Goal: Answer question/provide support: Share knowledge or assist other users

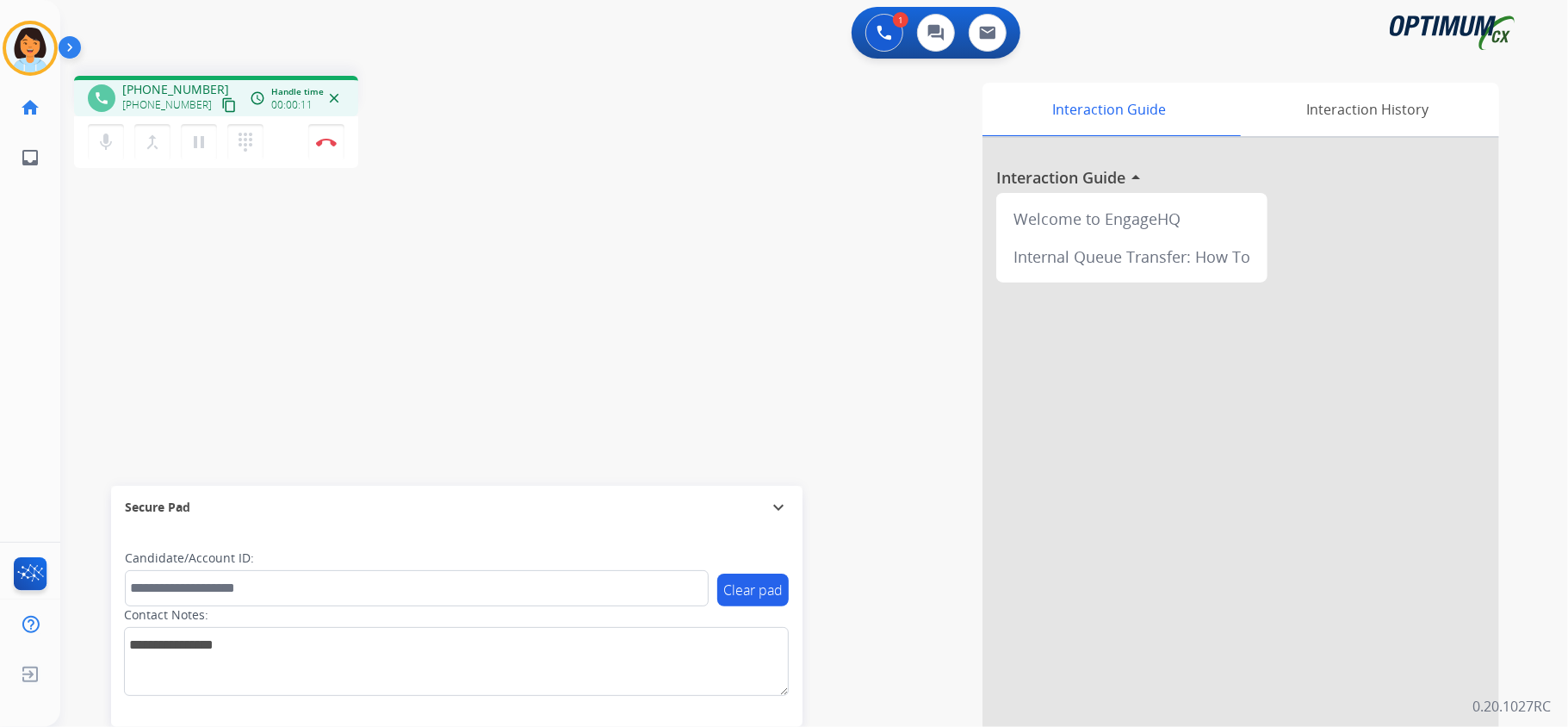
click at [221, 105] on mat-icon "content_copy" at bounding box center [229, 105] width 16 height 16
drag, startPoint x: 706, startPoint y: 708, endPoint x: 696, endPoint y: 614, distance: 94.5
click at [706, 704] on div "Clear pad Candidate/Account ID: Contact Notes:" at bounding box center [457, 628] width 692 height 198
click at [319, 145] on button "Disconnect" at bounding box center [326, 142] width 36 height 36
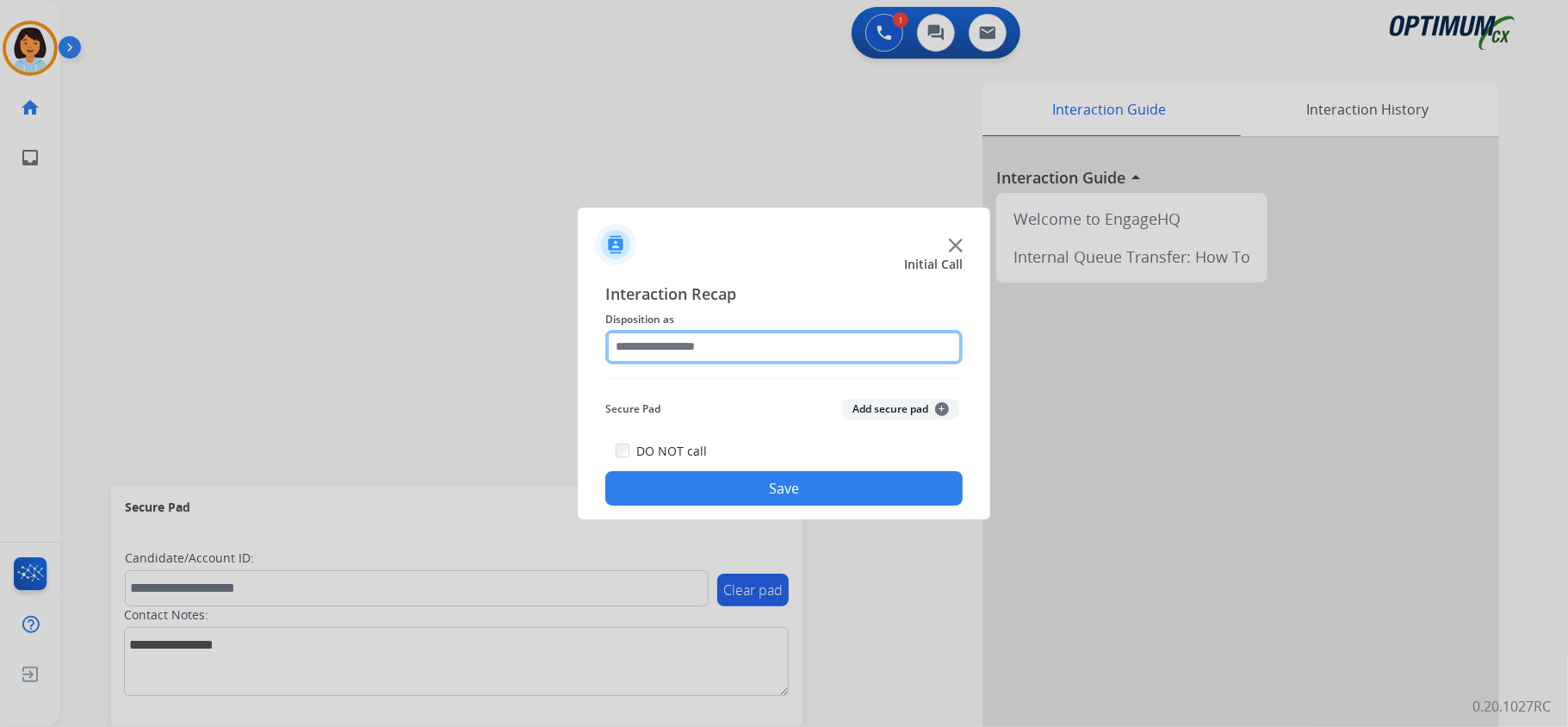
click at [749, 341] on input "text" at bounding box center [784, 346] width 358 height 34
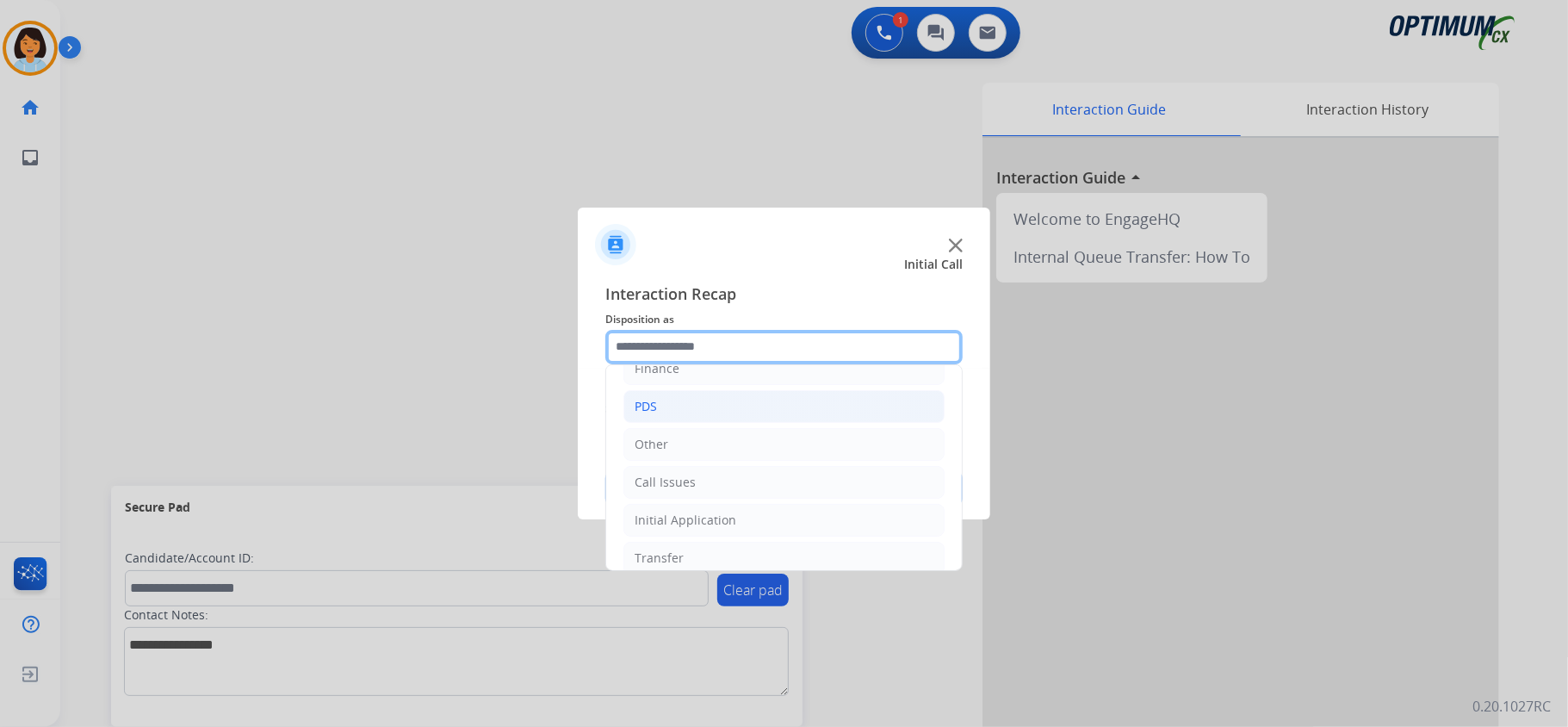
scroll to position [121, 0]
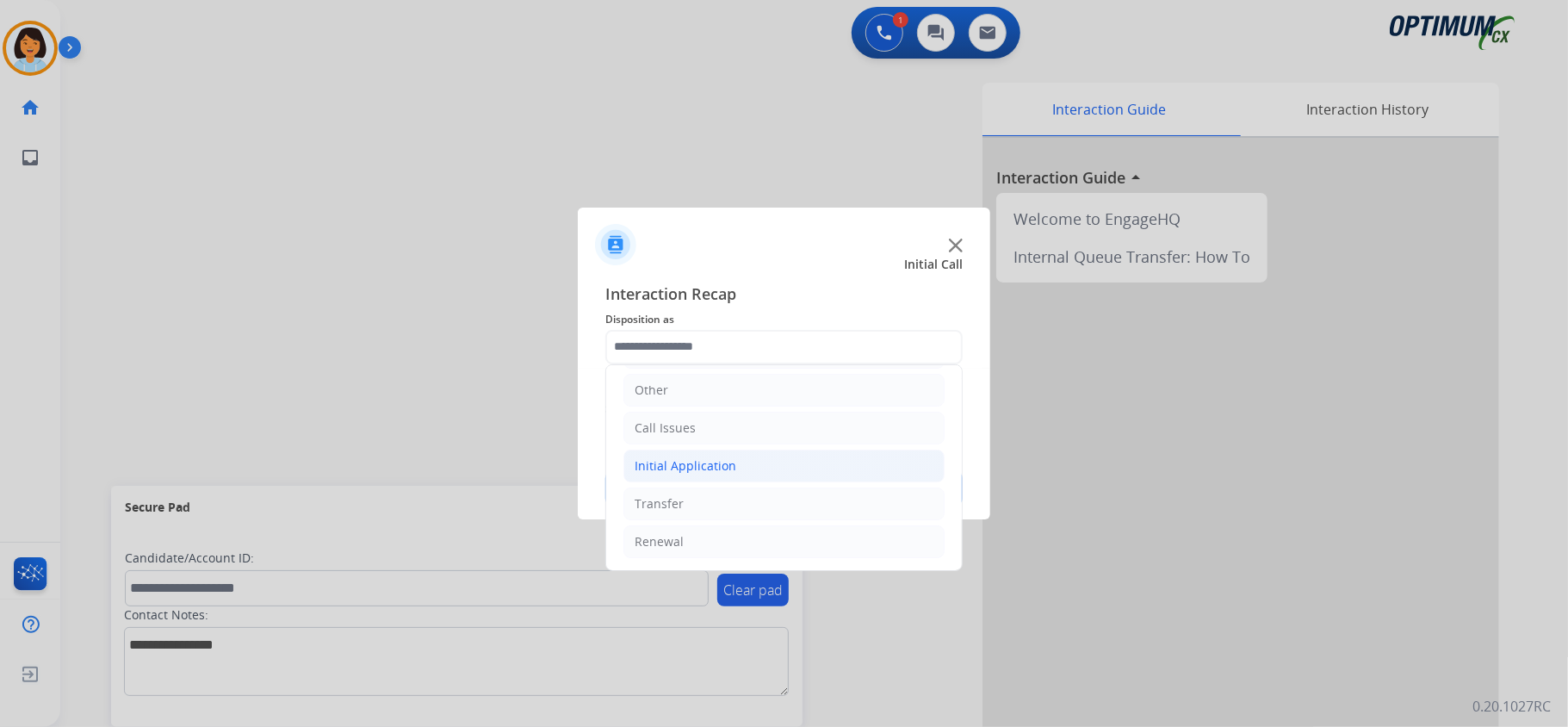
click at [699, 449] on li "Initial Application" at bounding box center [784, 465] width 321 height 32
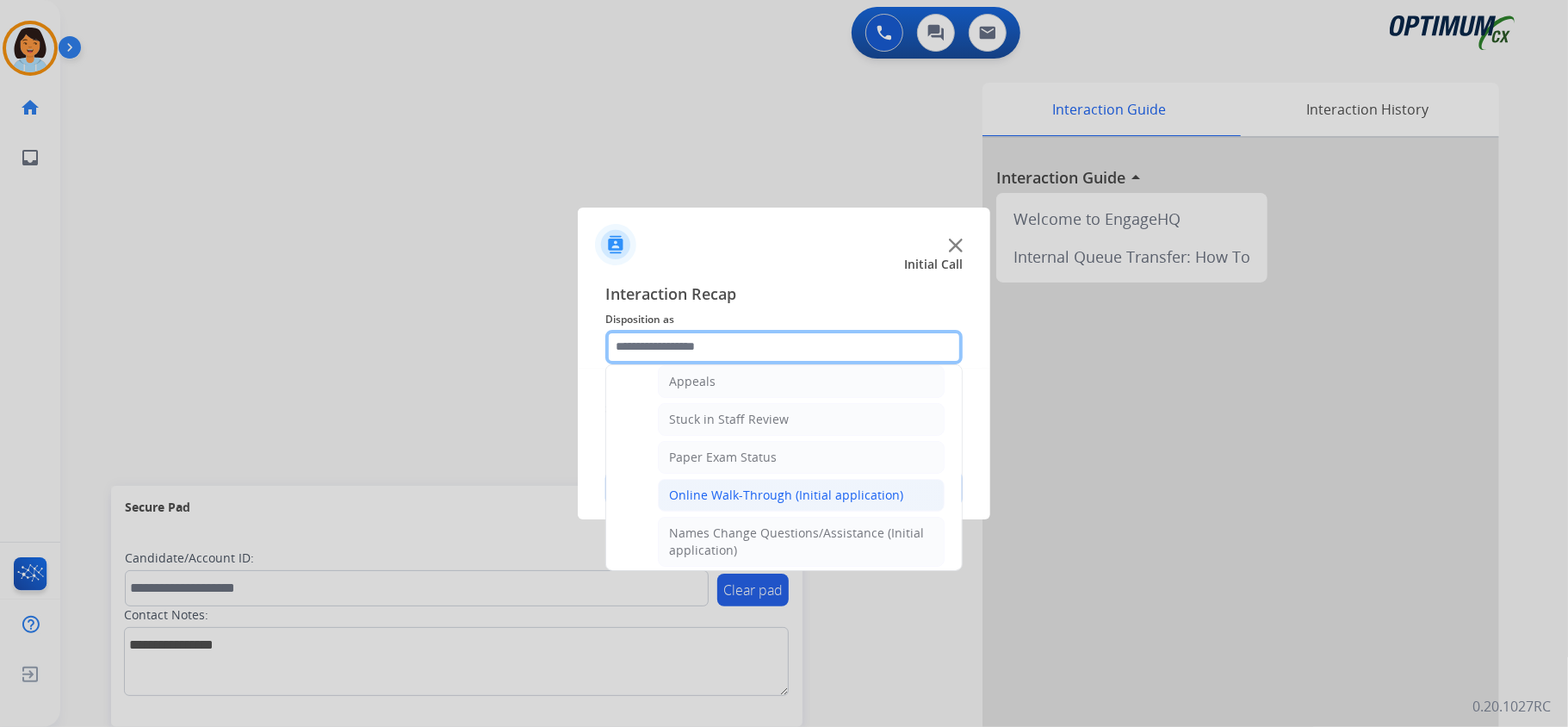
scroll to position [236, 0]
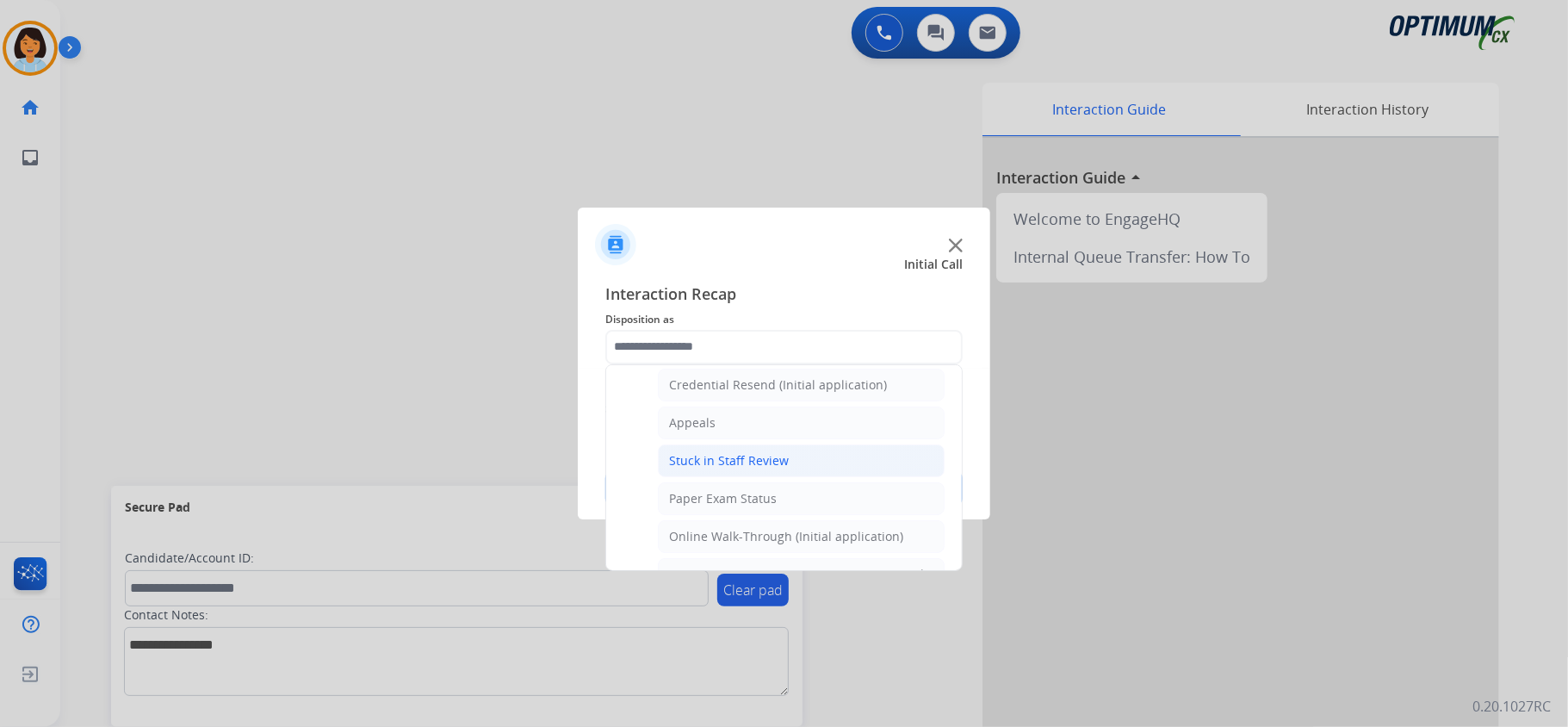
click at [723, 463] on div "Stuck in Staff Review" at bounding box center [728, 460] width 119 height 18
type input "**********"
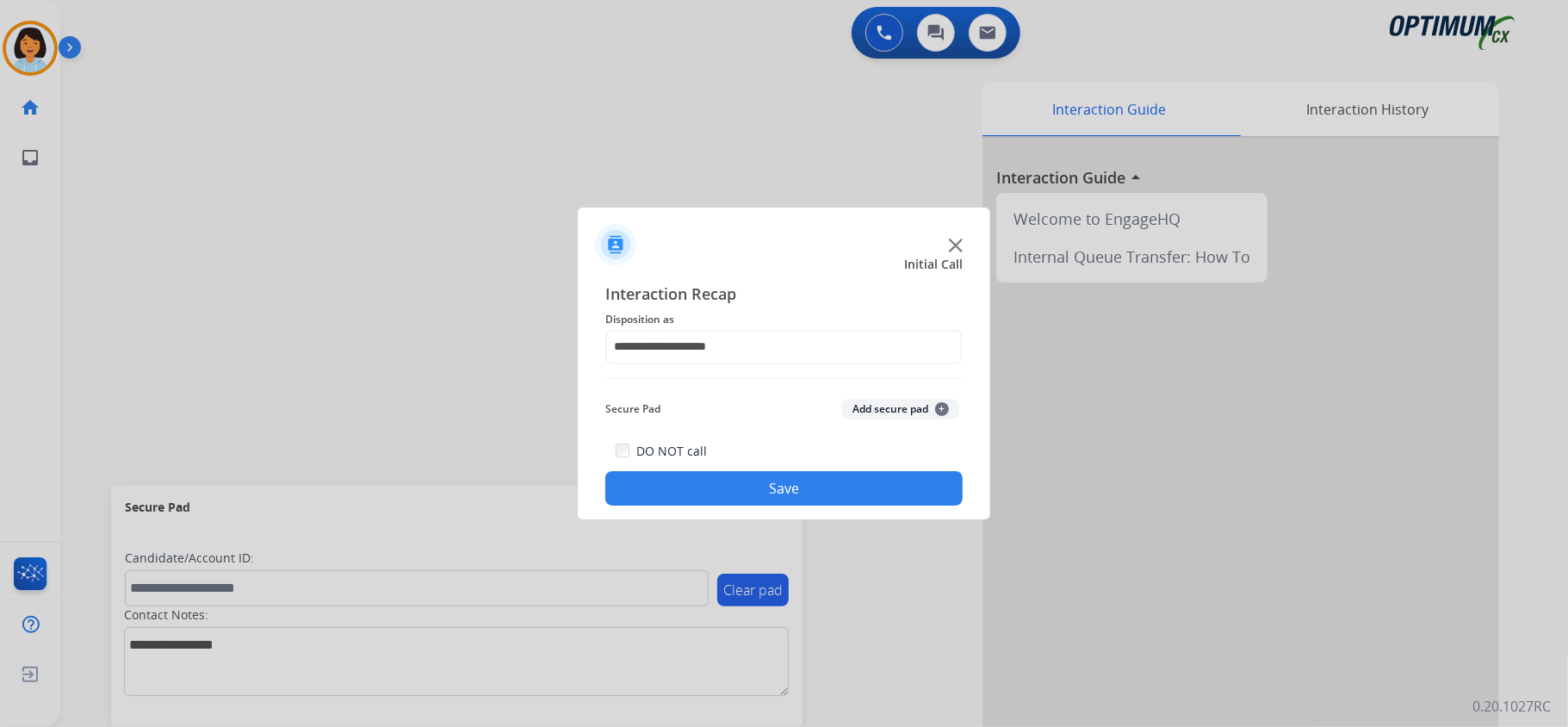
click at [721, 473] on button "Save" at bounding box center [784, 488] width 358 height 34
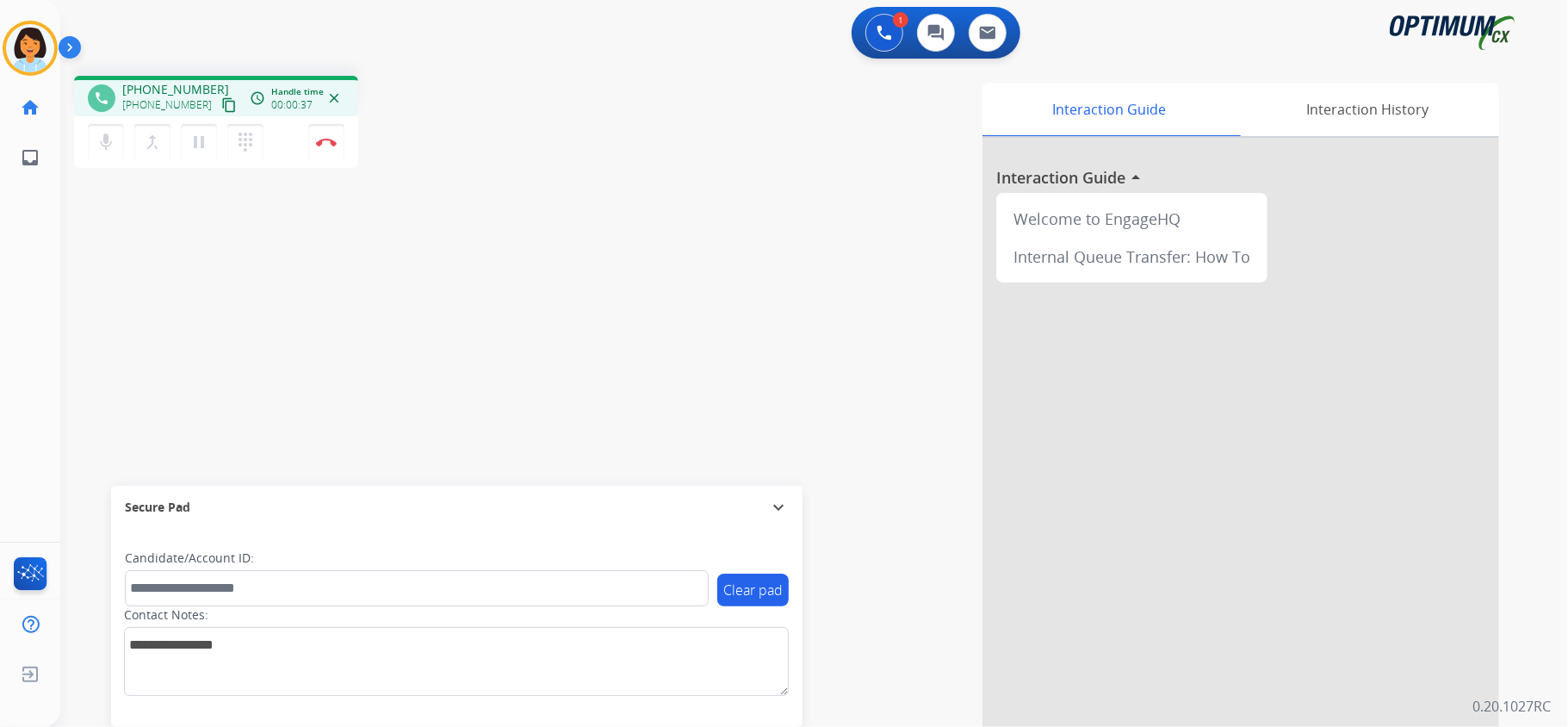
click at [721, 470] on div "Interaction Guide Interaction History Interaction Guide arrow_drop_up Welcome t…" at bounding box center [1029, 431] width 938 height 697
click at [219, 104] on button "content_copy" at bounding box center [229, 105] width 20 height 20
click at [315, 132] on button "Disconnect" at bounding box center [326, 142] width 36 height 36
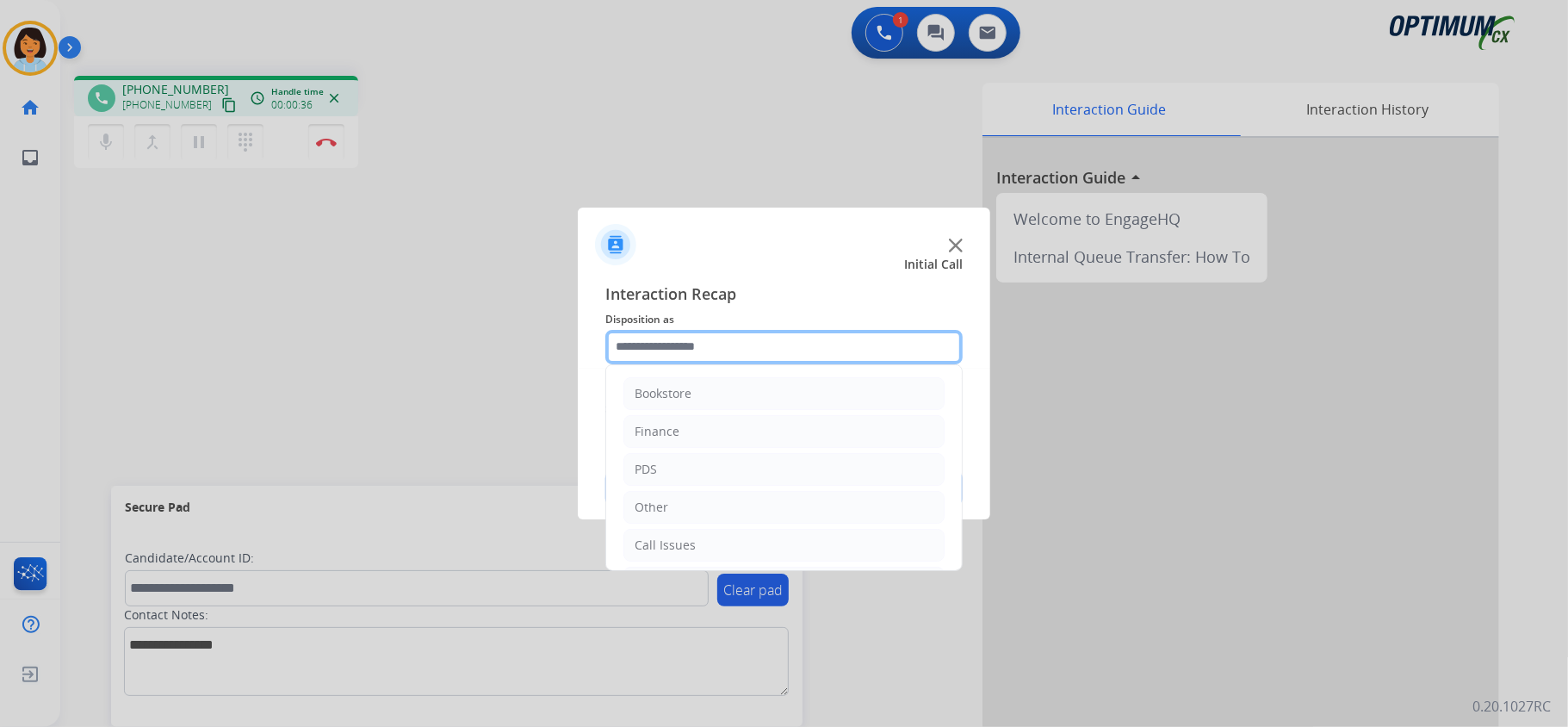
click at [845, 358] on input "text" at bounding box center [784, 346] width 358 height 34
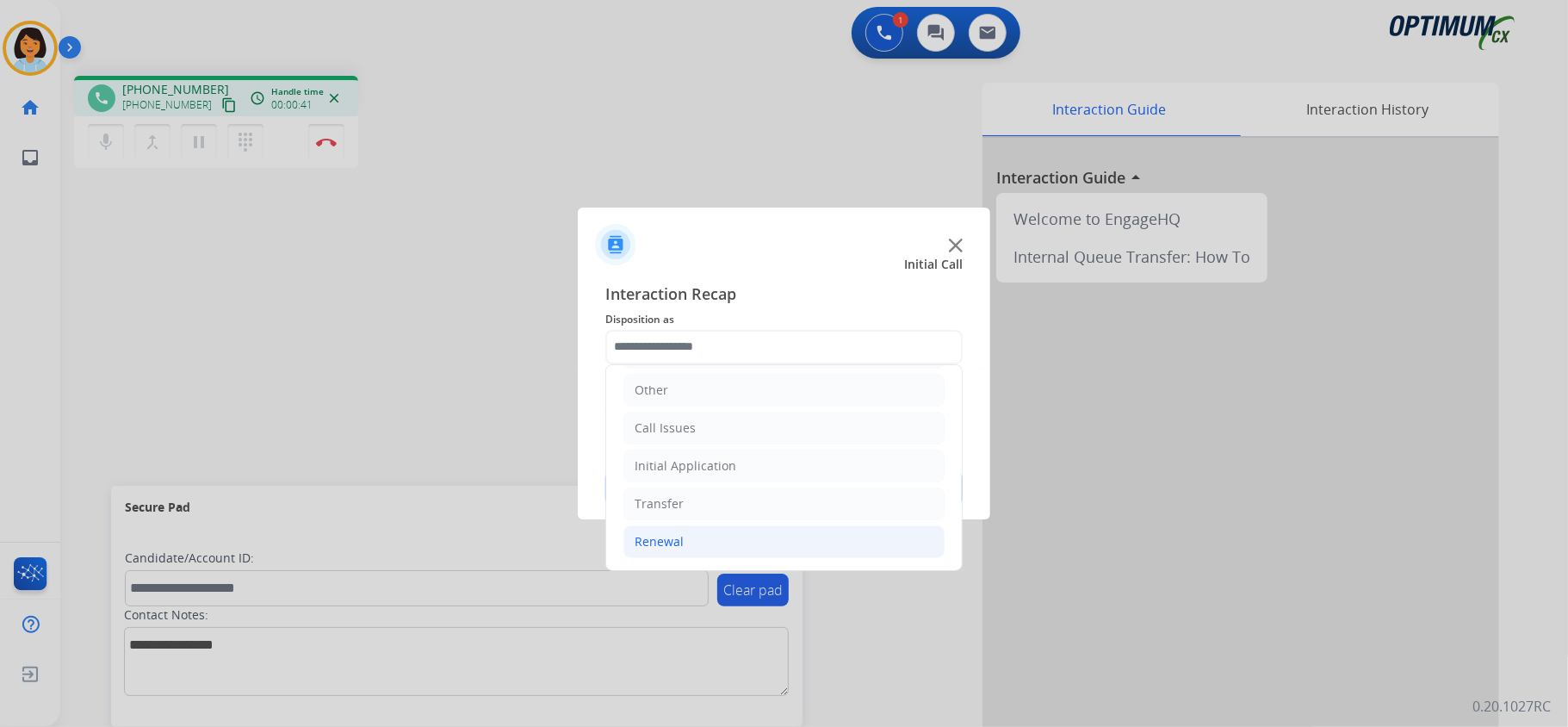
click at [699, 534] on li "Renewal" at bounding box center [784, 541] width 321 height 32
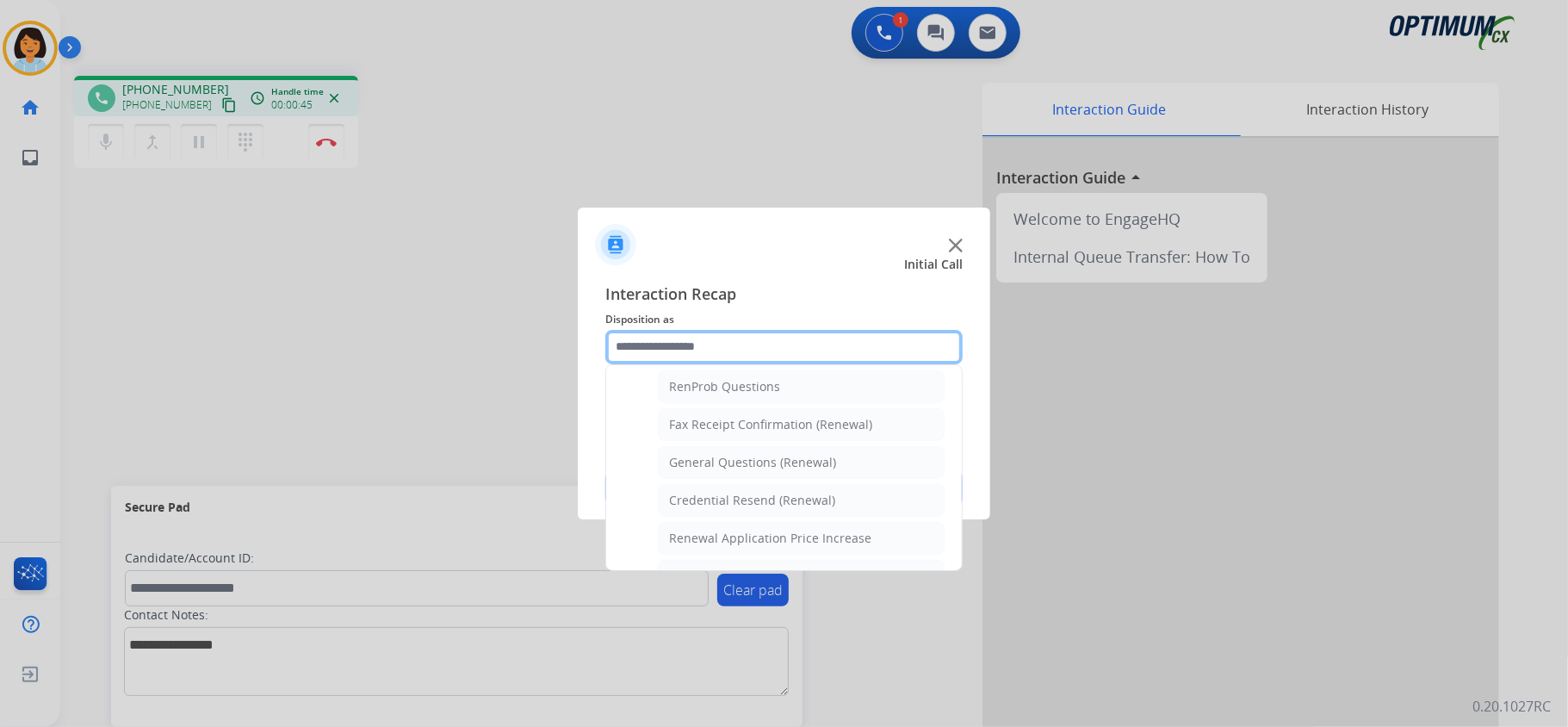
scroll to position [445, 0]
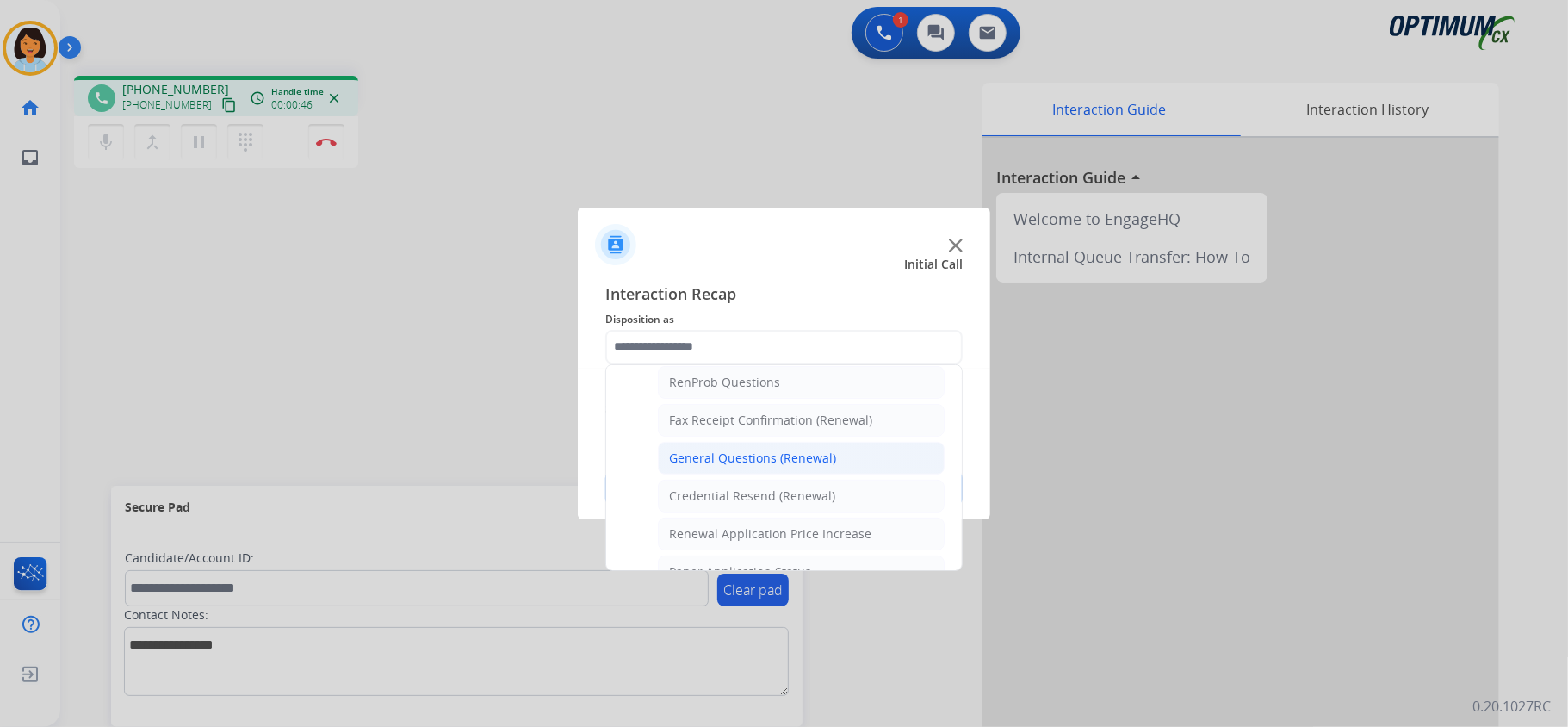
click at [776, 462] on div "General Questions (Renewal)" at bounding box center [752, 458] width 167 height 18
type input "**********"
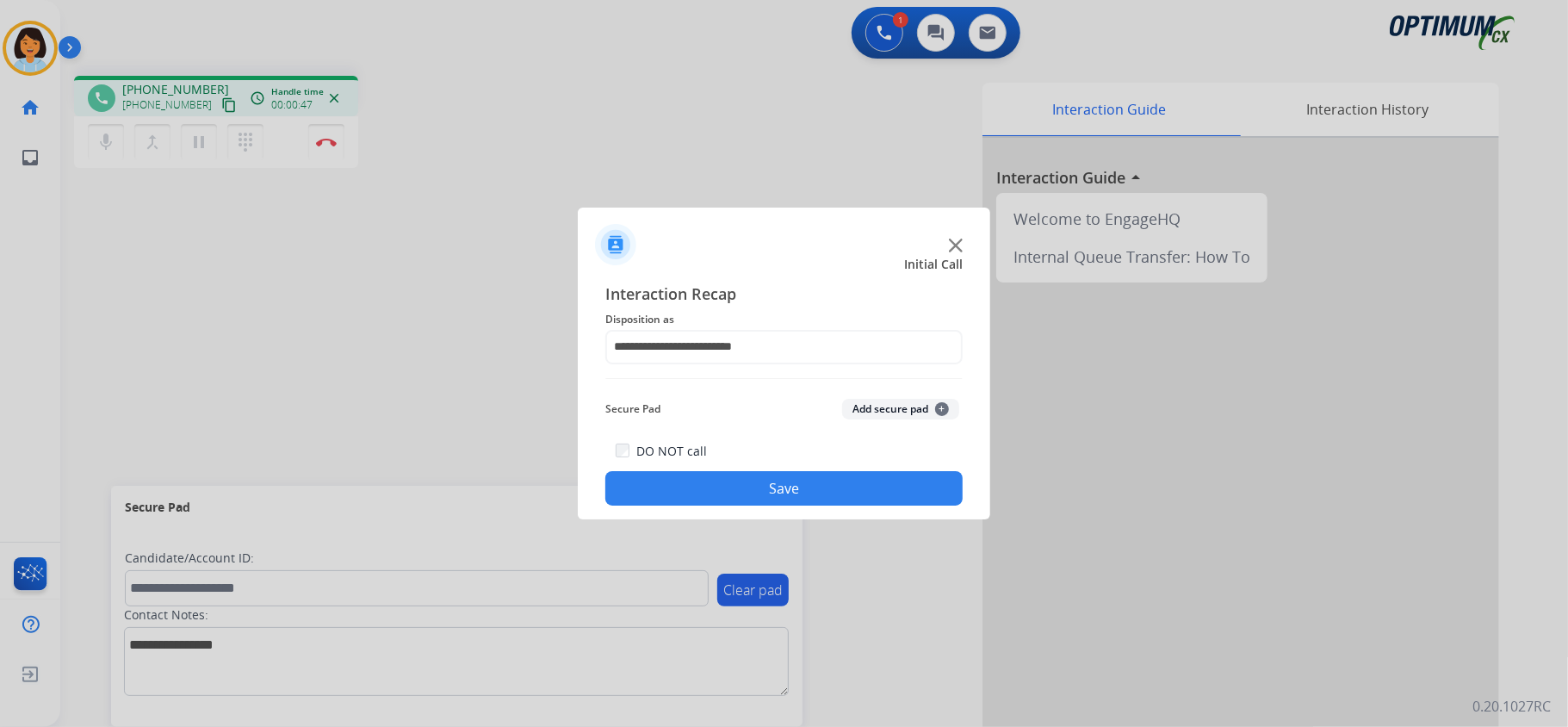
click at [766, 494] on button "Save" at bounding box center [784, 488] width 358 height 34
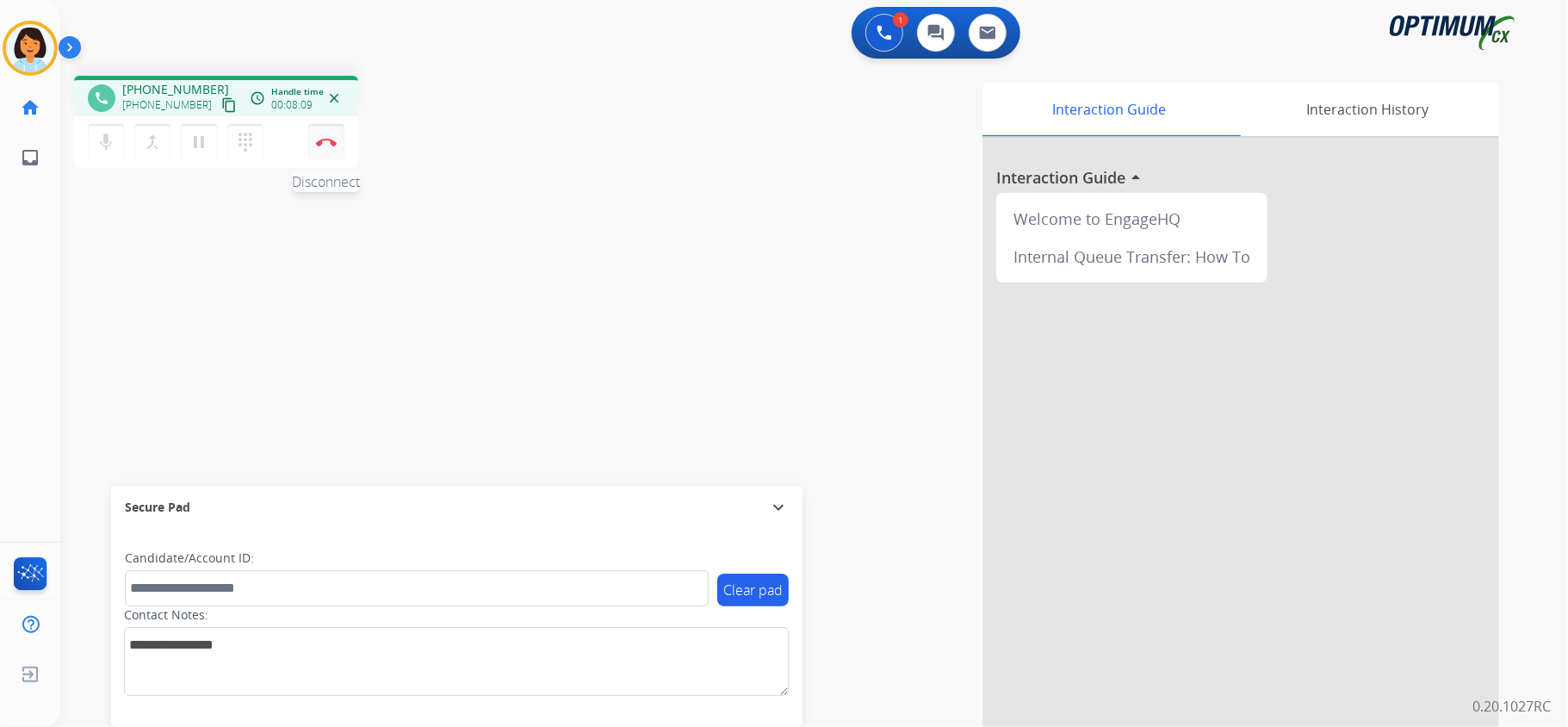
click at [322, 141] on img at bounding box center [326, 142] width 20 height 8
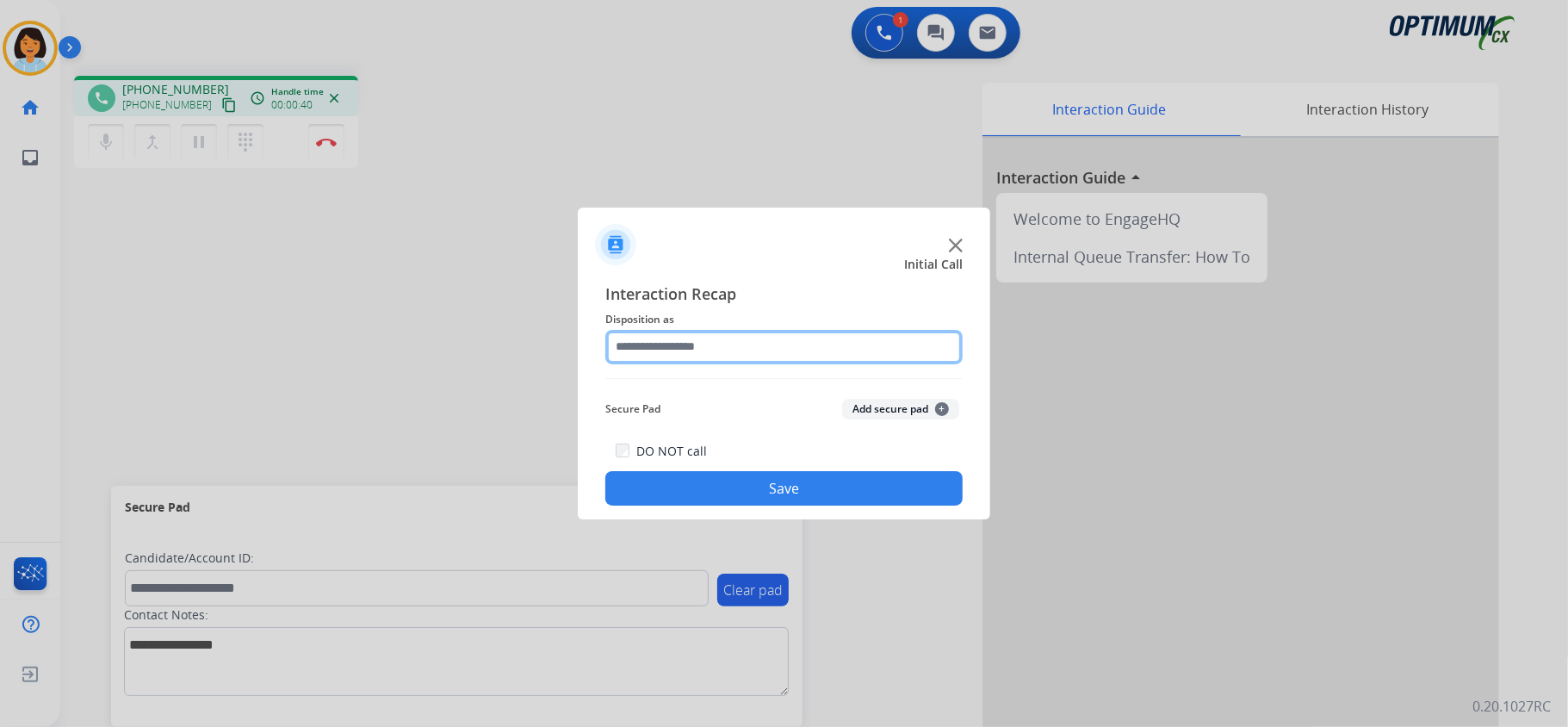
click at [900, 349] on input "text" at bounding box center [784, 346] width 358 height 34
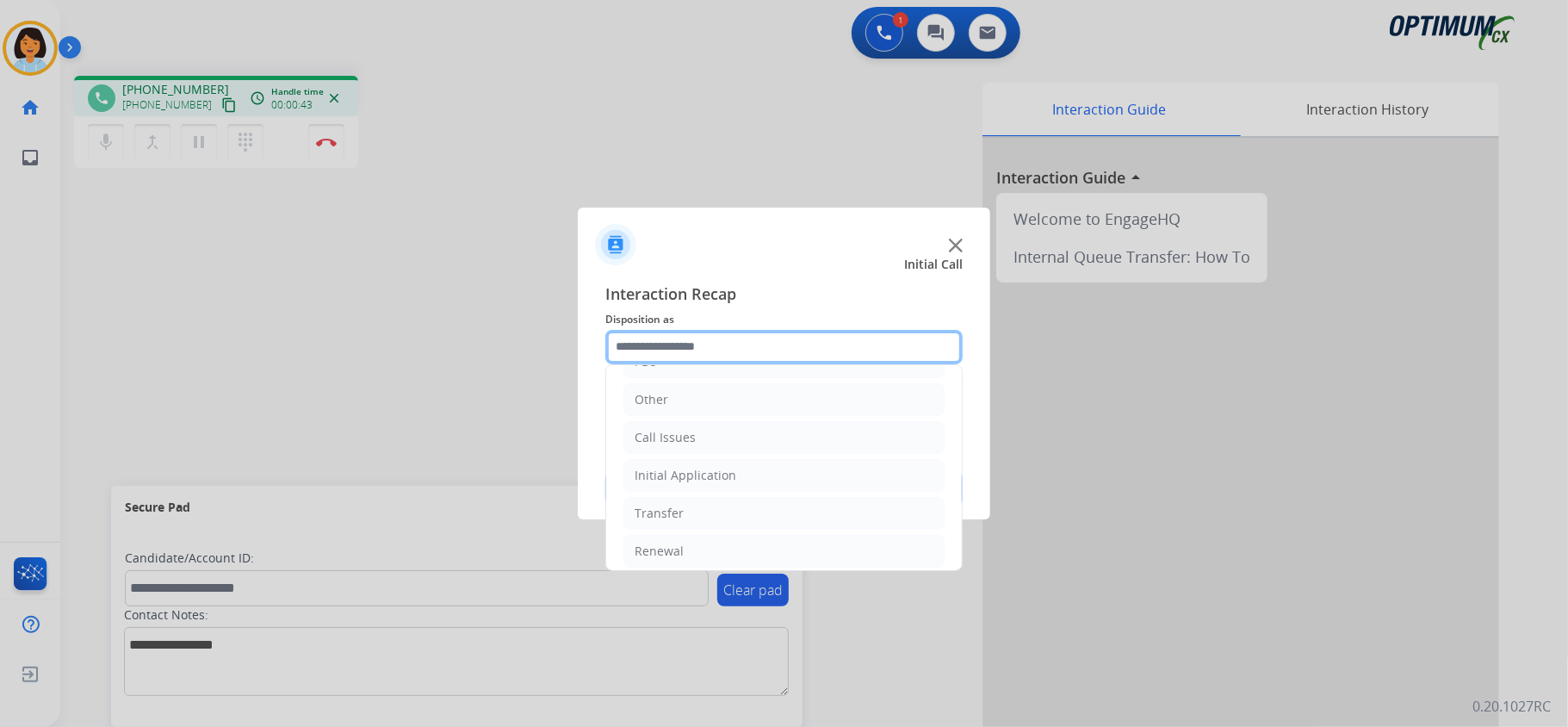
scroll to position [110, 0]
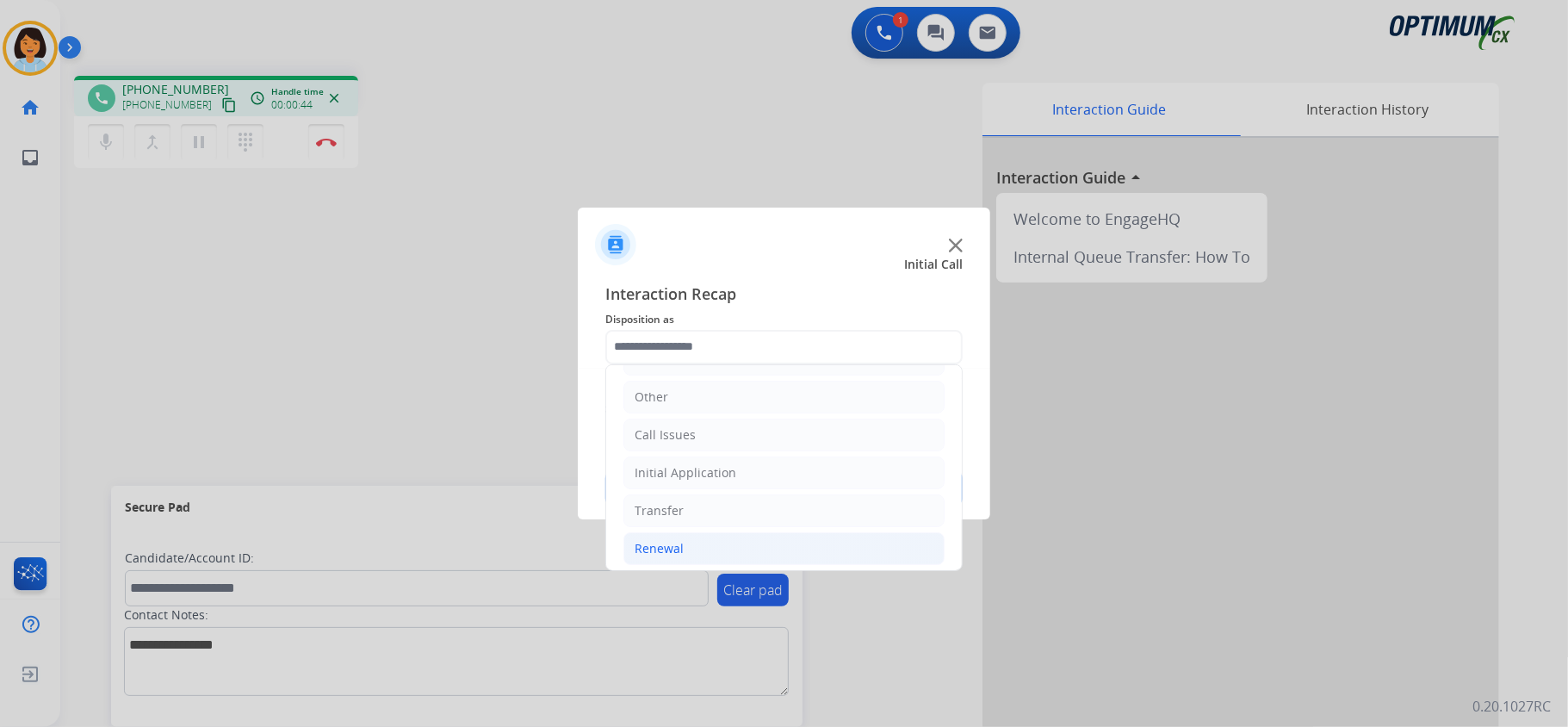
click at [749, 549] on li "Renewal" at bounding box center [784, 548] width 321 height 32
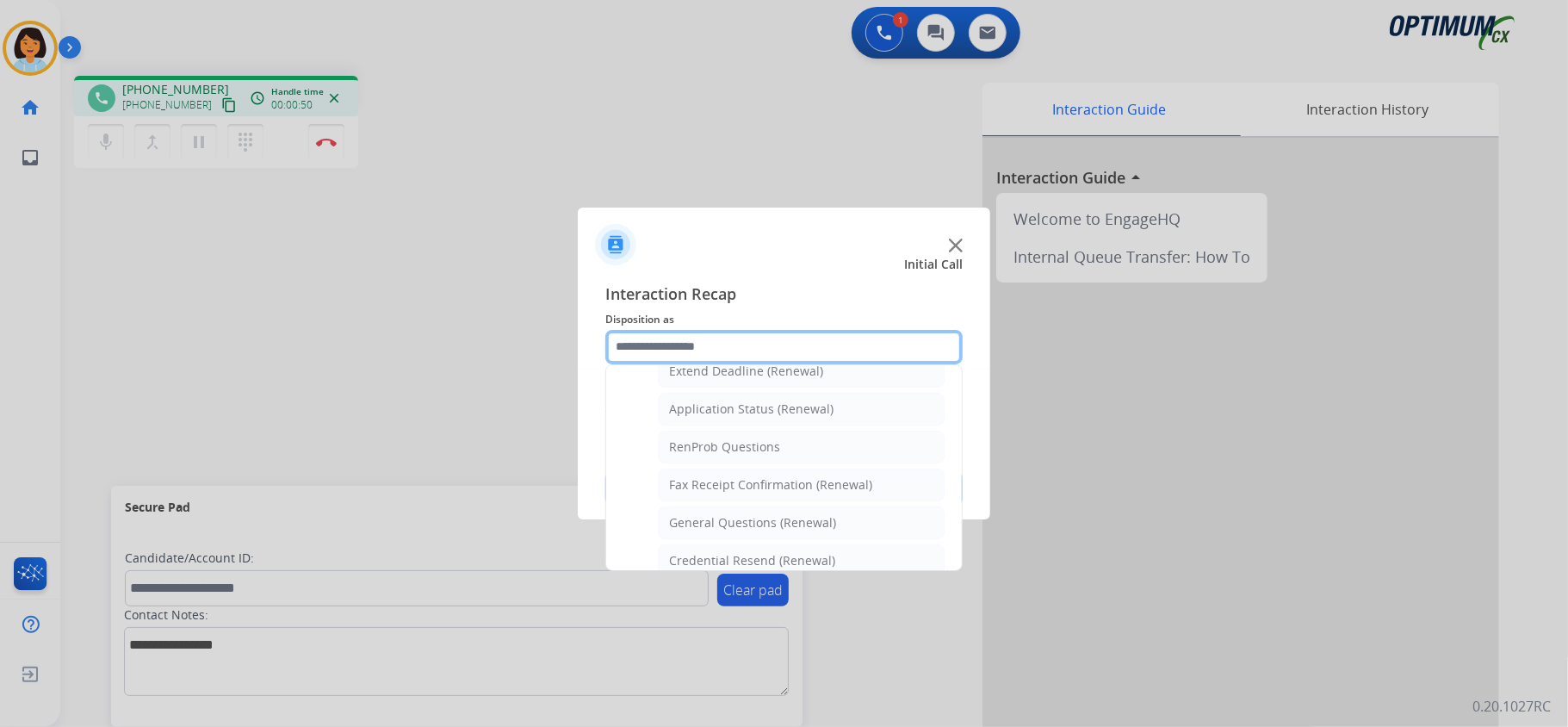
scroll to position [391, 0]
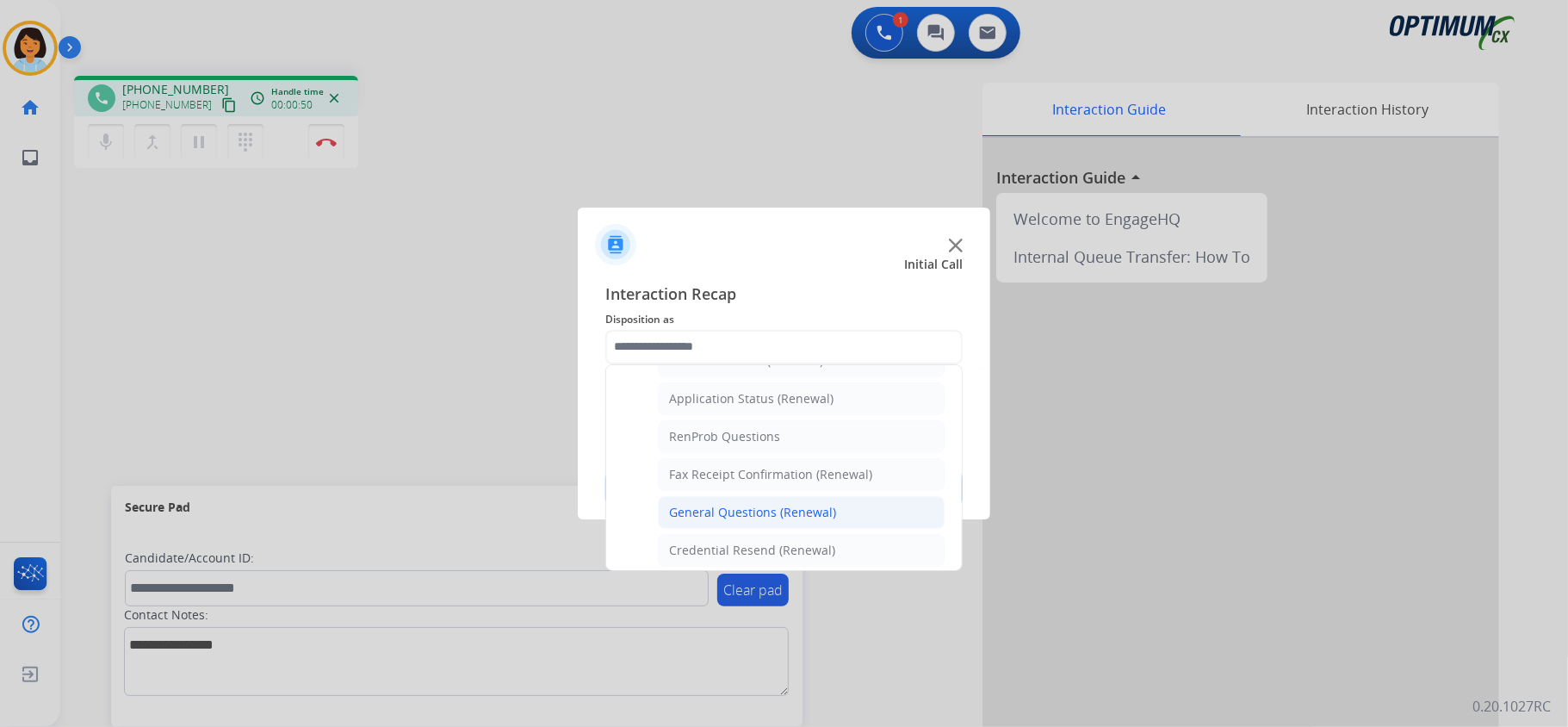
click at [790, 513] on div "General Questions (Renewal)" at bounding box center [752, 512] width 167 height 18
type input "**********"
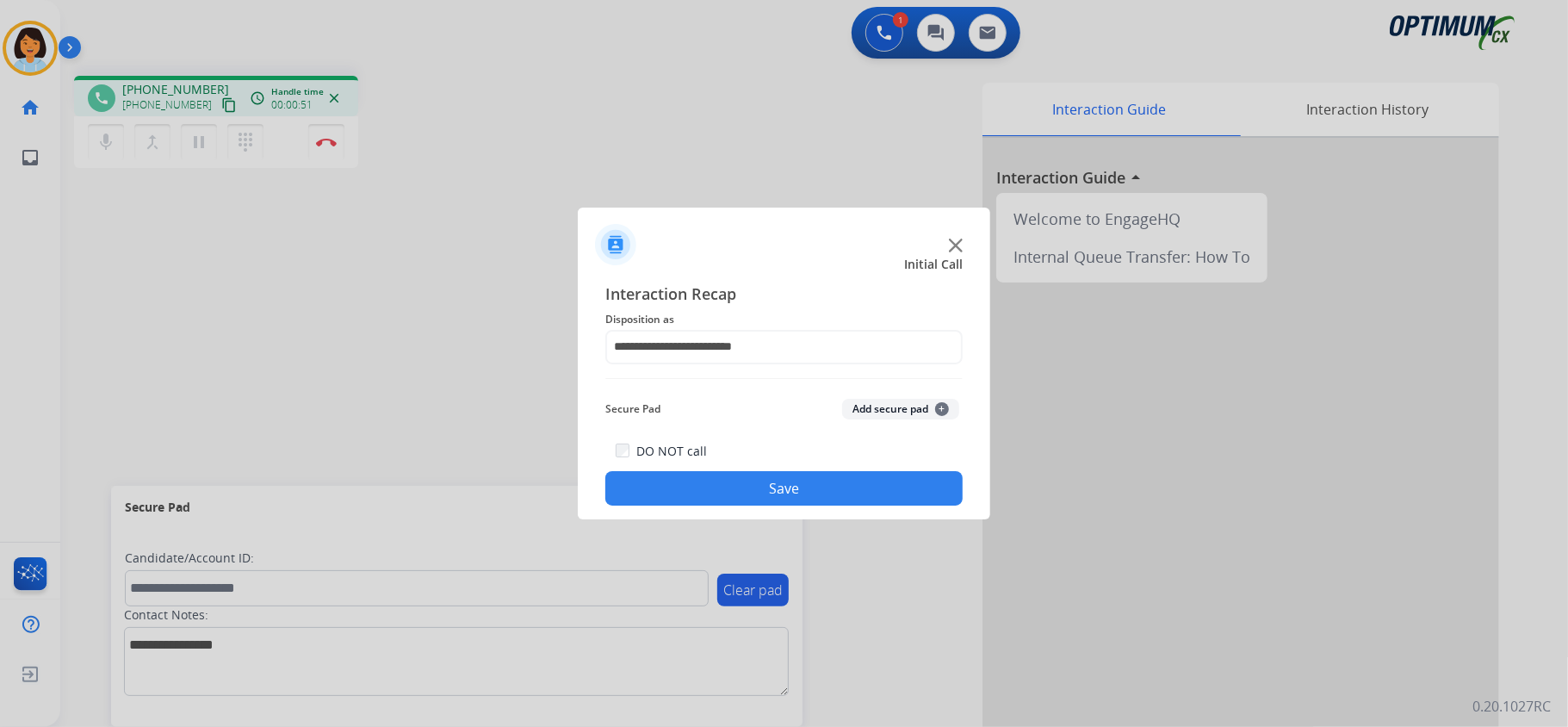
click at [741, 490] on button "Save" at bounding box center [784, 488] width 358 height 34
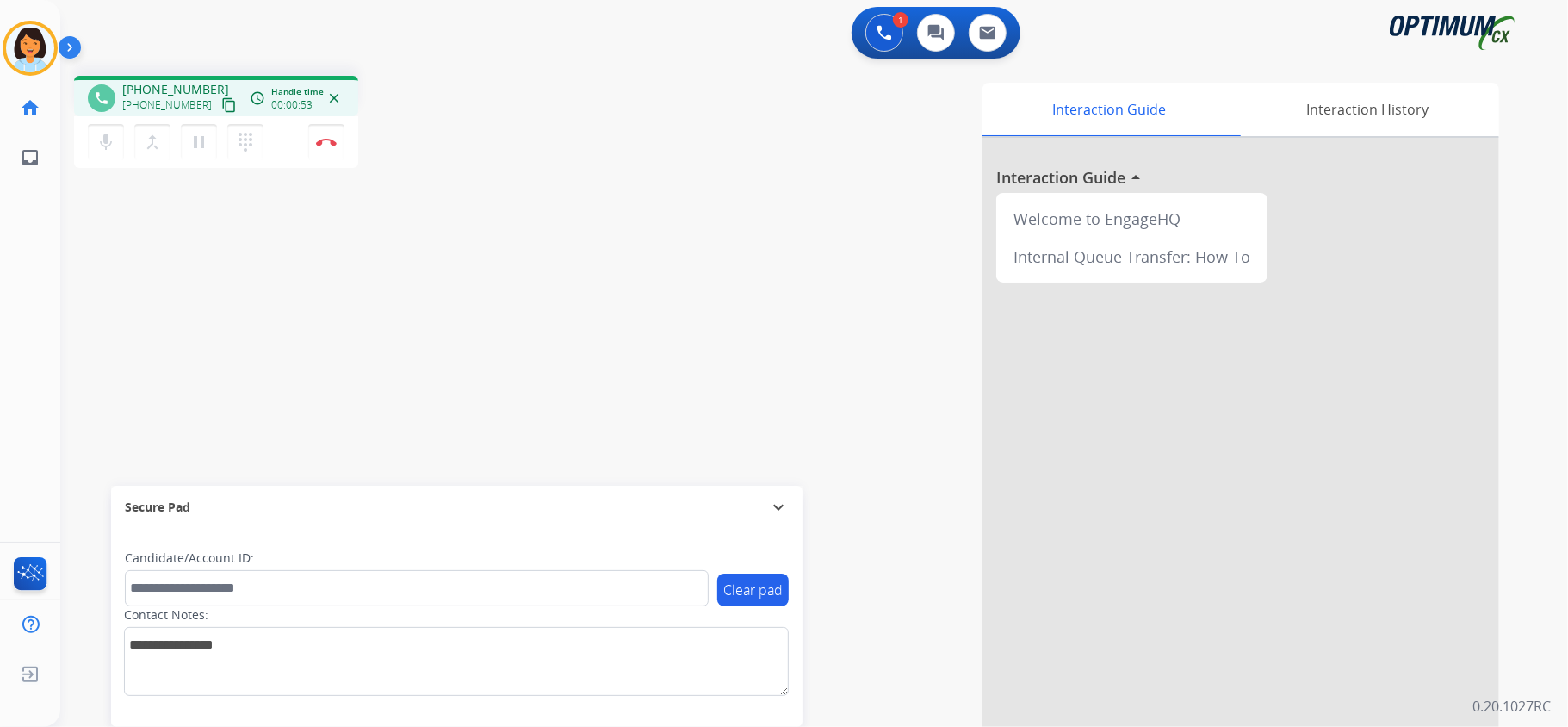
click at [221, 107] on mat-icon "content_copy" at bounding box center [229, 105] width 16 height 16
click at [329, 141] on img at bounding box center [326, 142] width 20 height 8
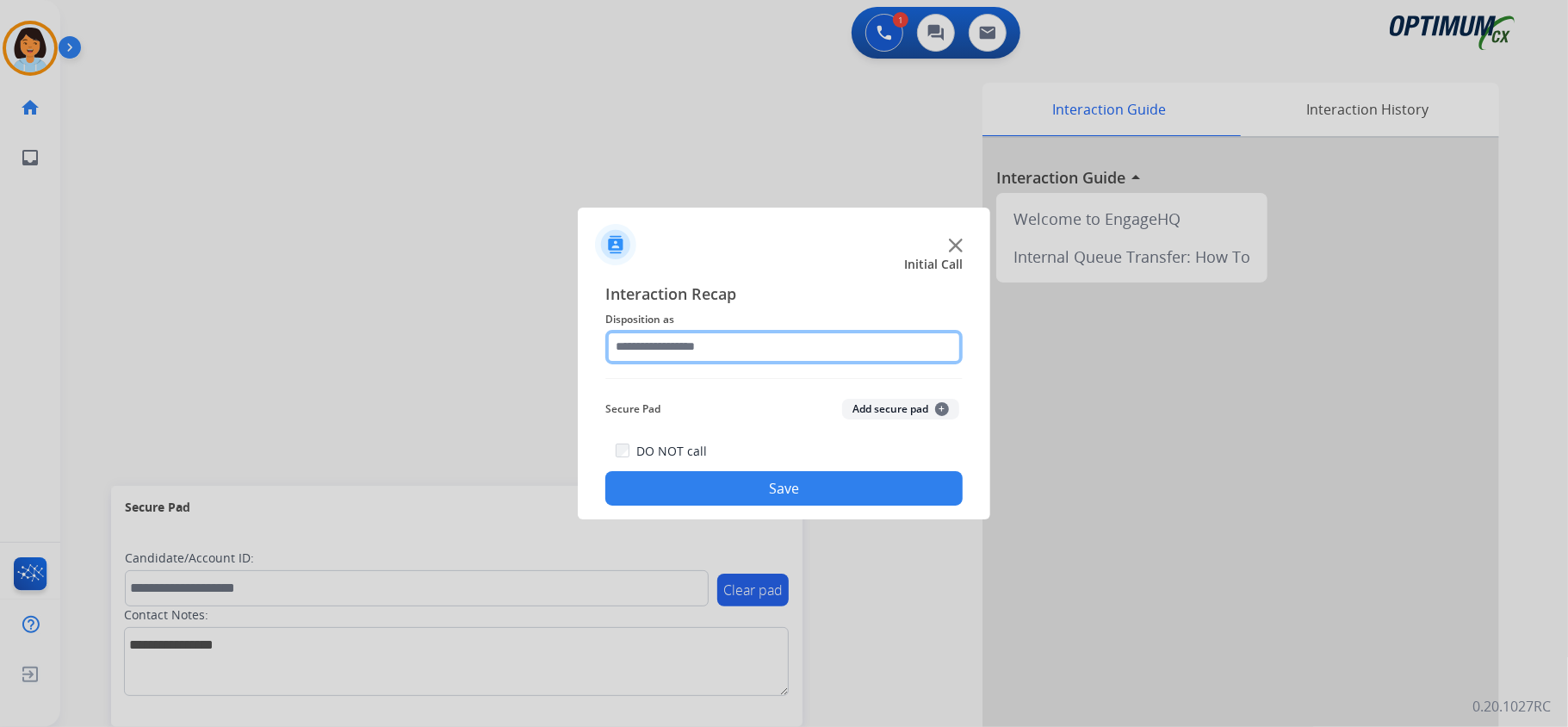
click at [790, 348] on input "text" at bounding box center [784, 346] width 358 height 34
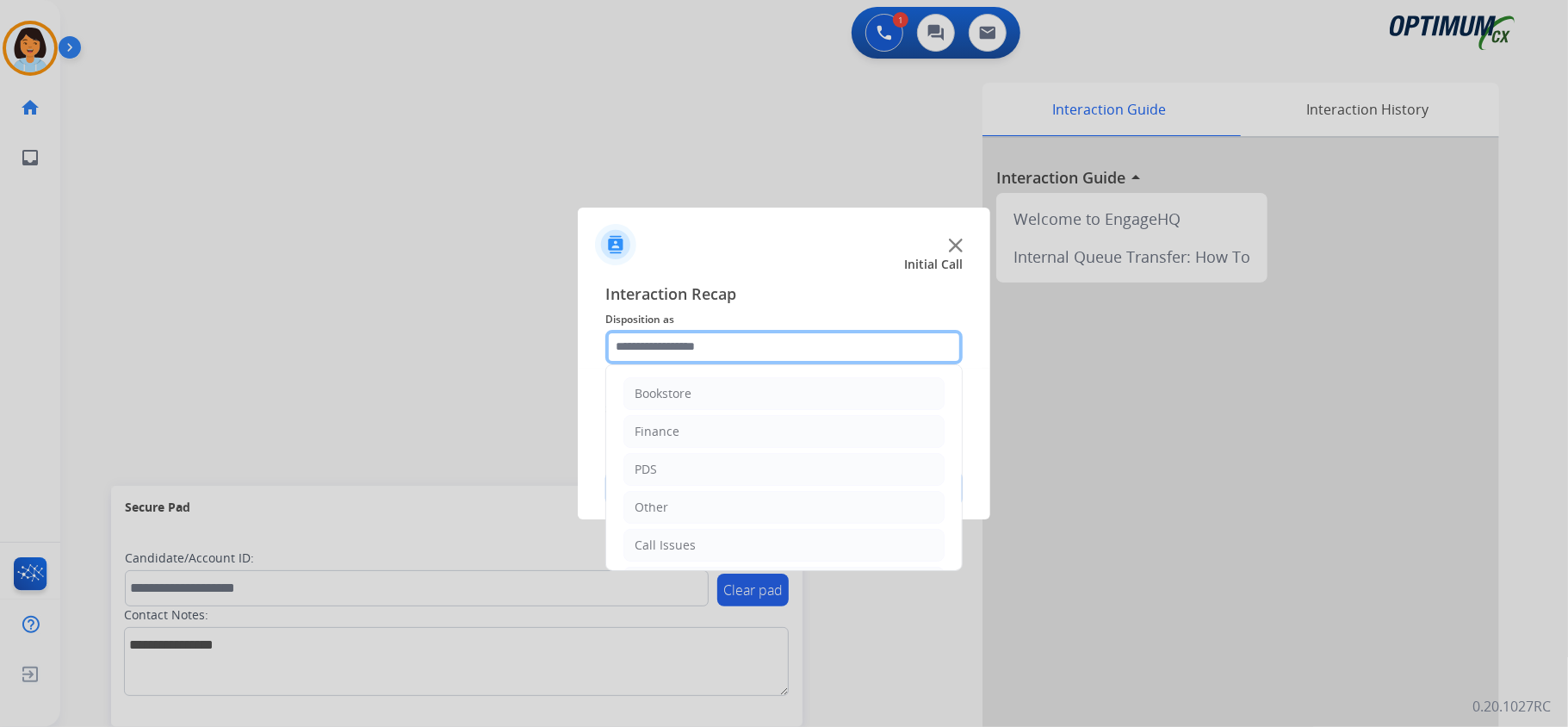
scroll to position [121, 0]
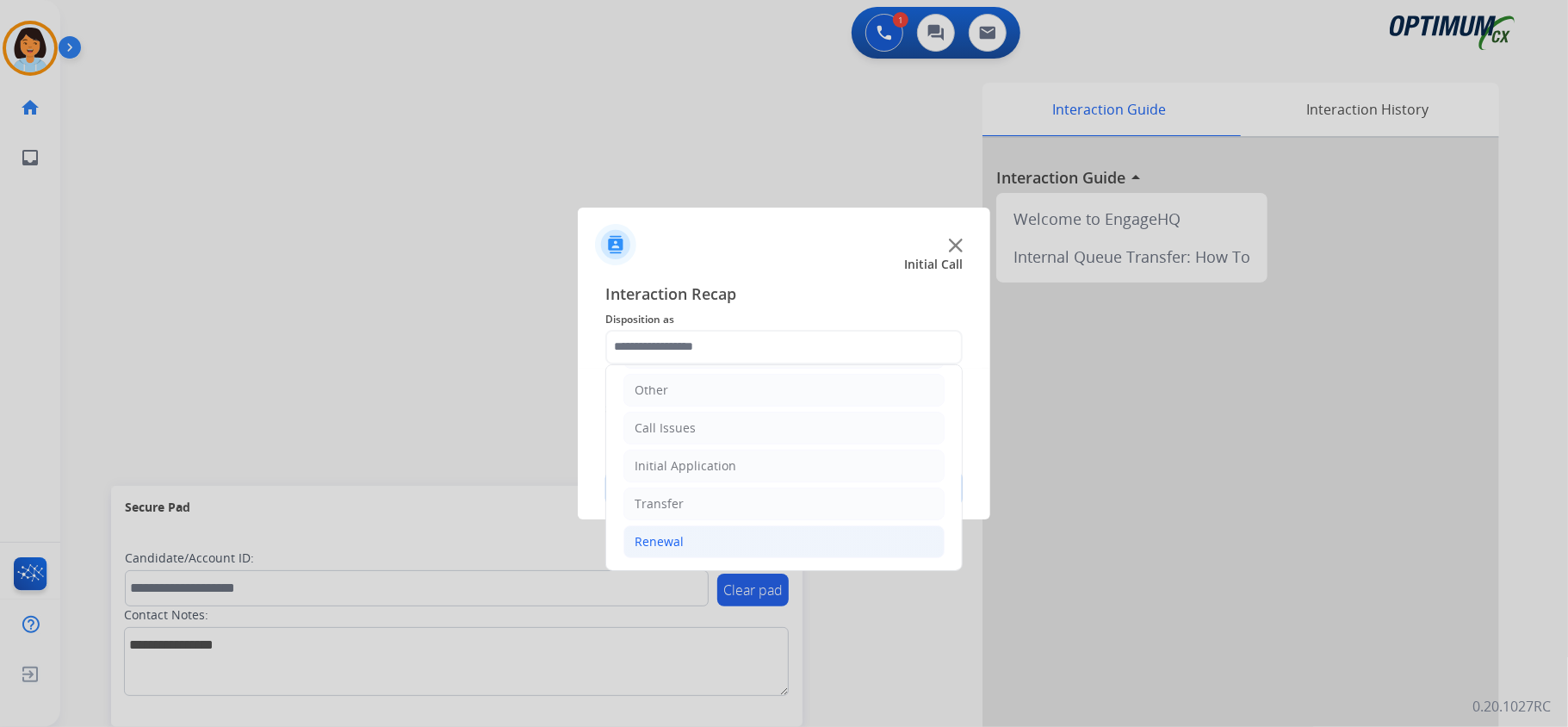
click at [685, 538] on li "Renewal" at bounding box center [784, 541] width 321 height 32
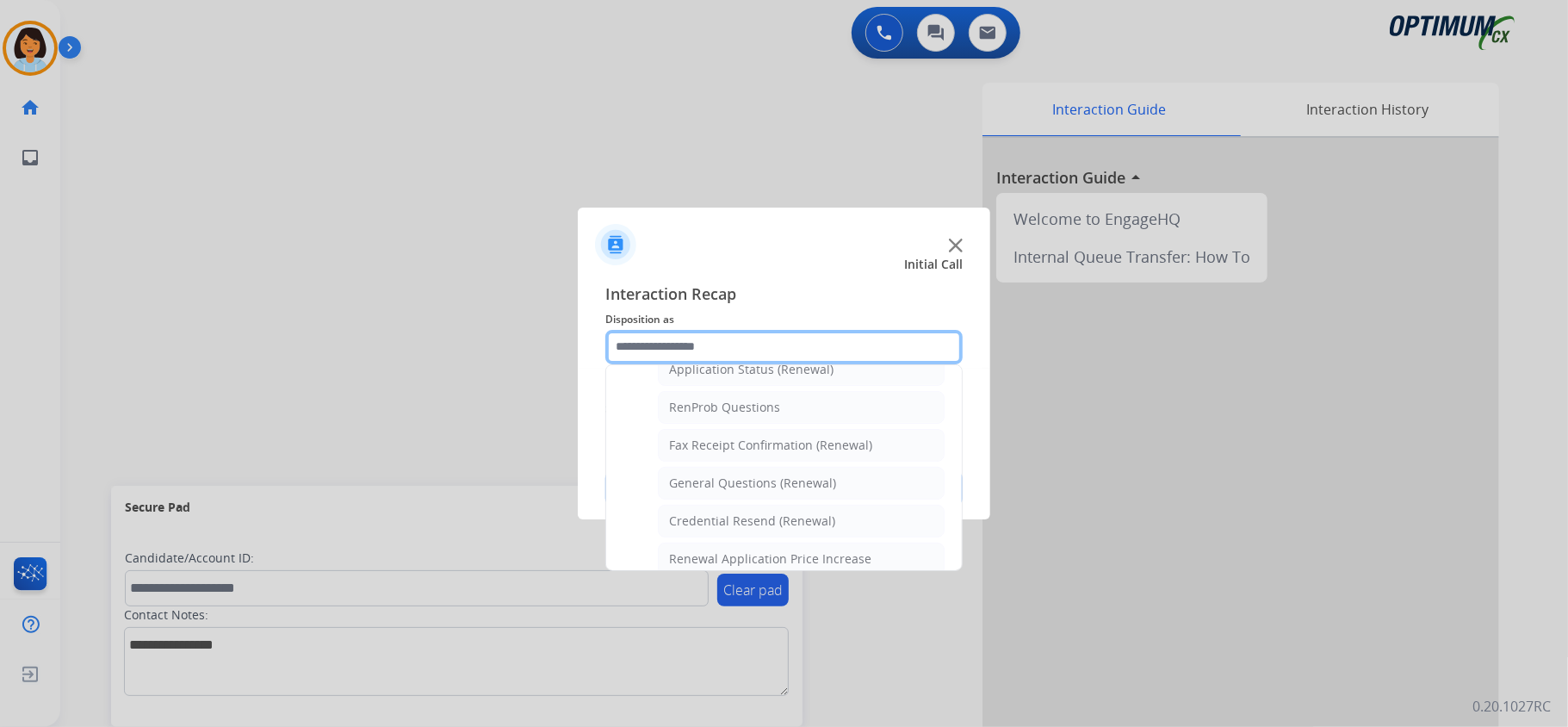
scroll to position [432, 0]
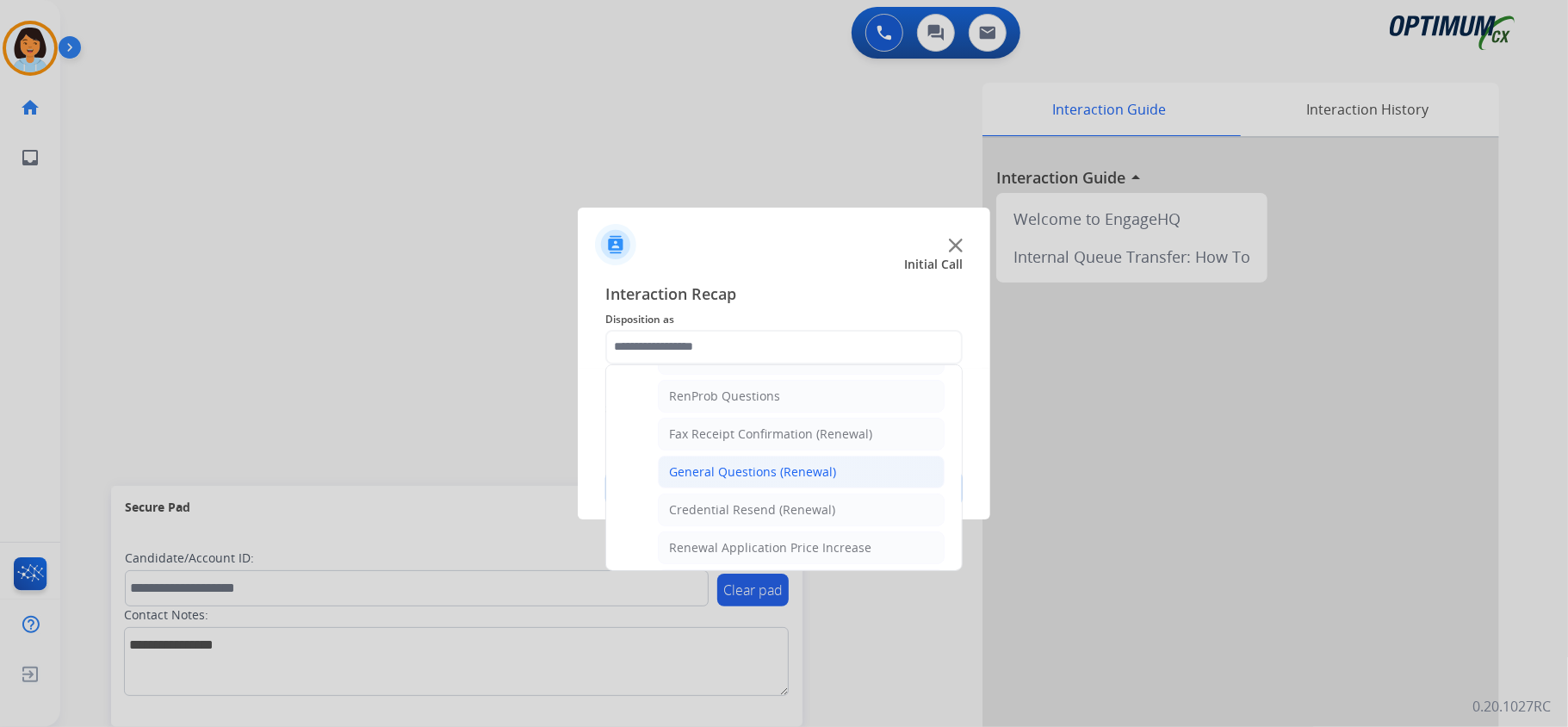
click at [779, 479] on div "General Questions (Renewal)" at bounding box center [752, 471] width 167 height 18
type input "**********"
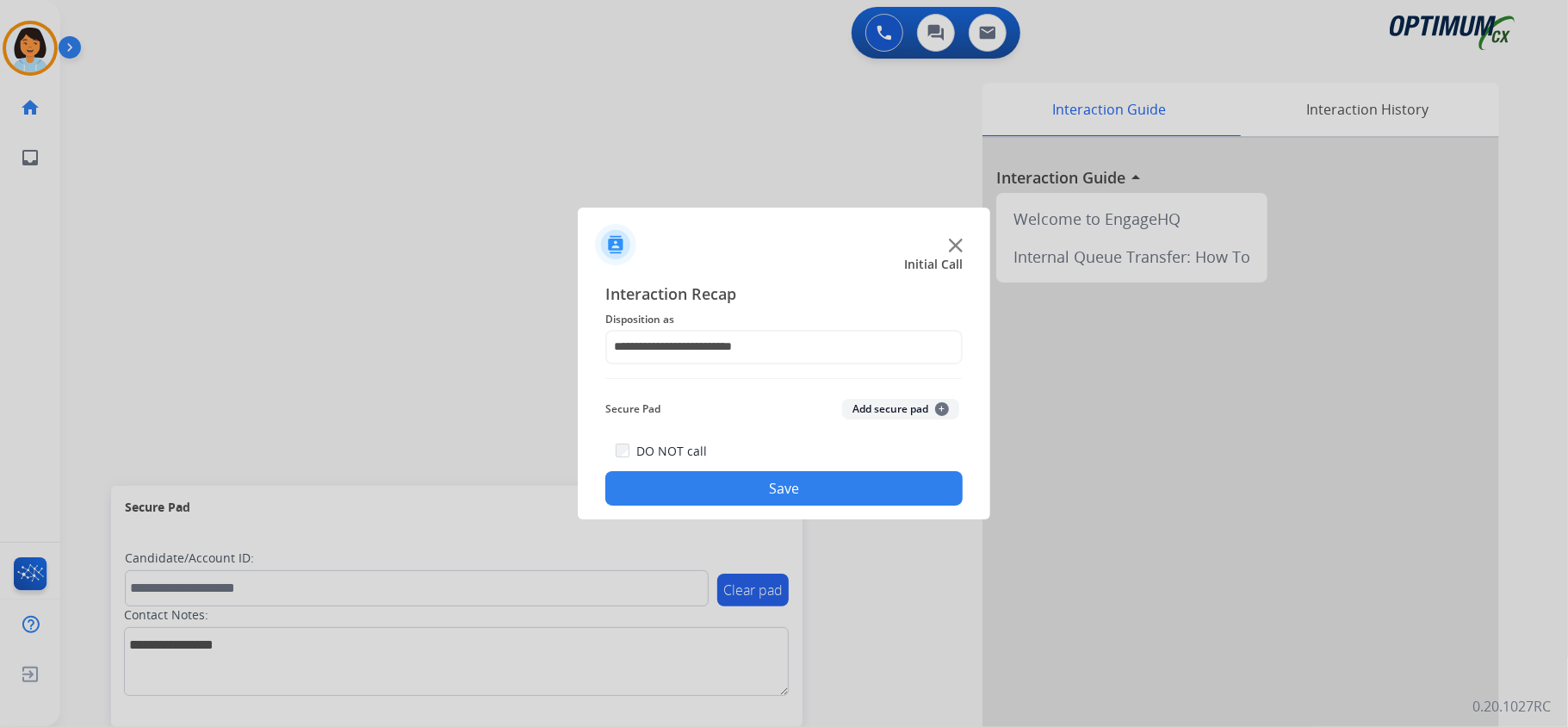
click at [777, 485] on button "Save" at bounding box center [784, 488] width 358 height 34
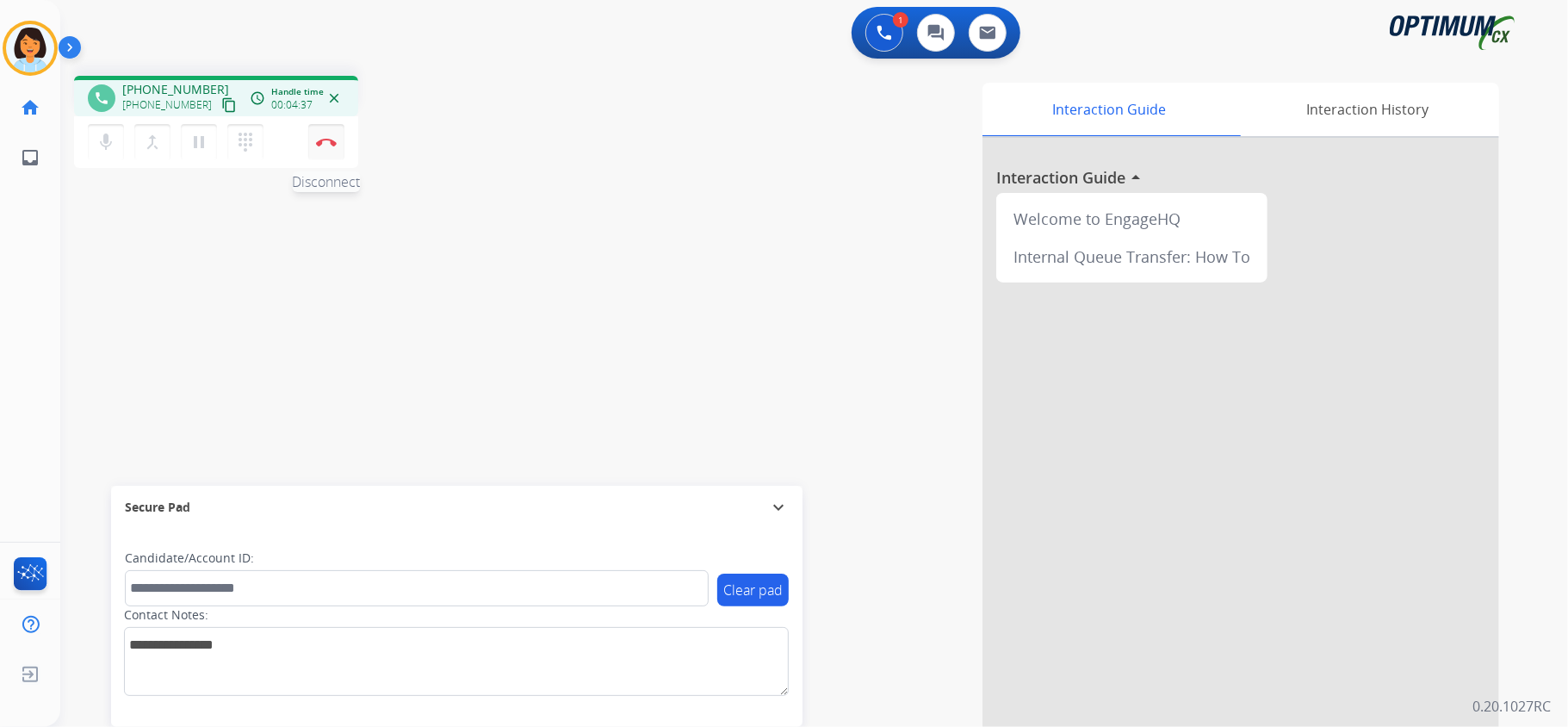
click at [322, 135] on button "Disconnect" at bounding box center [326, 142] width 36 height 36
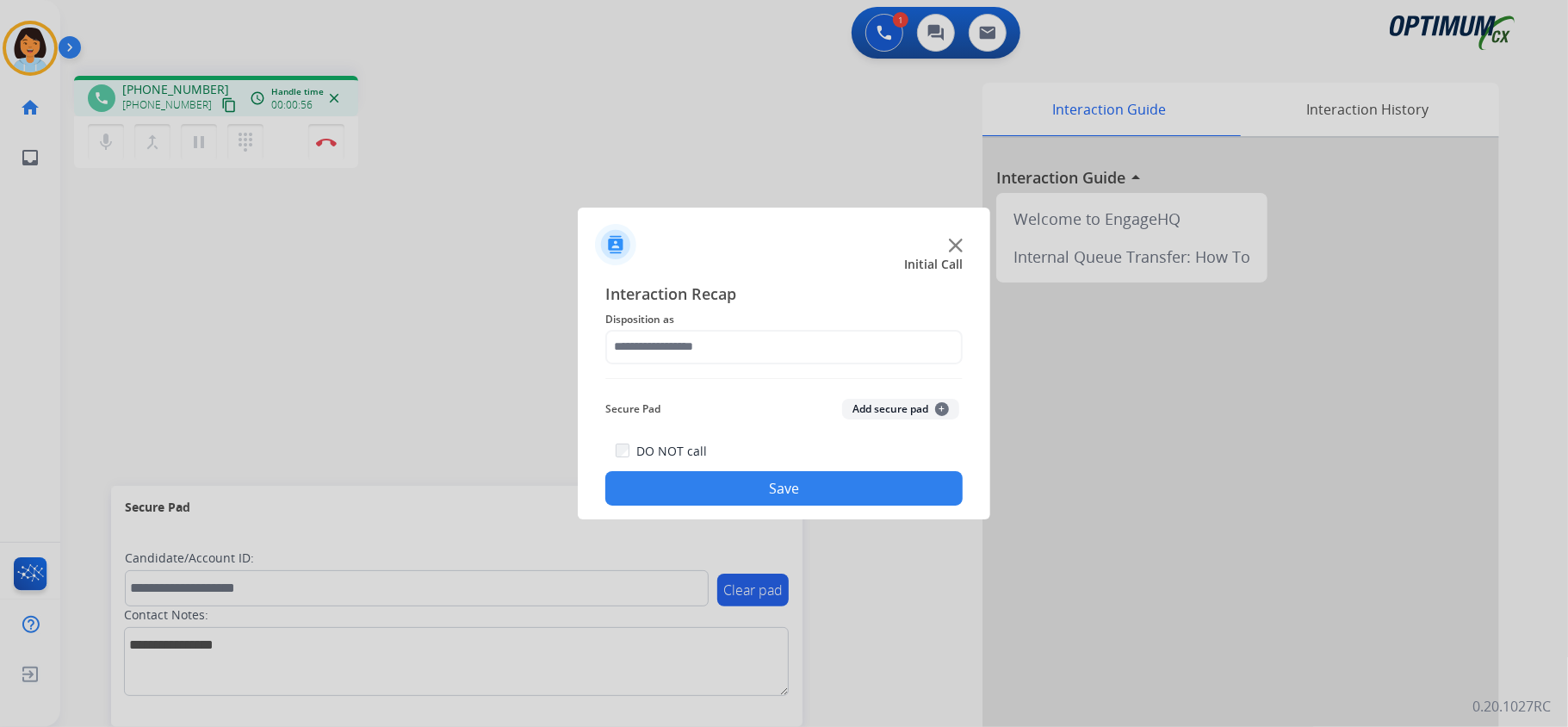
click at [322, 135] on div at bounding box center [784, 363] width 1568 height 727
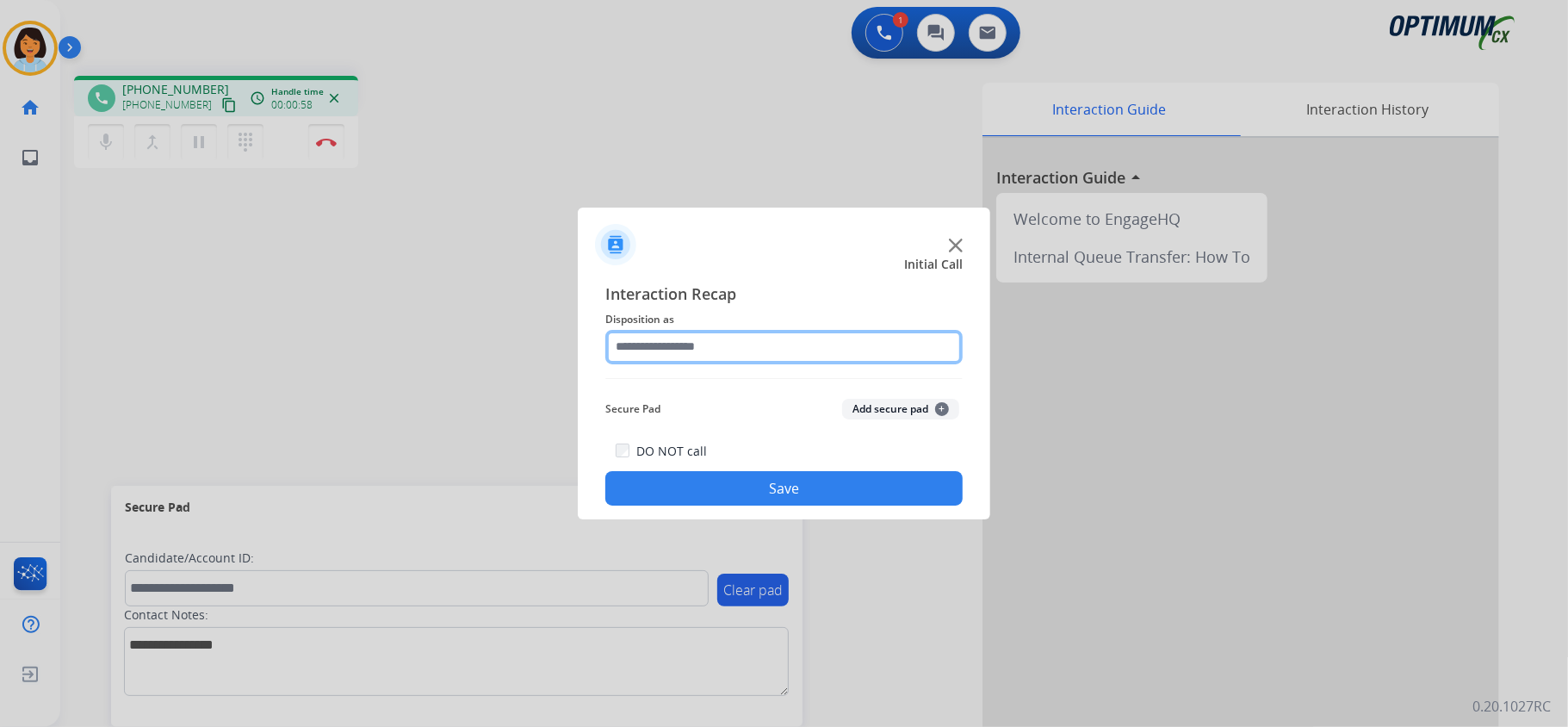
click at [849, 349] on input "text" at bounding box center [784, 346] width 358 height 34
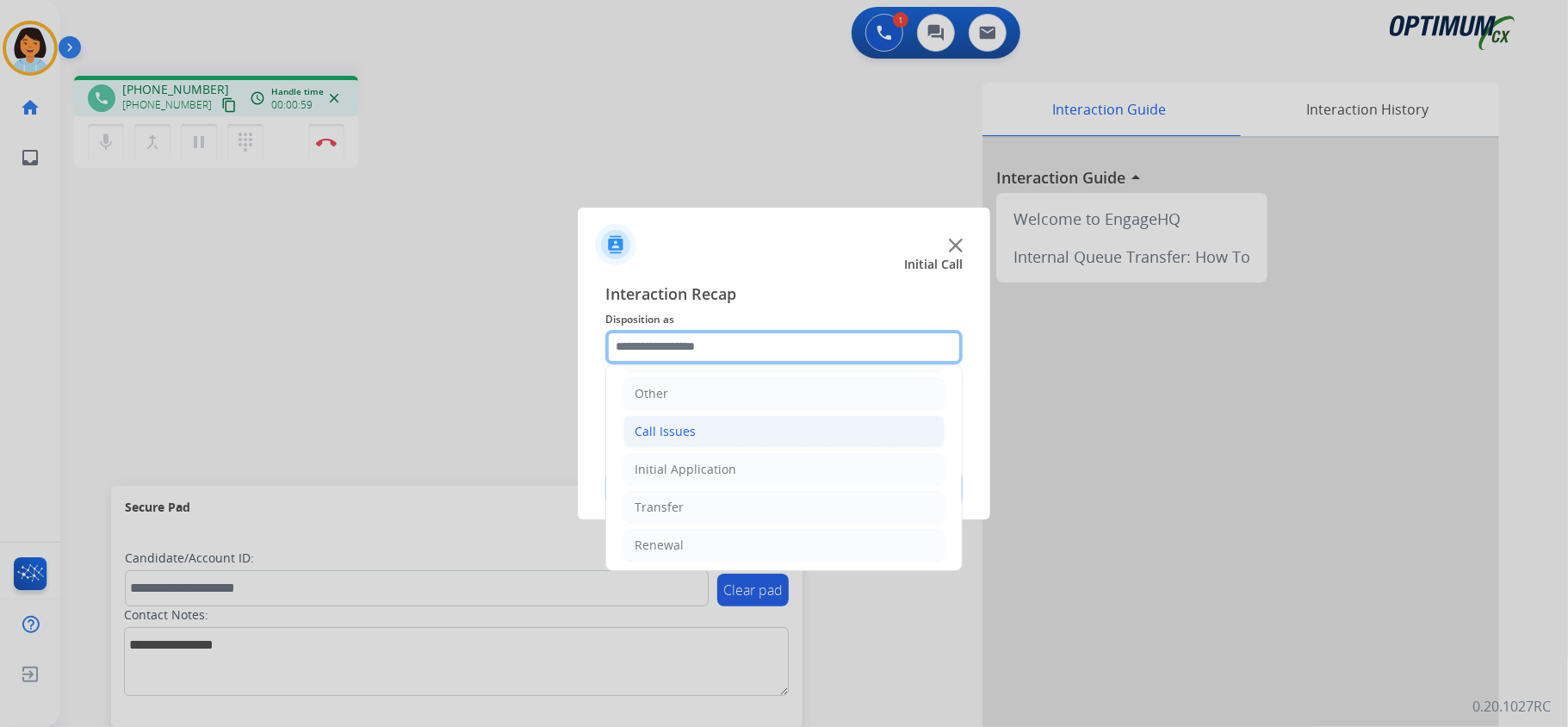
scroll to position [115, 0]
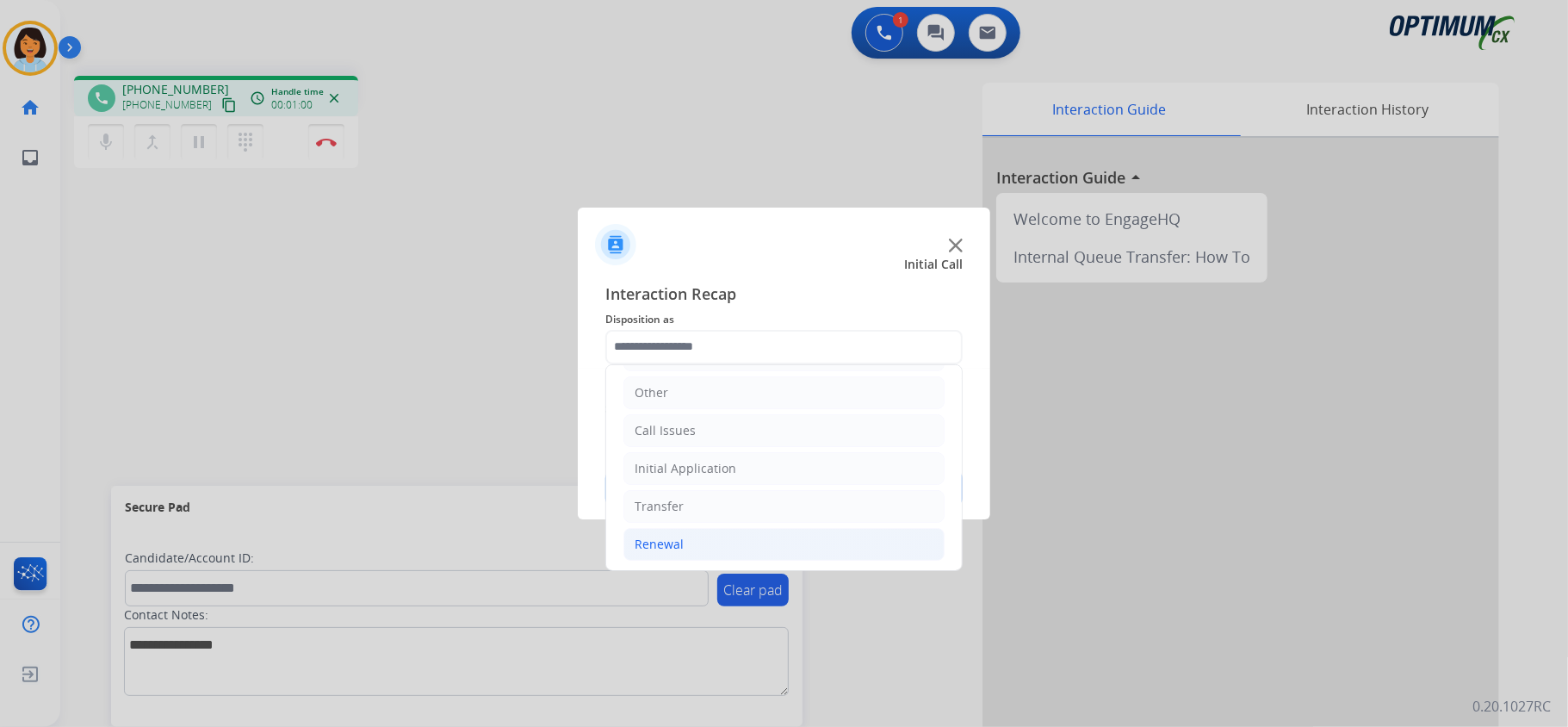
click at [668, 535] on li "Renewal" at bounding box center [784, 544] width 321 height 32
click at [690, 539] on li "Renewal" at bounding box center [784, 544] width 321 height 32
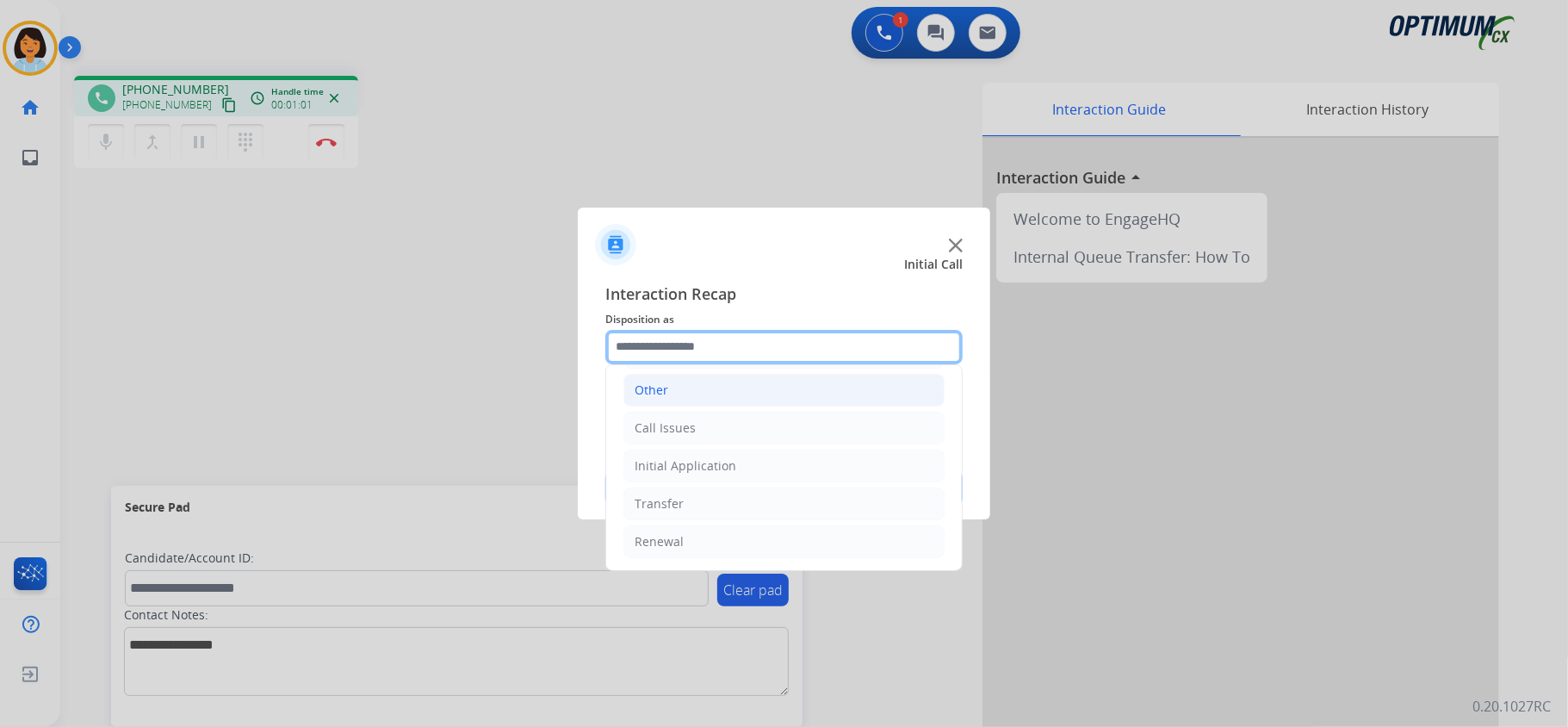
scroll to position [121, 0]
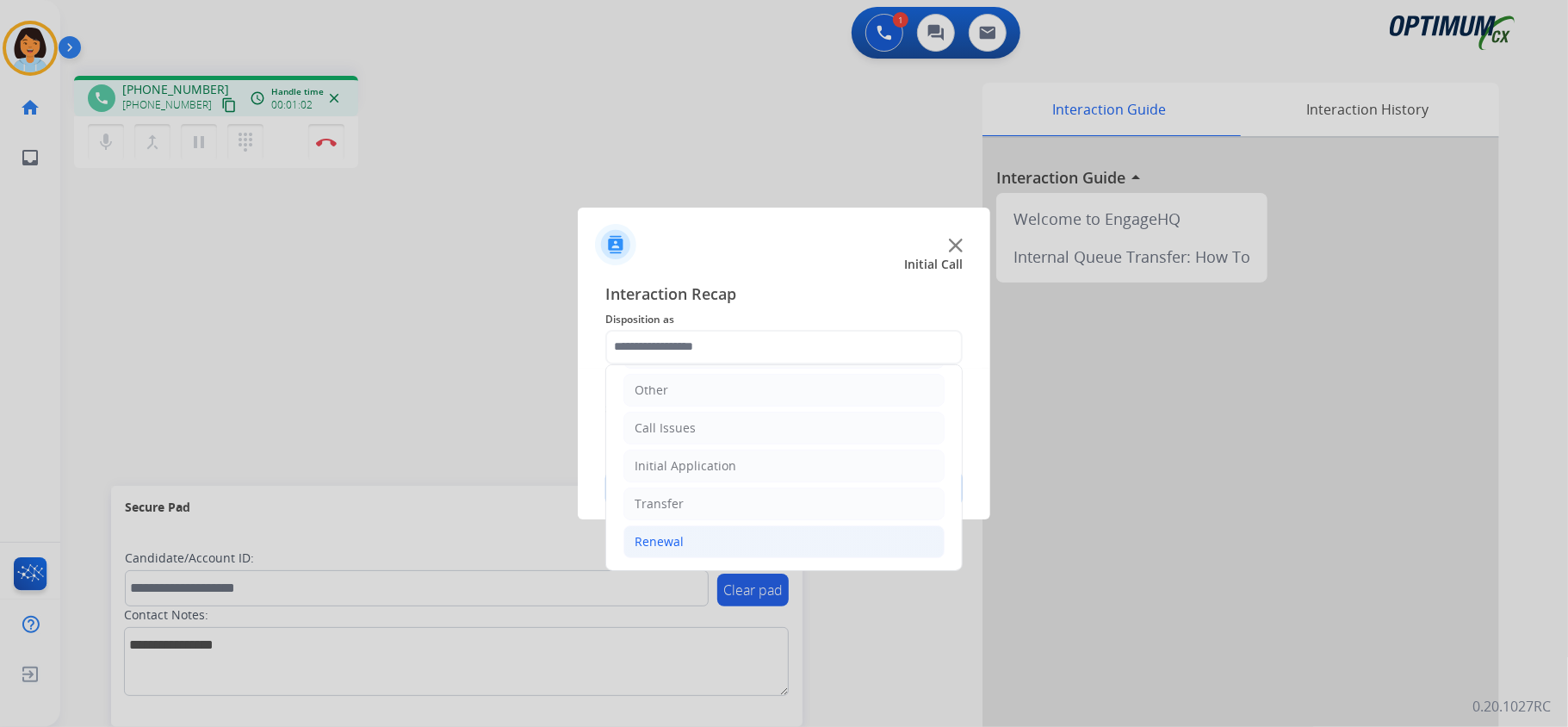
click at [684, 537] on li "Renewal" at bounding box center [784, 541] width 321 height 32
click at [717, 466] on div "Initial Application" at bounding box center [685, 461] width 102 height 18
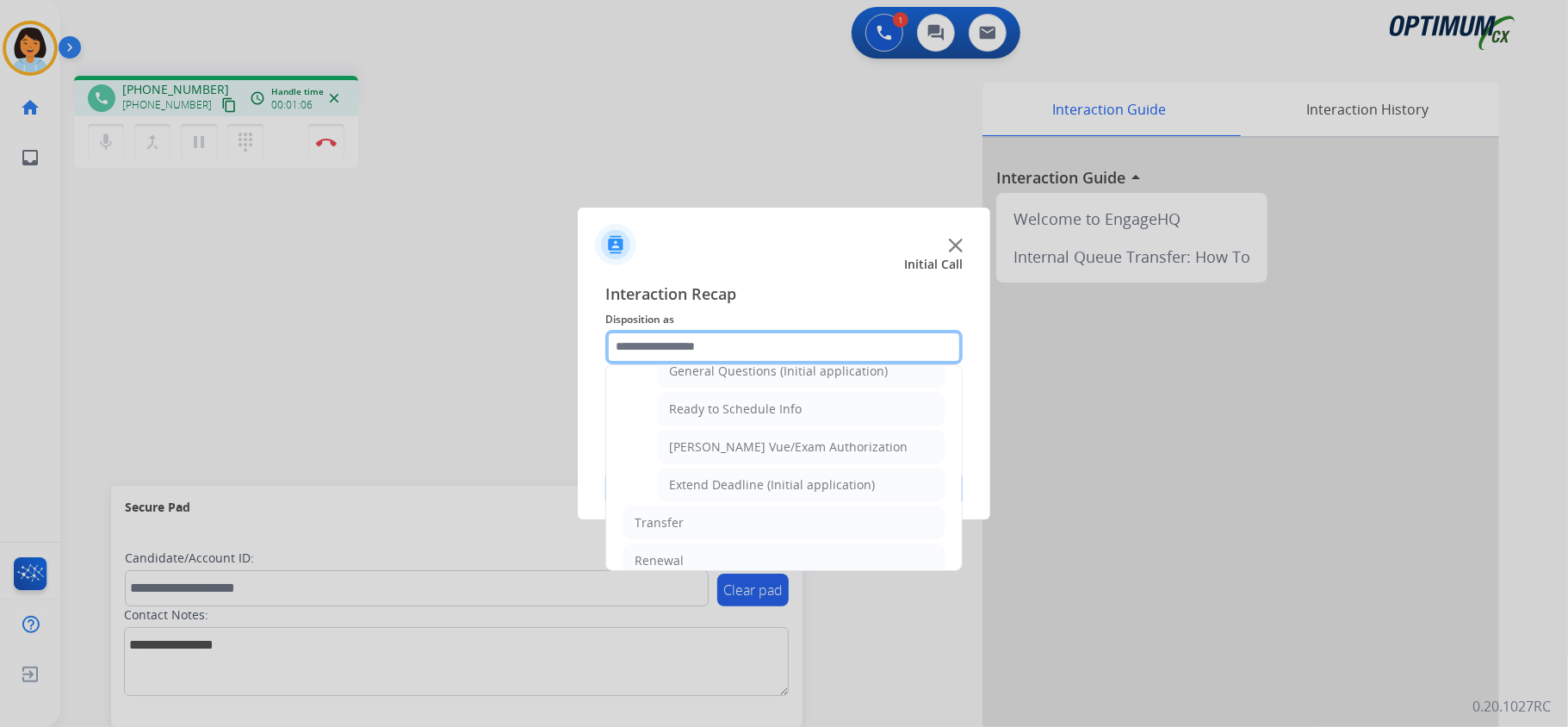
scroll to position [1040, 0]
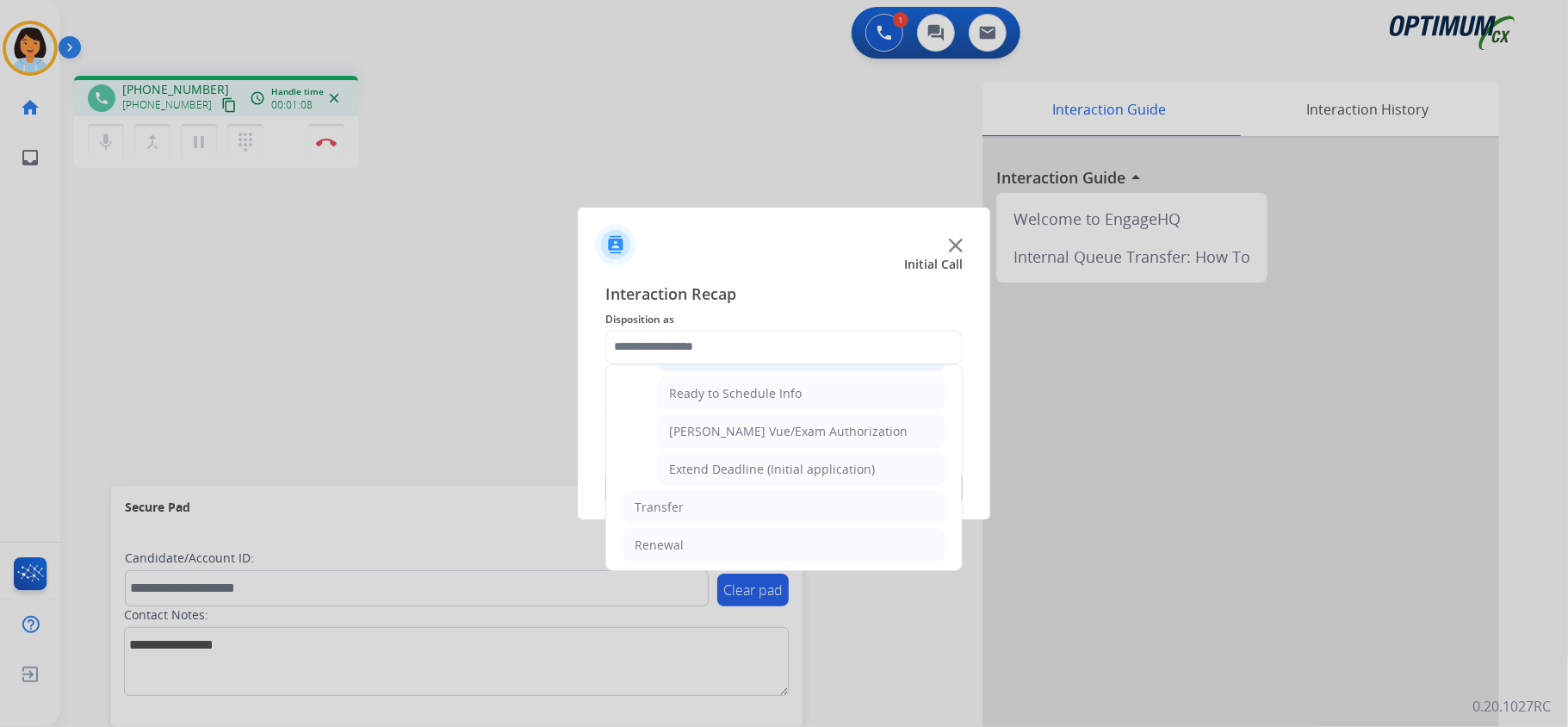
click at [785, 364] on div "General Questions (Initial application)" at bounding box center [778, 356] width 219 height 18
type input "**********"
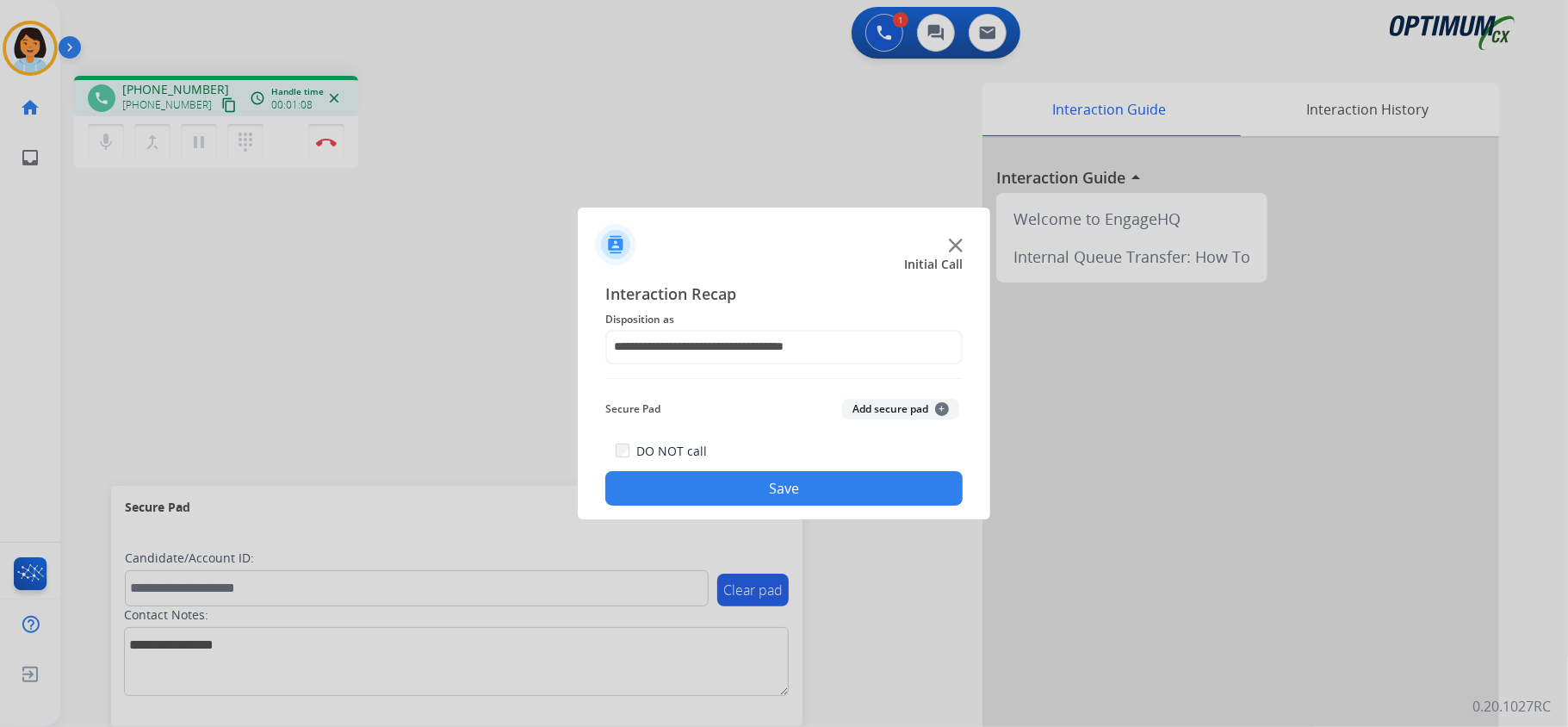
click at [794, 483] on button "Save" at bounding box center [784, 488] width 358 height 34
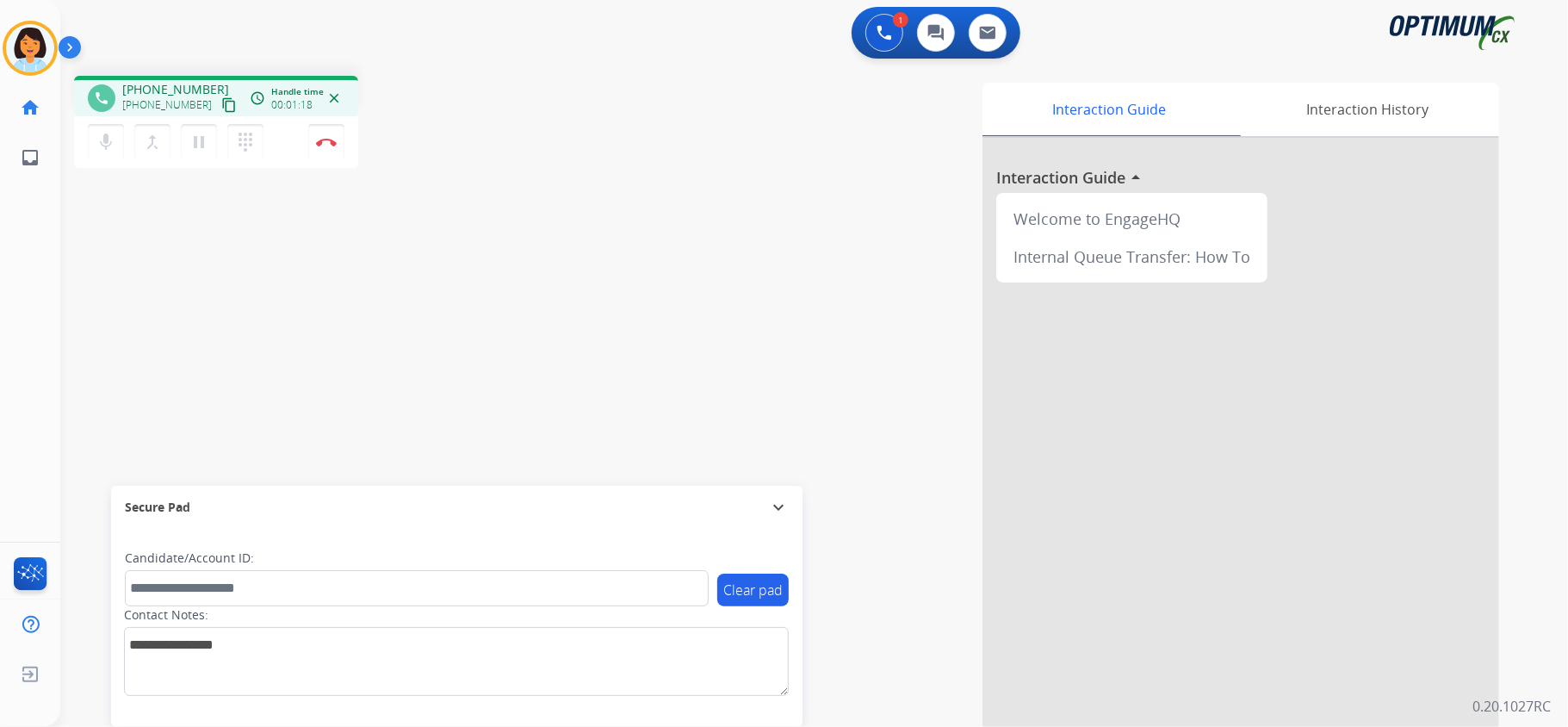
click at [221, 104] on mat-icon "content_copy" at bounding box center [229, 105] width 16 height 16
click at [324, 143] on img at bounding box center [326, 142] width 20 height 8
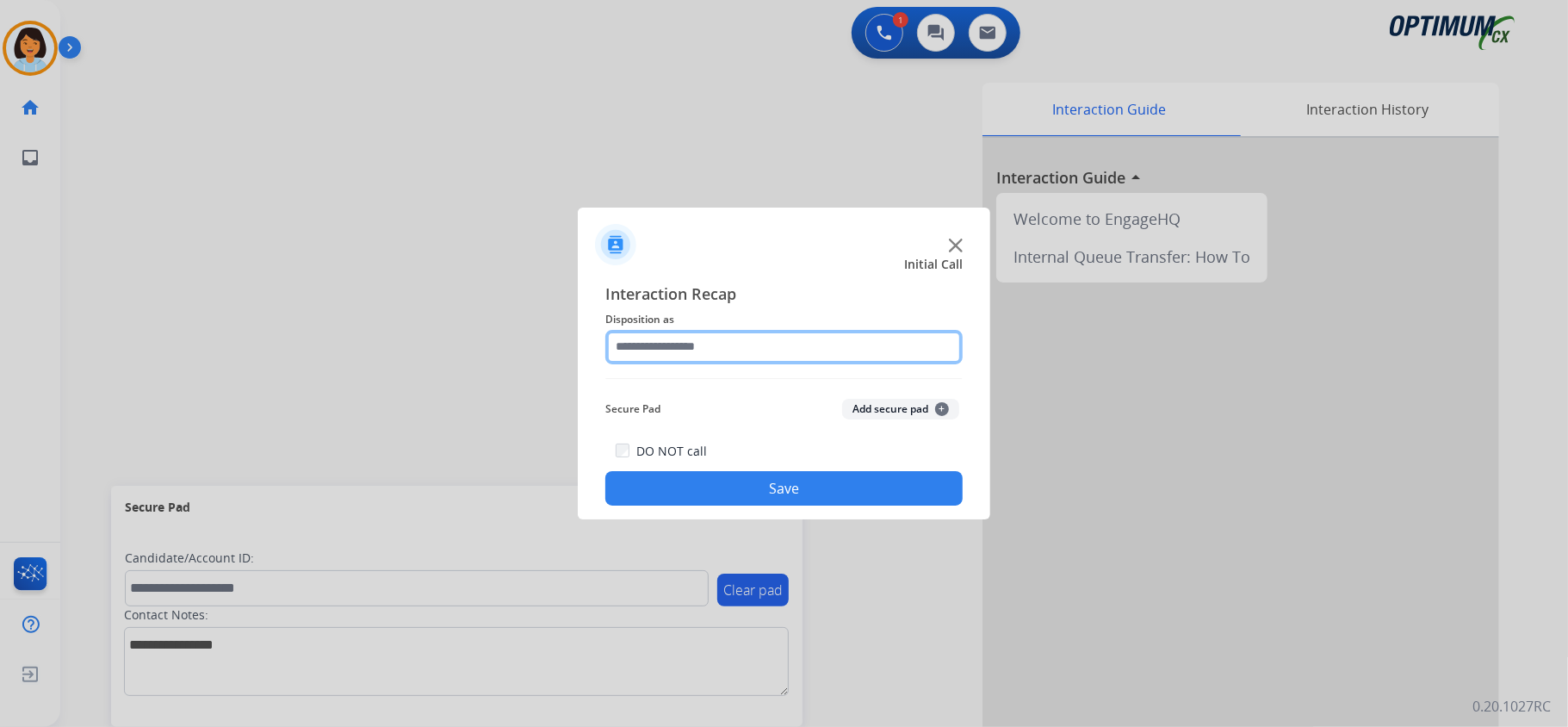
click at [780, 338] on input "text" at bounding box center [784, 346] width 358 height 34
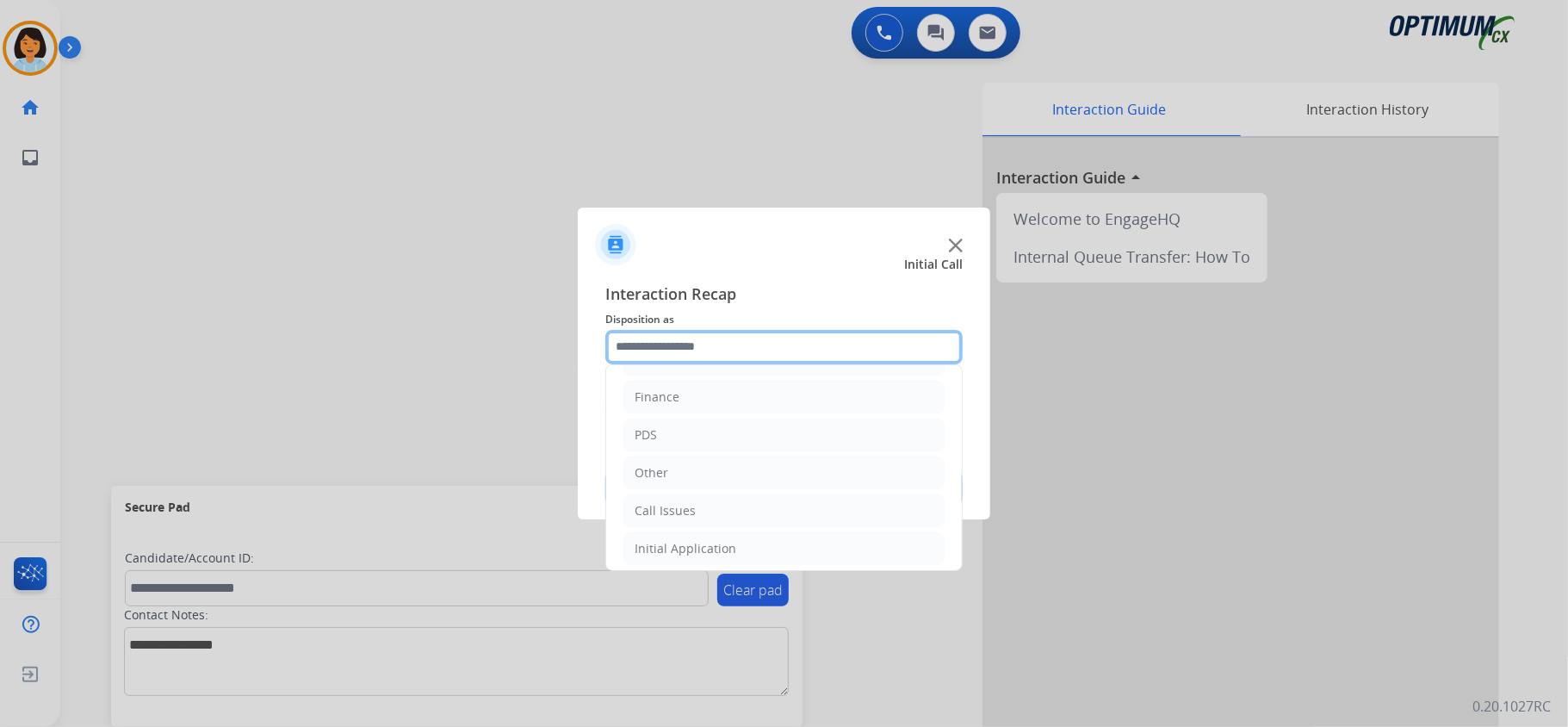
scroll to position [121, 0]
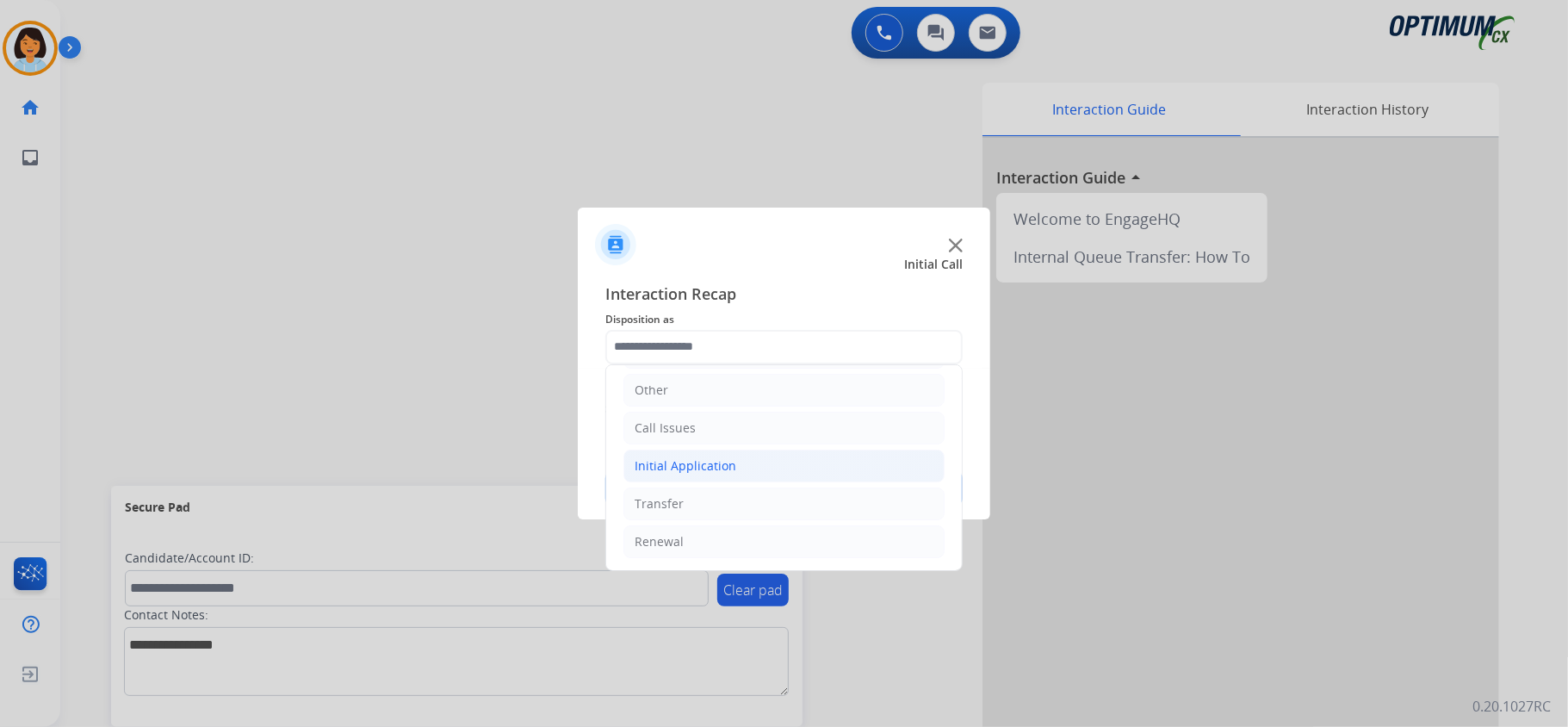
click at [704, 465] on div "Initial Application" at bounding box center [685, 466] width 102 height 18
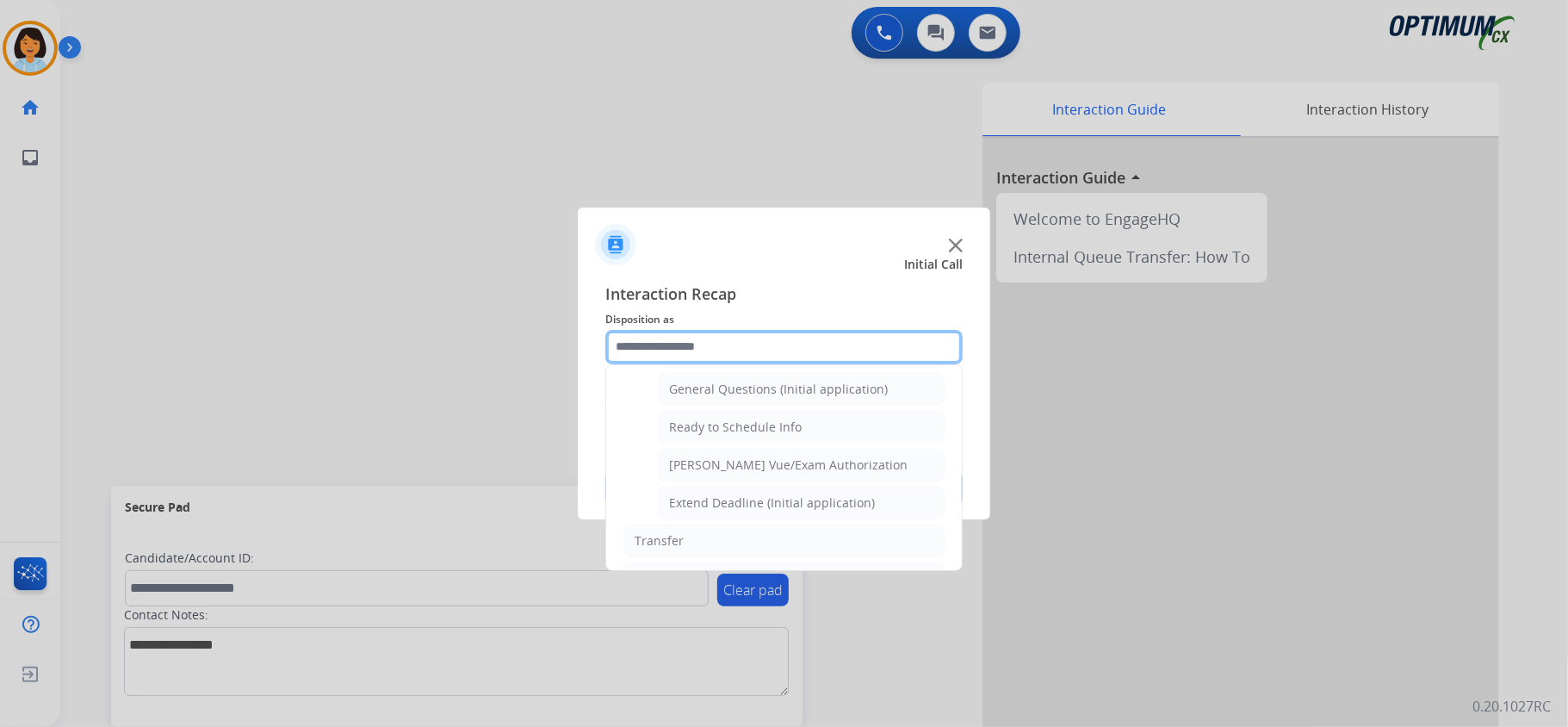
scroll to position [1061, 0]
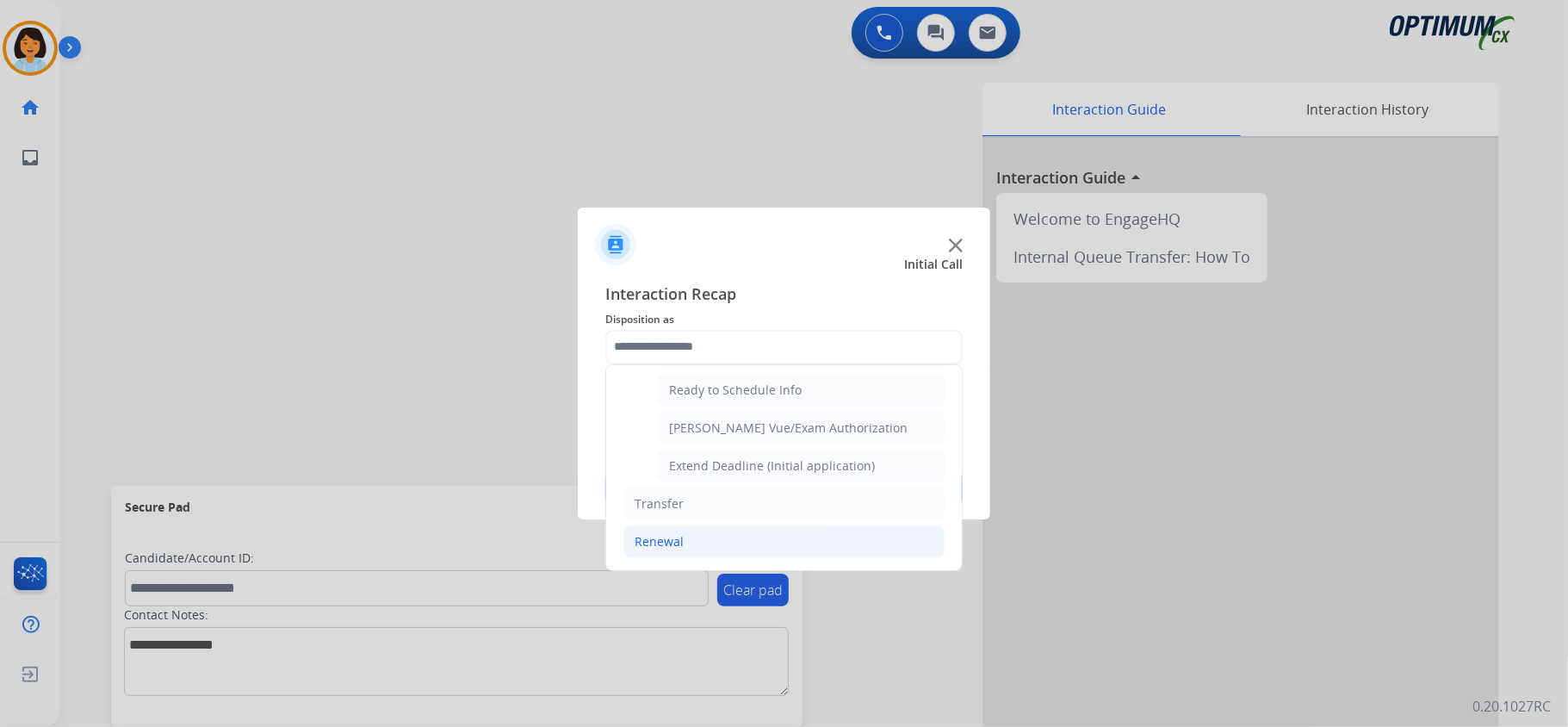
click at [635, 539] on div "Renewal" at bounding box center [659, 541] width 49 height 18
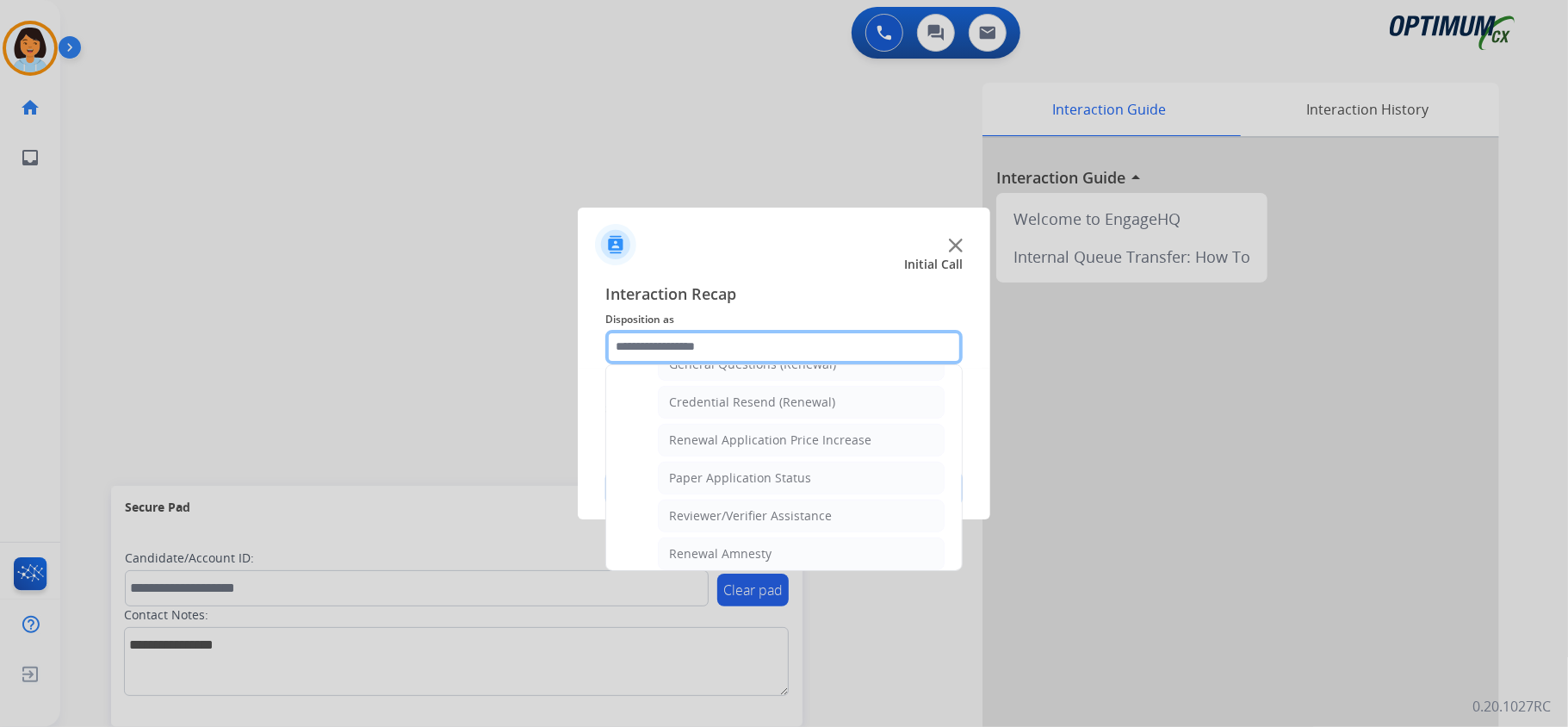
scroll to position [514, 0]
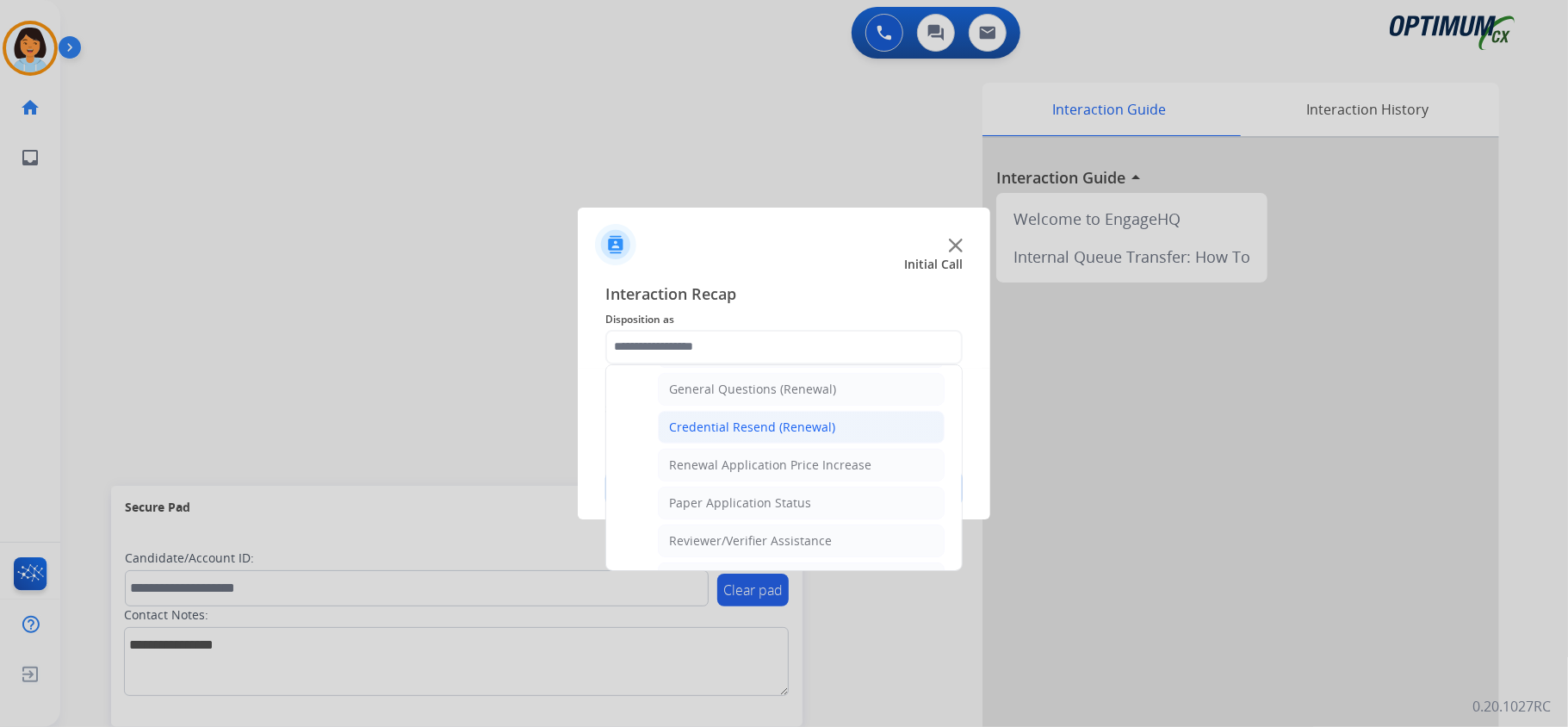
click at [776, 435] on div "Credential Resend (Renewal)" at bounding box center [751, 427] width 166 height 18
type input "**********"
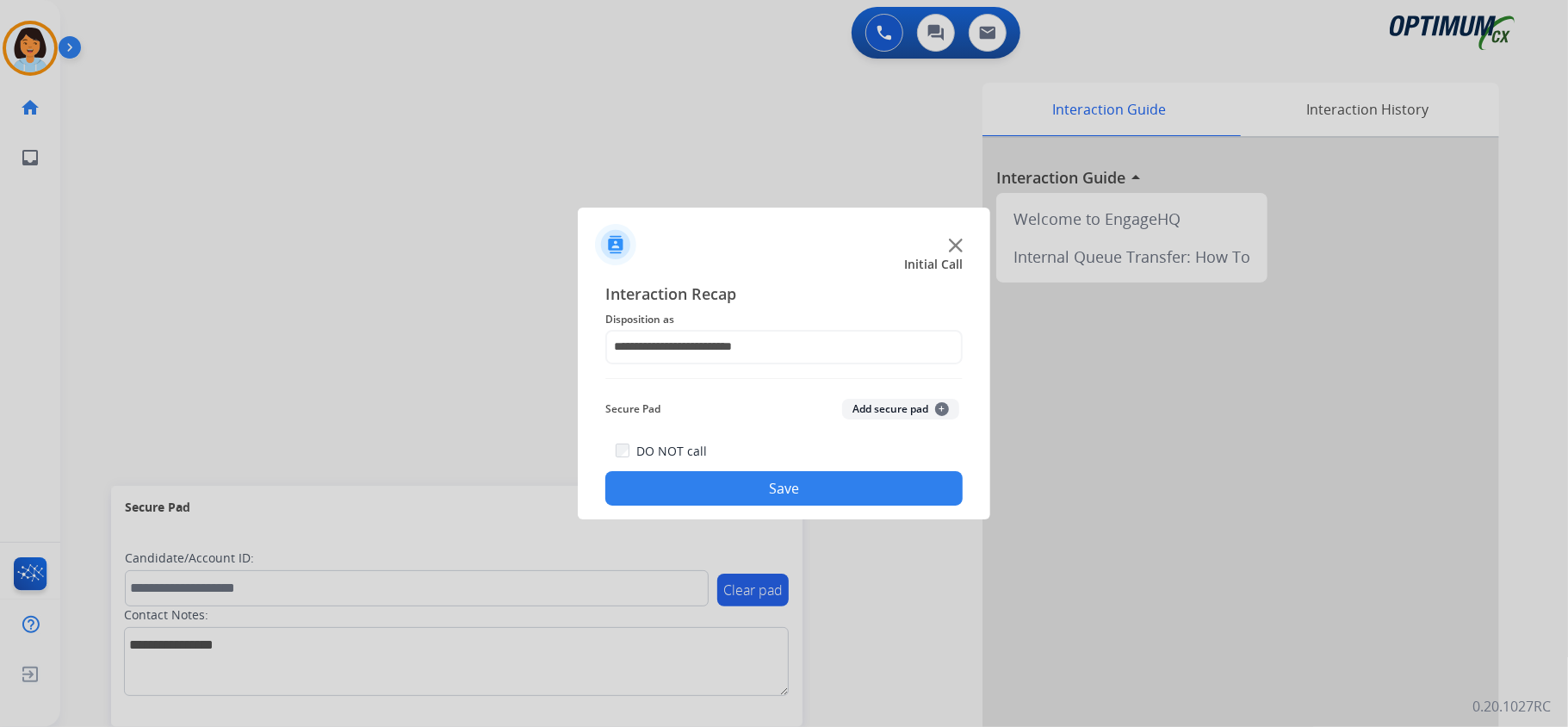
click at [745, 481] on button "Save" at bounding box center [784, 488] width 358 height 34
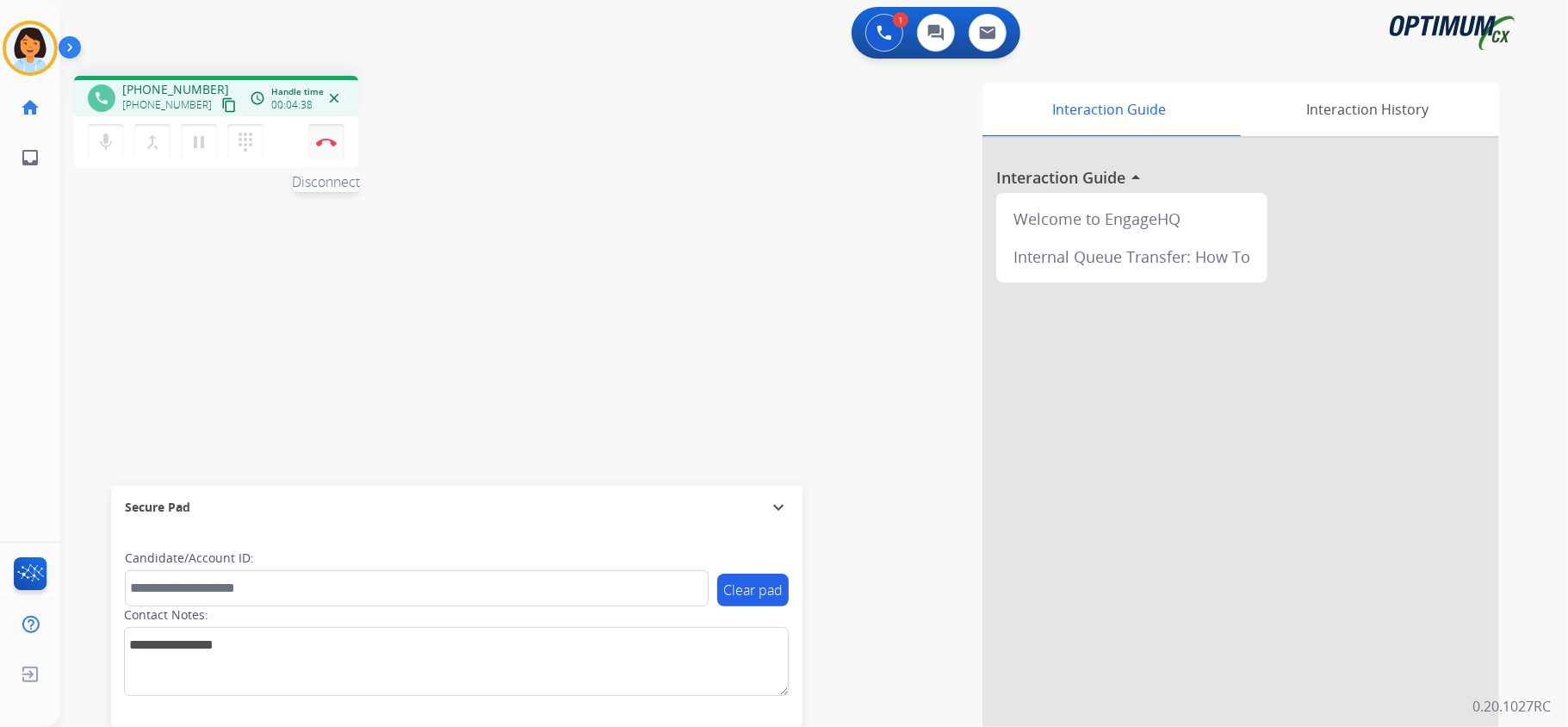
click at [320, 140] on img at bounding box center [326, 142] width 20 height 8
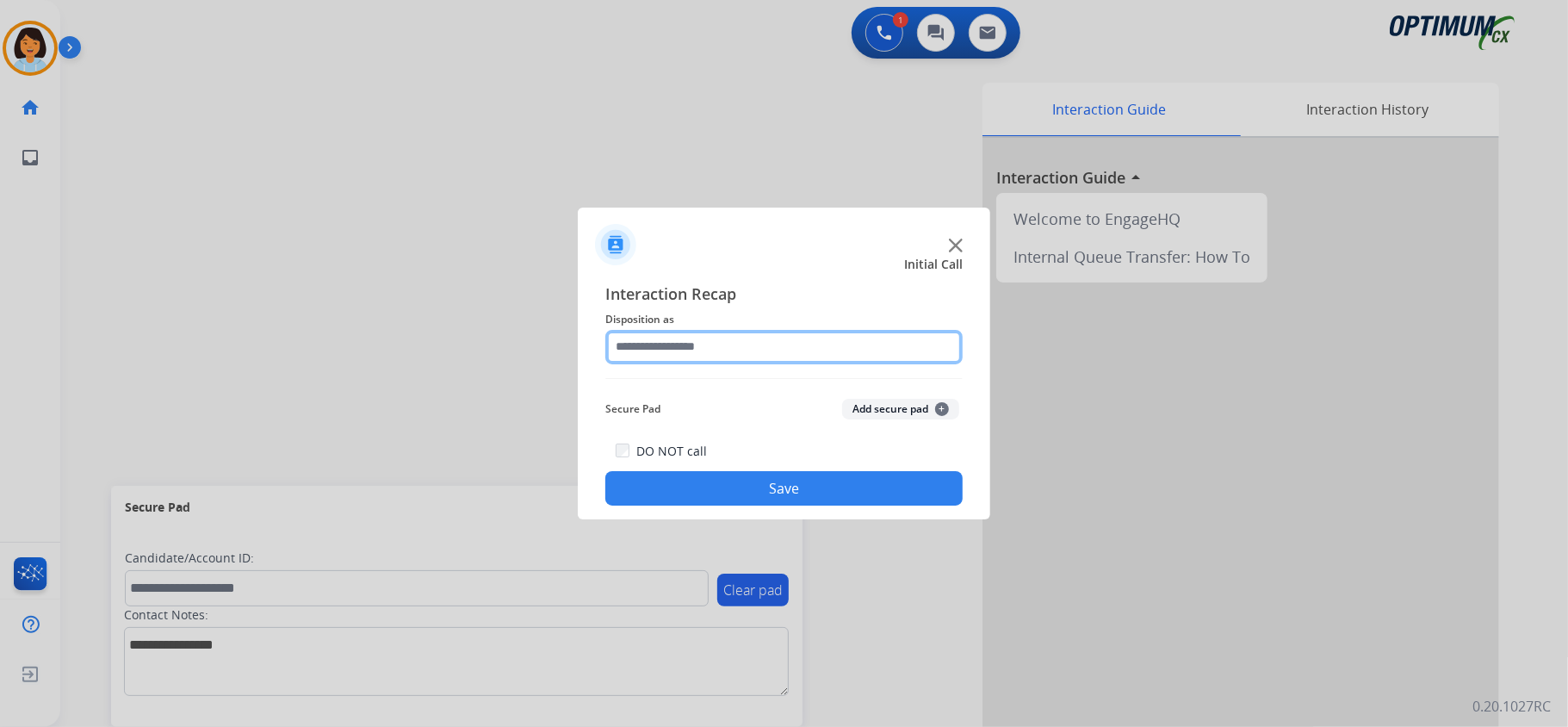
click at [840, 338] on input "text" at bounding box center [784, 346] width 358 height 34
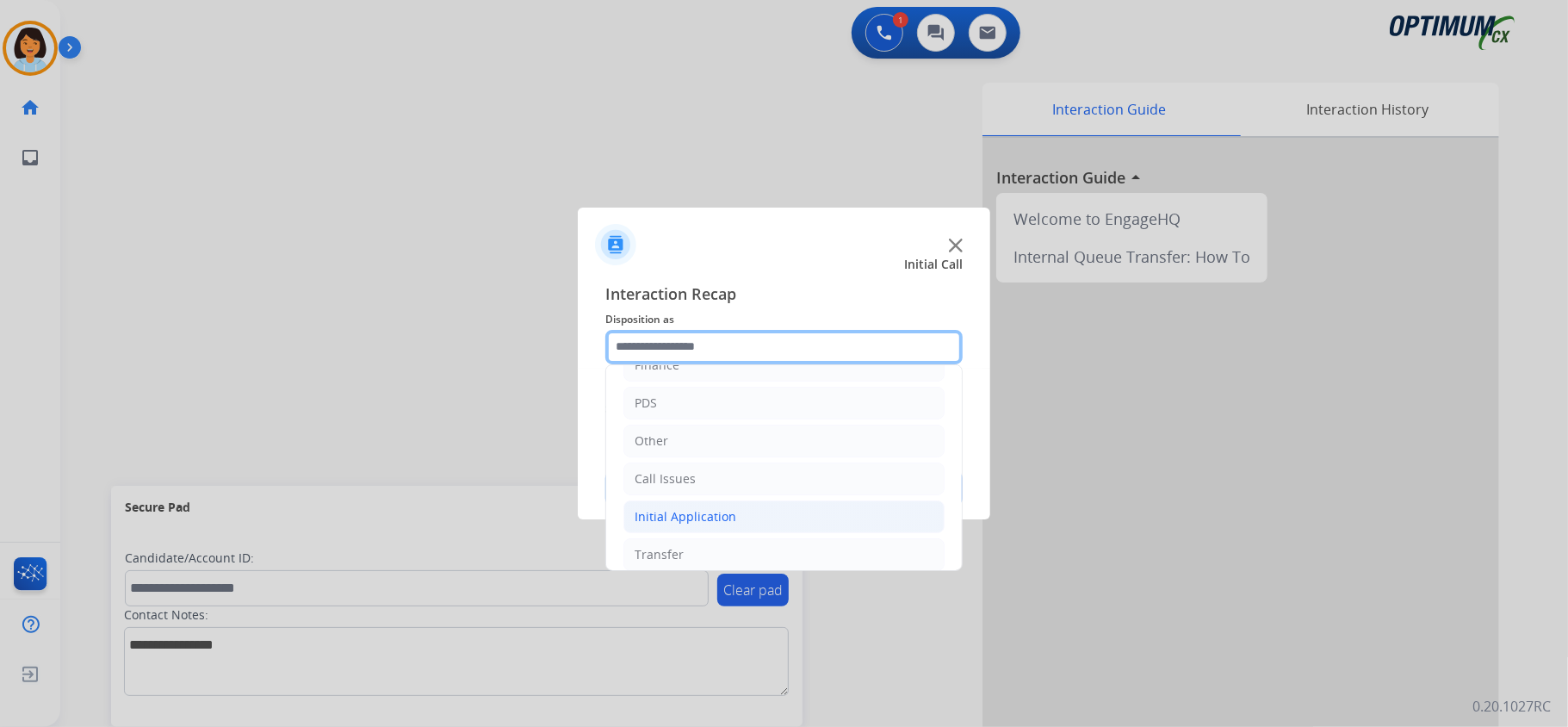
scroll to position [121, 0]
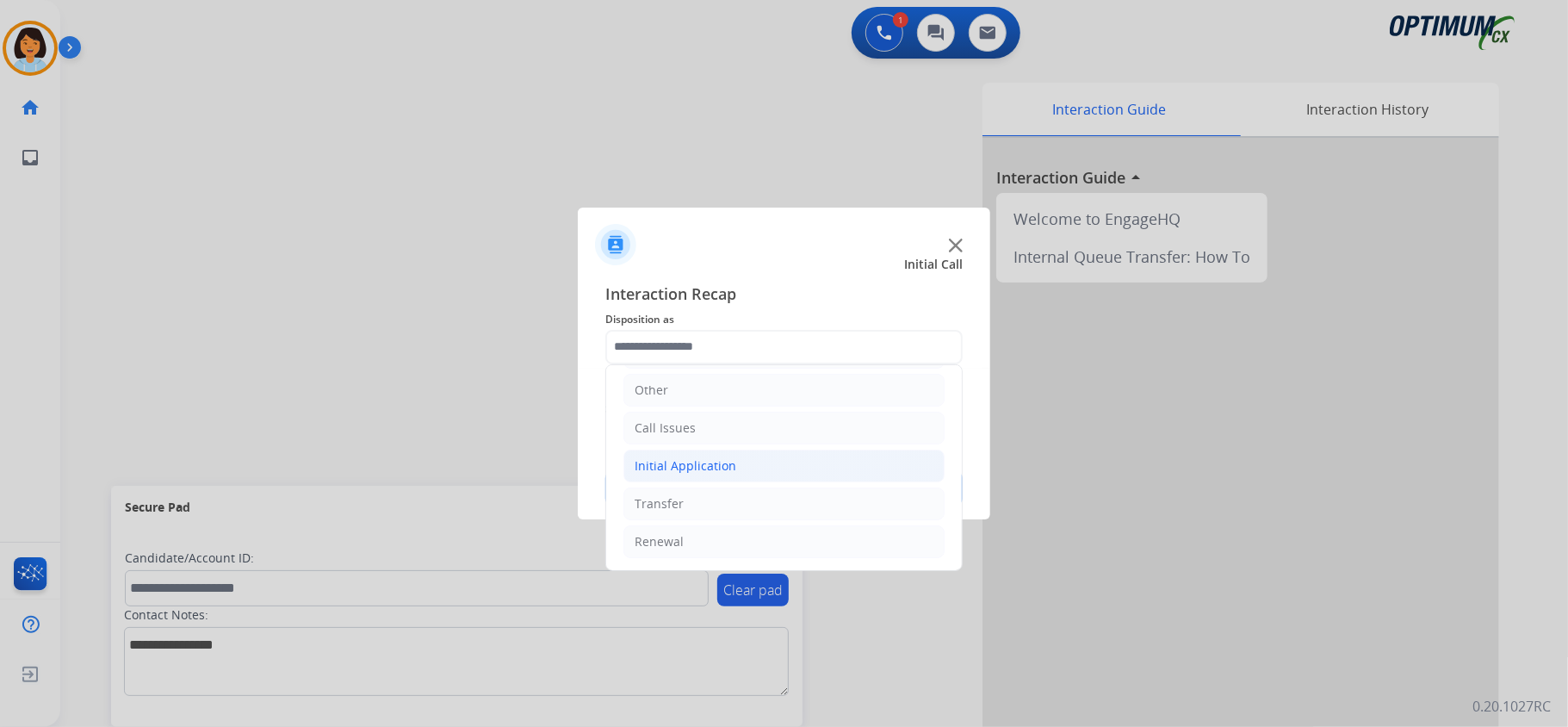
click at [771, 462] on li "Initial Application" at bounding box center [784, 465] width 321 height 32
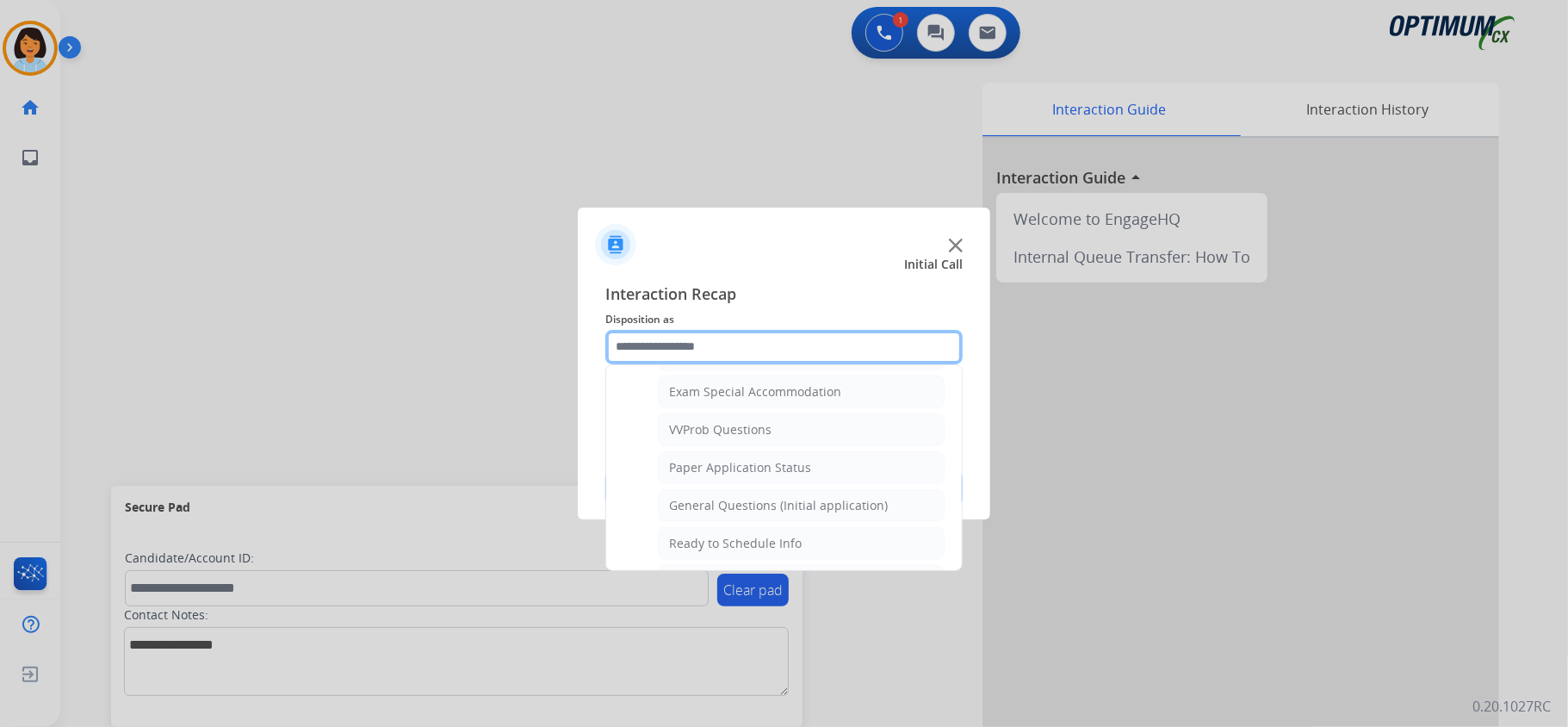
scroll to position [924, 0]
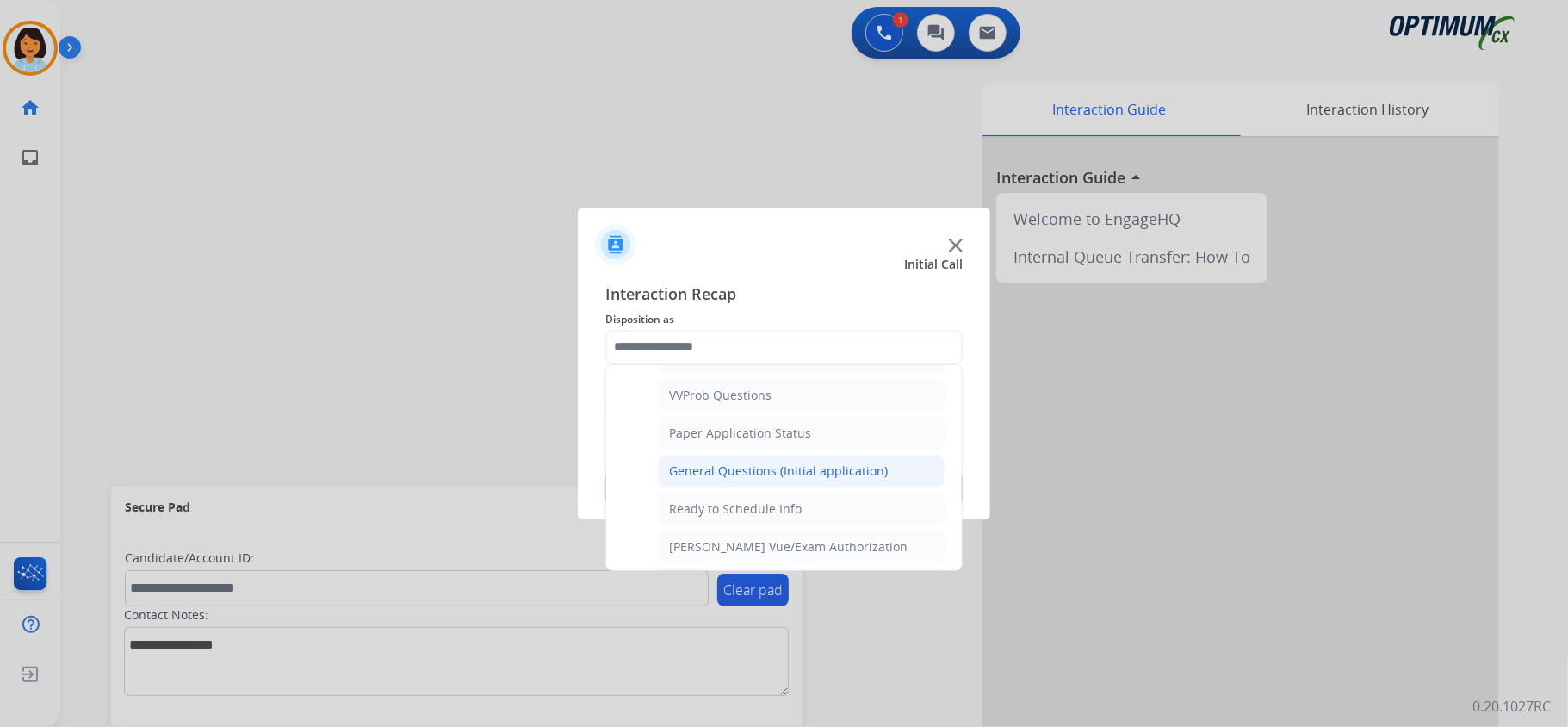
click at [759, 480] on div "General Questions (Initial application)" at bounding box center [778, 470] width 219 height 18
type input "**********"
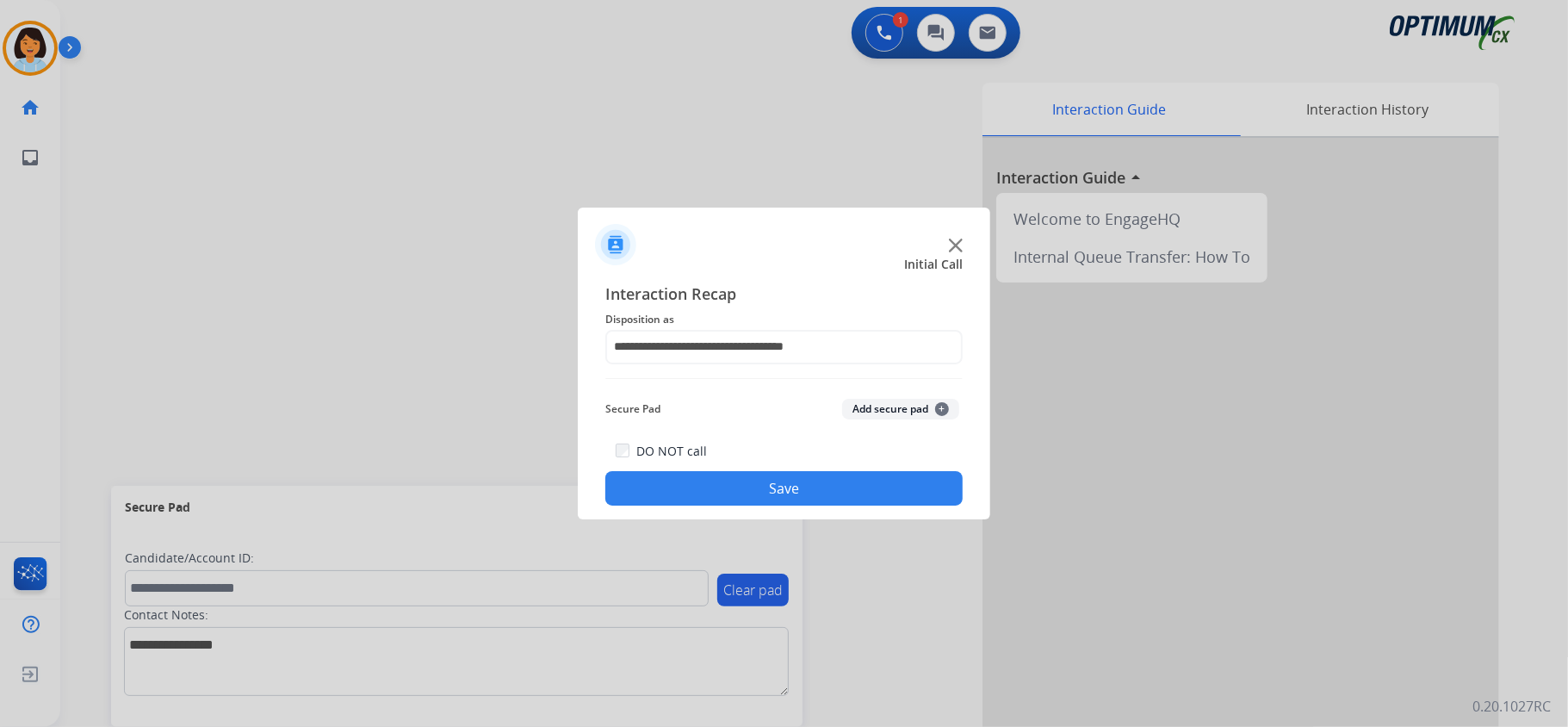
click at [765, 483] on button "Save" at bounding box center [784, 488] width 358 height 34
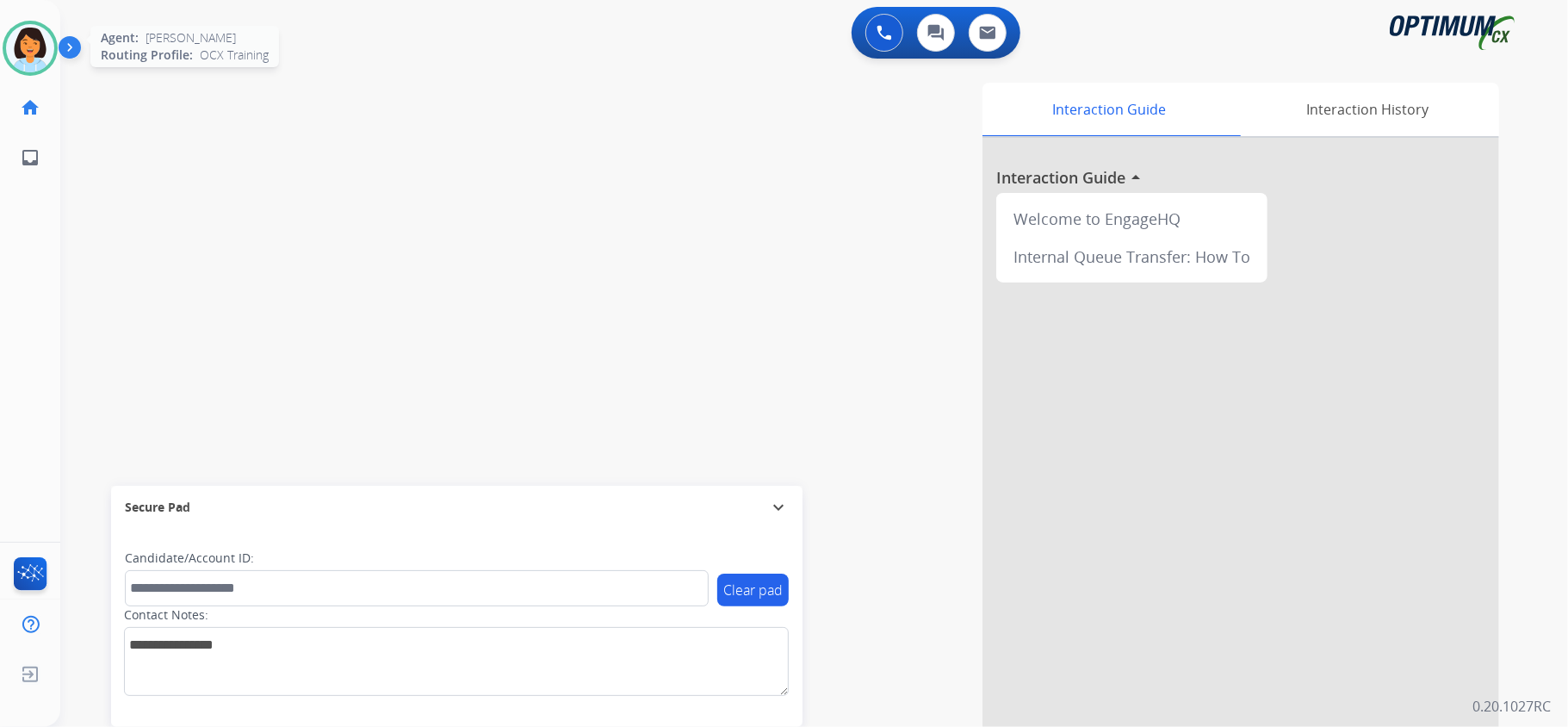
drag, startPoint x: 24, startPoint y: 48, endPoint x: 253, endPoint y: 63, distance: 229.5
click at [25, 48] on img at bounding box center [31, 48] width 48 height 48
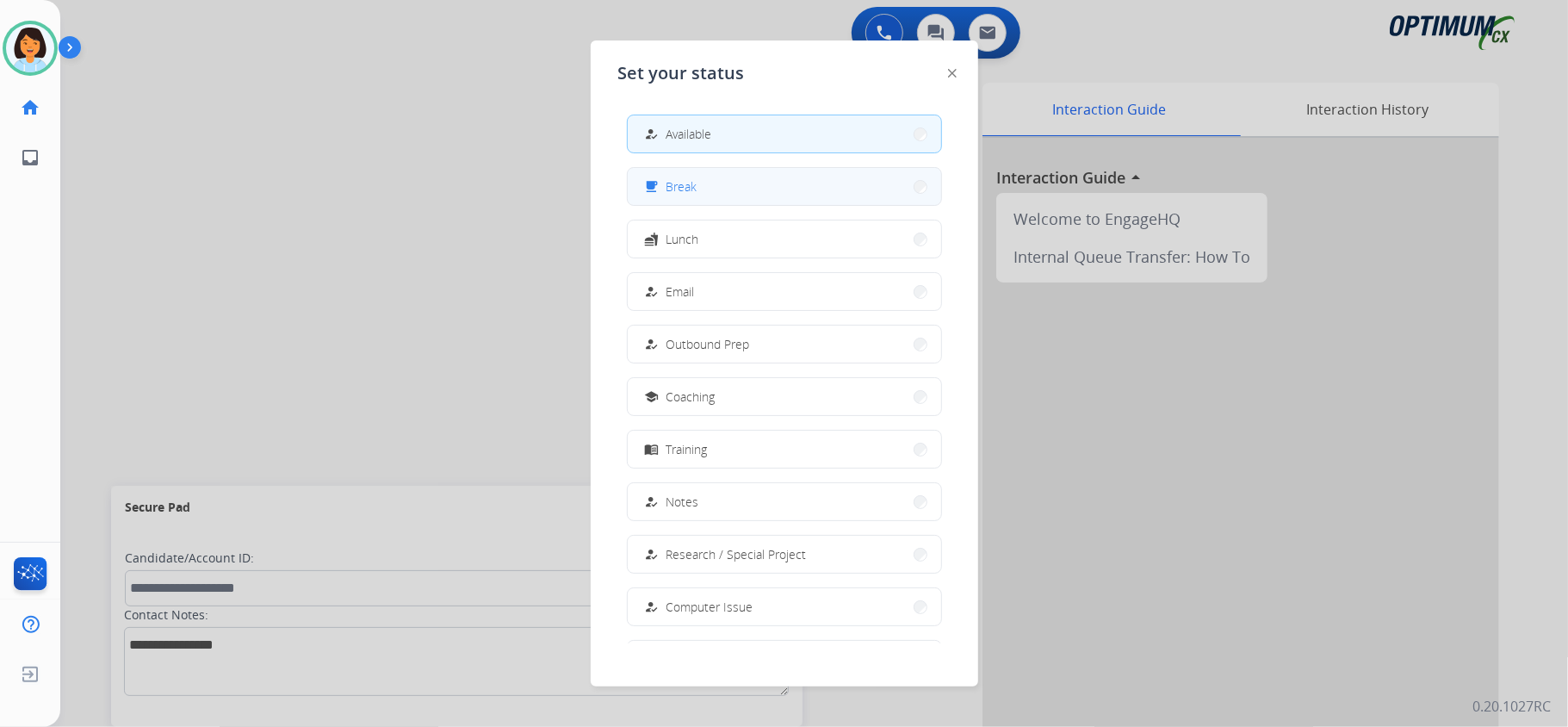
click at [717, 188] on button "free_breakfast Break" at bounding box center [784, 186] width 313 height 37
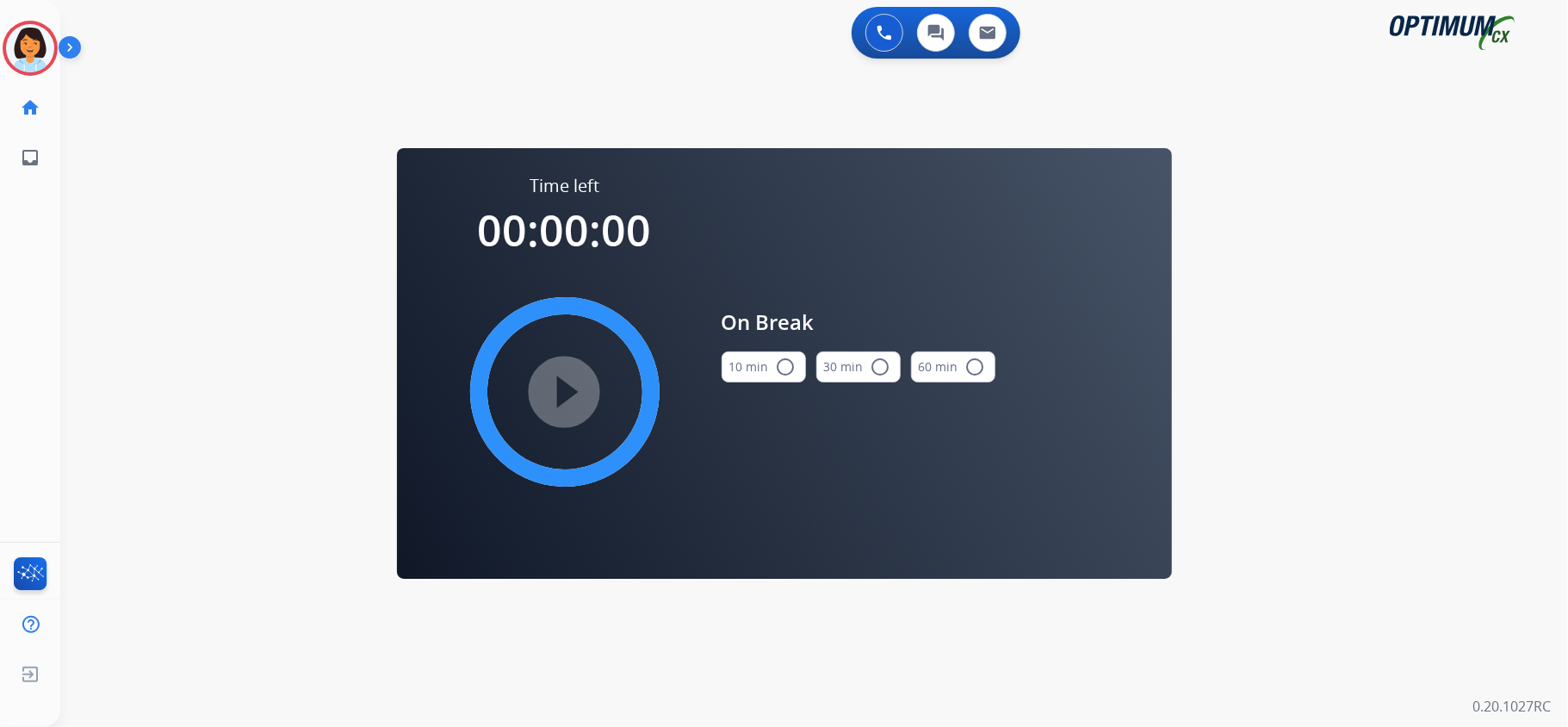
click at [749, 372] on button "10 min radio_button_unchecked" at bounding box center [763, 366] width 84 height 31
click at [556, 387] on mat-icon "play_circle_filled" at bounding box center [565, 392] width 20 height 20
click at [555, 387] on mat-icon "play_circle_filled" at bounding box center [565, 392] width 20 height 20
click at [28, 36] on icon at bounding box center [31, 48] width 56 height 56
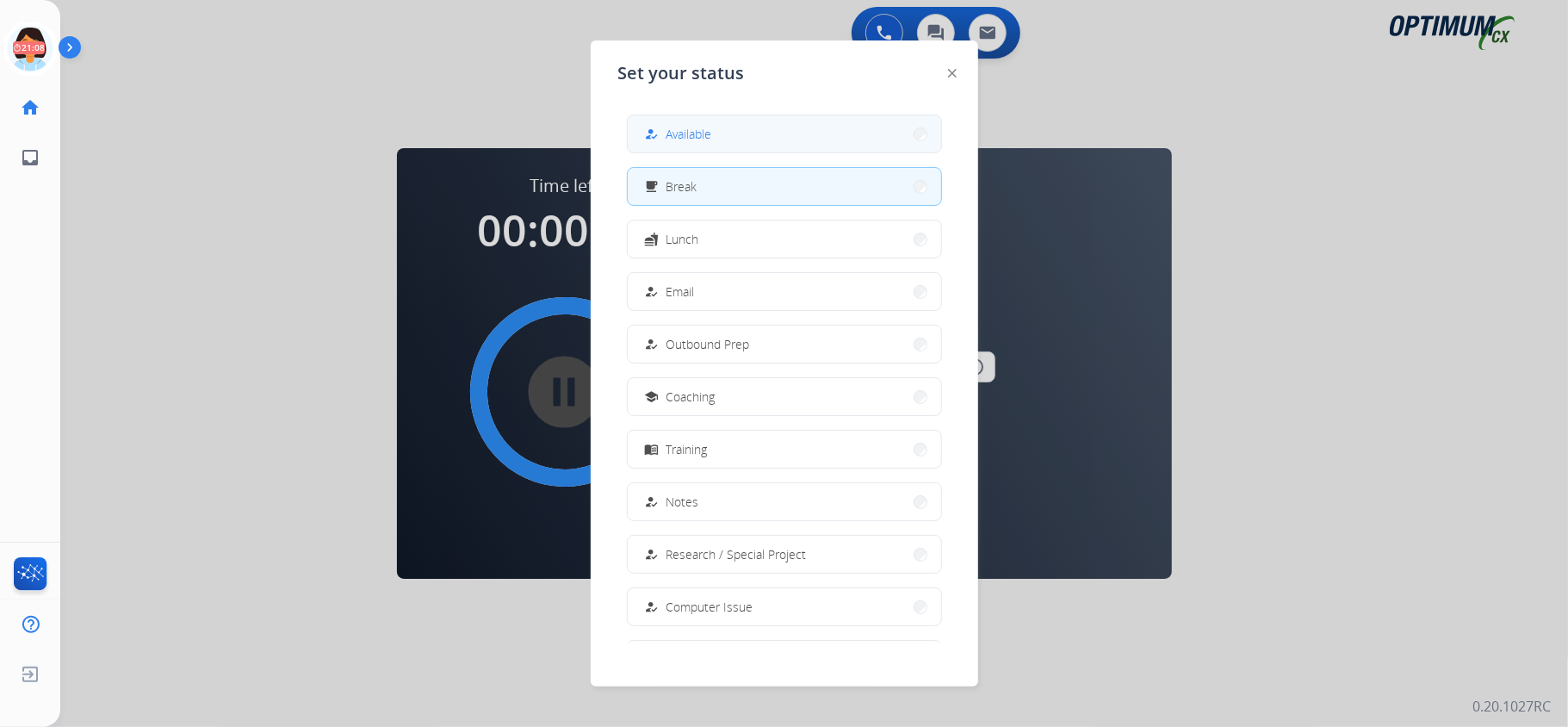
click at [723, 128] on button "how_to_reg Available" at bounding box center [784, 134] width 313 height 37
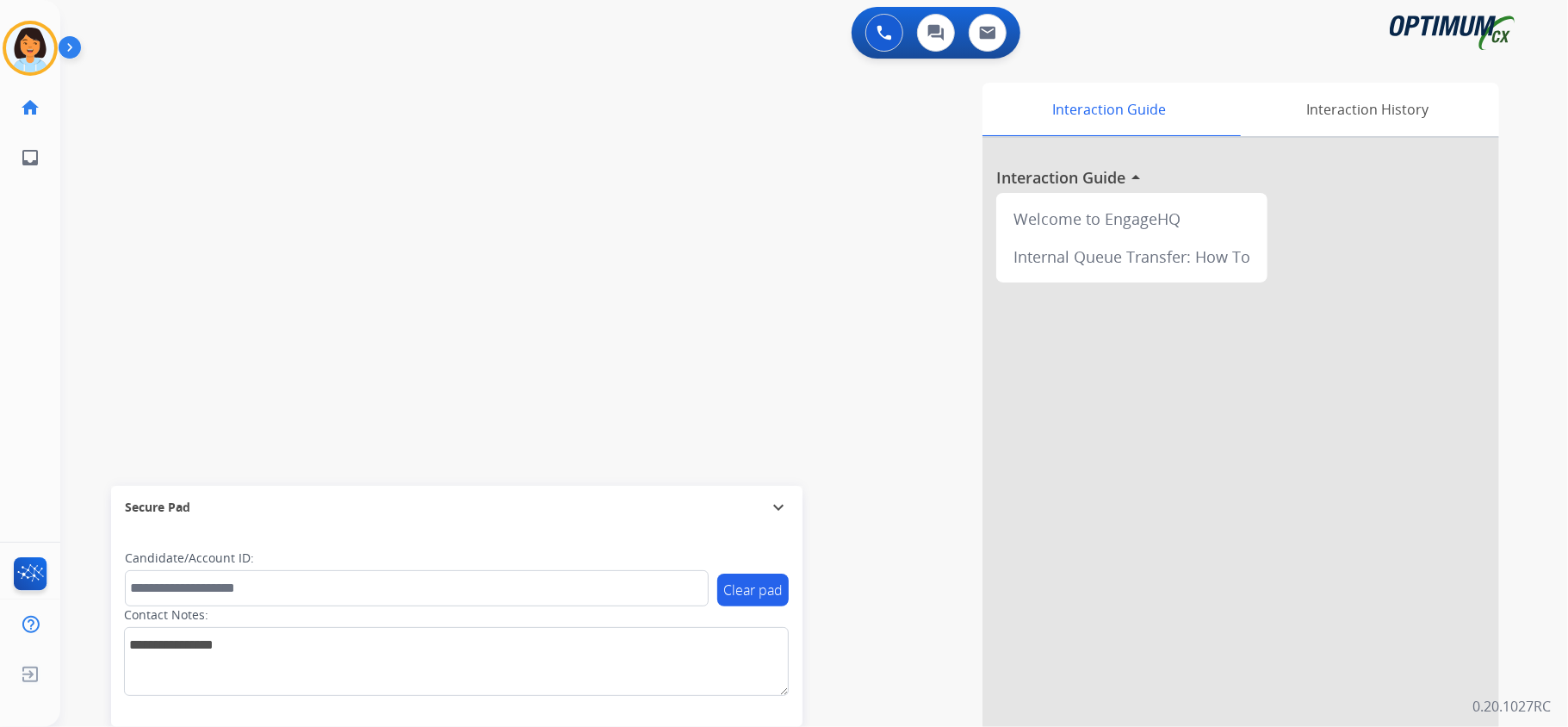
click at [250, 221] on div "swap_horiz Break voice bridge close_fullscreen Connect 3-Way Call merge_type Se…" at bounding box center [793, 420] width 1466 height 718
click at [221, 104] on mat-icon "content_copy" at bounding box center [229, 105] width 16 height 16
click at [332, 141] on img at bounding box center [326, 142] width 20 height 8
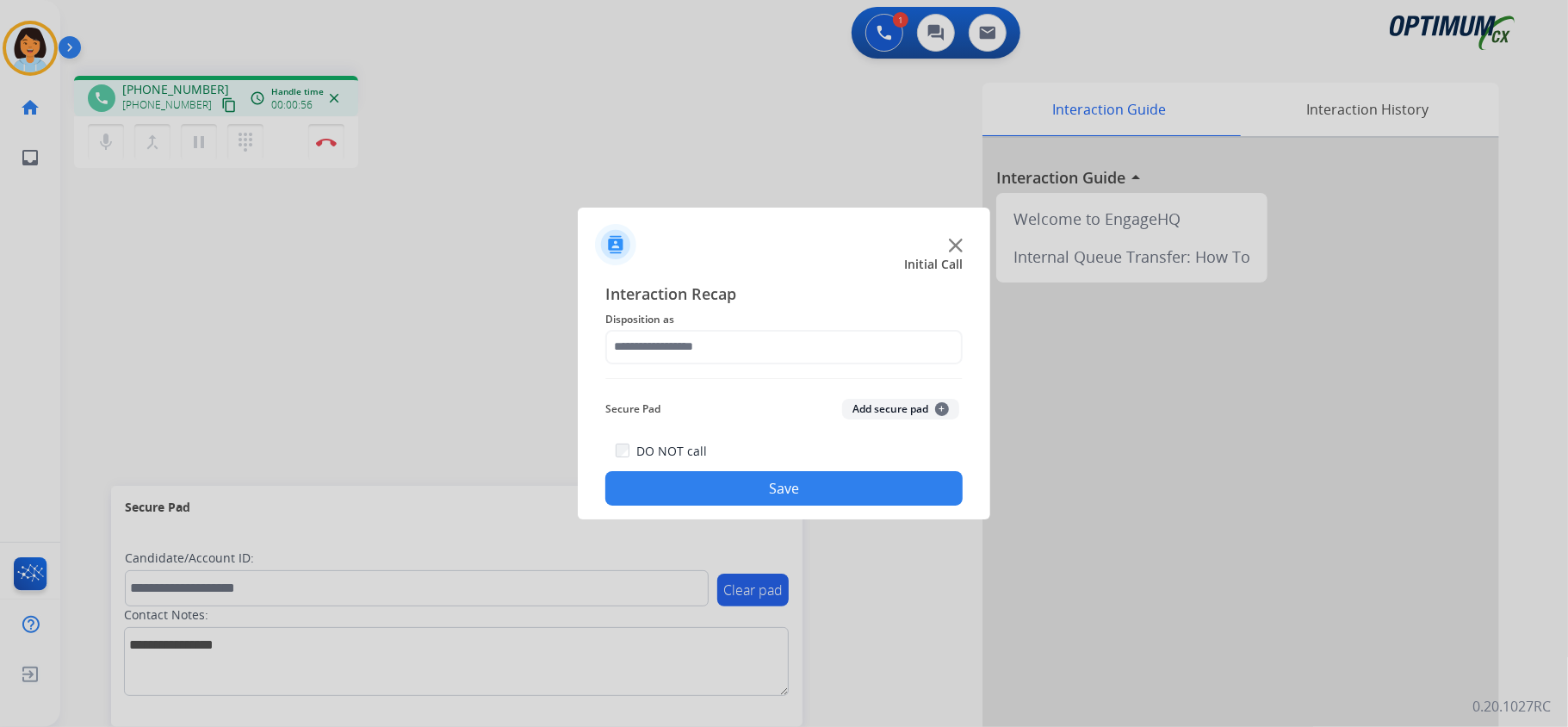
click at [385, 352] on div at bounding box center [784, 363] width 1568 height 727
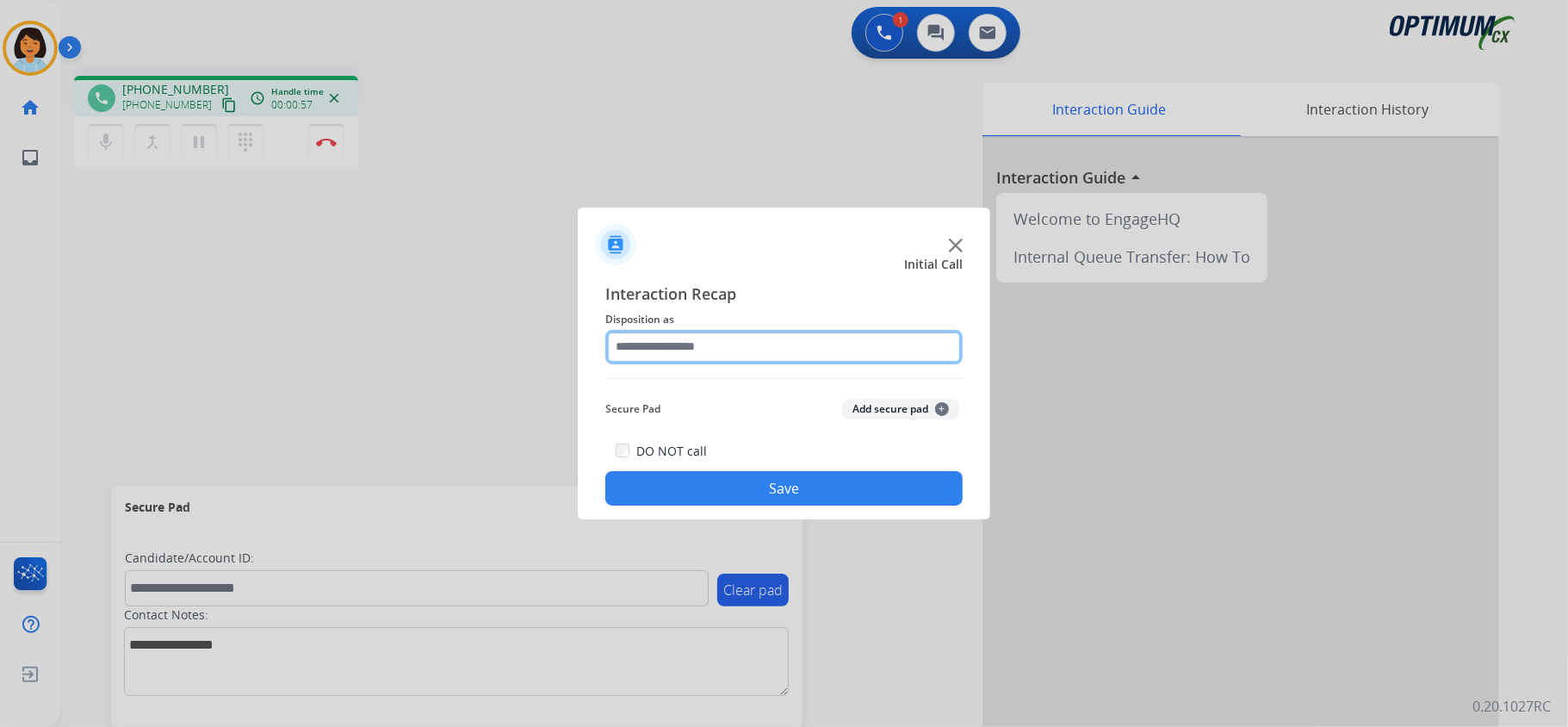
click at [911, 339] on input "text" at bounding box center [784, 346] width 358 height 34
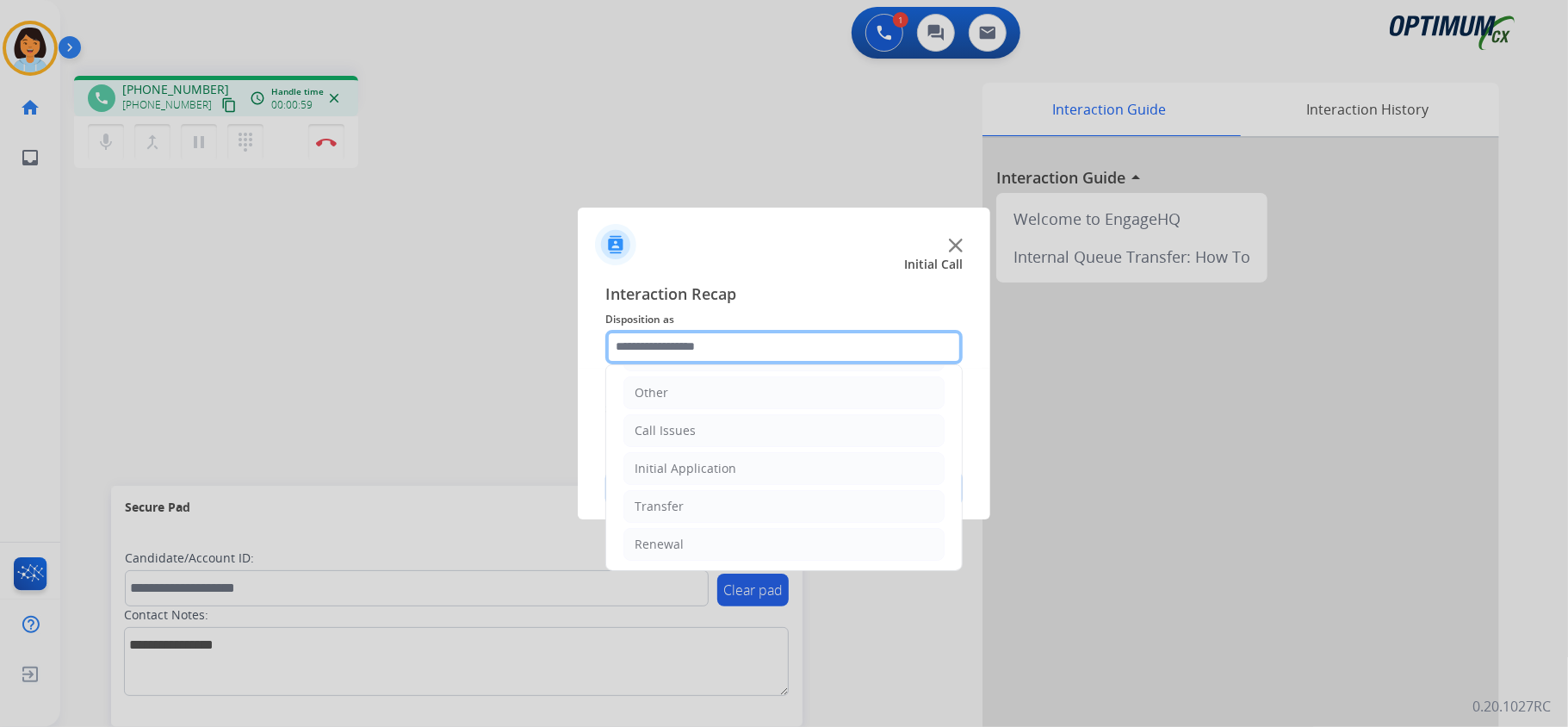
scroll to position [121, 0]
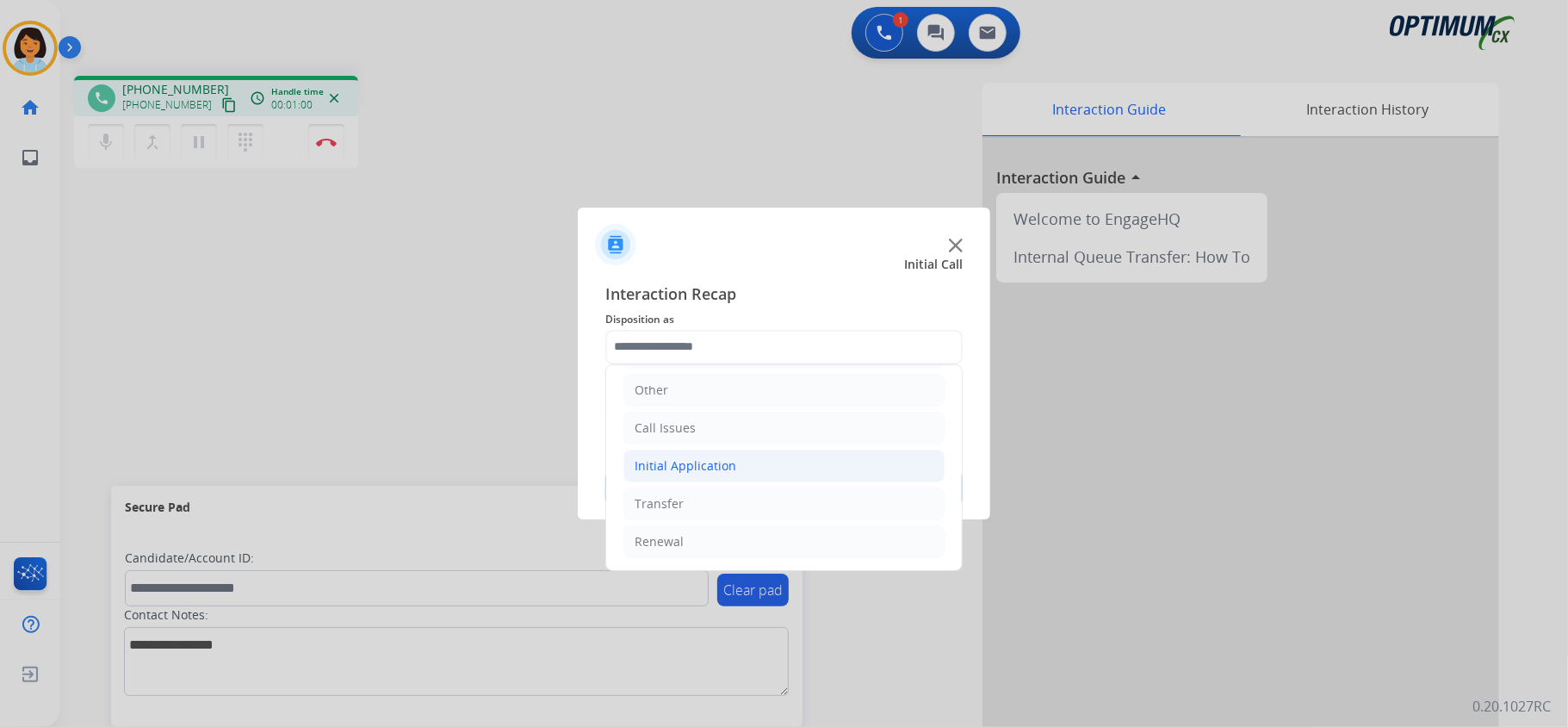
click at [632, 467] on li "Initial Application" at bounding box center [784, 465] width 321 height 32
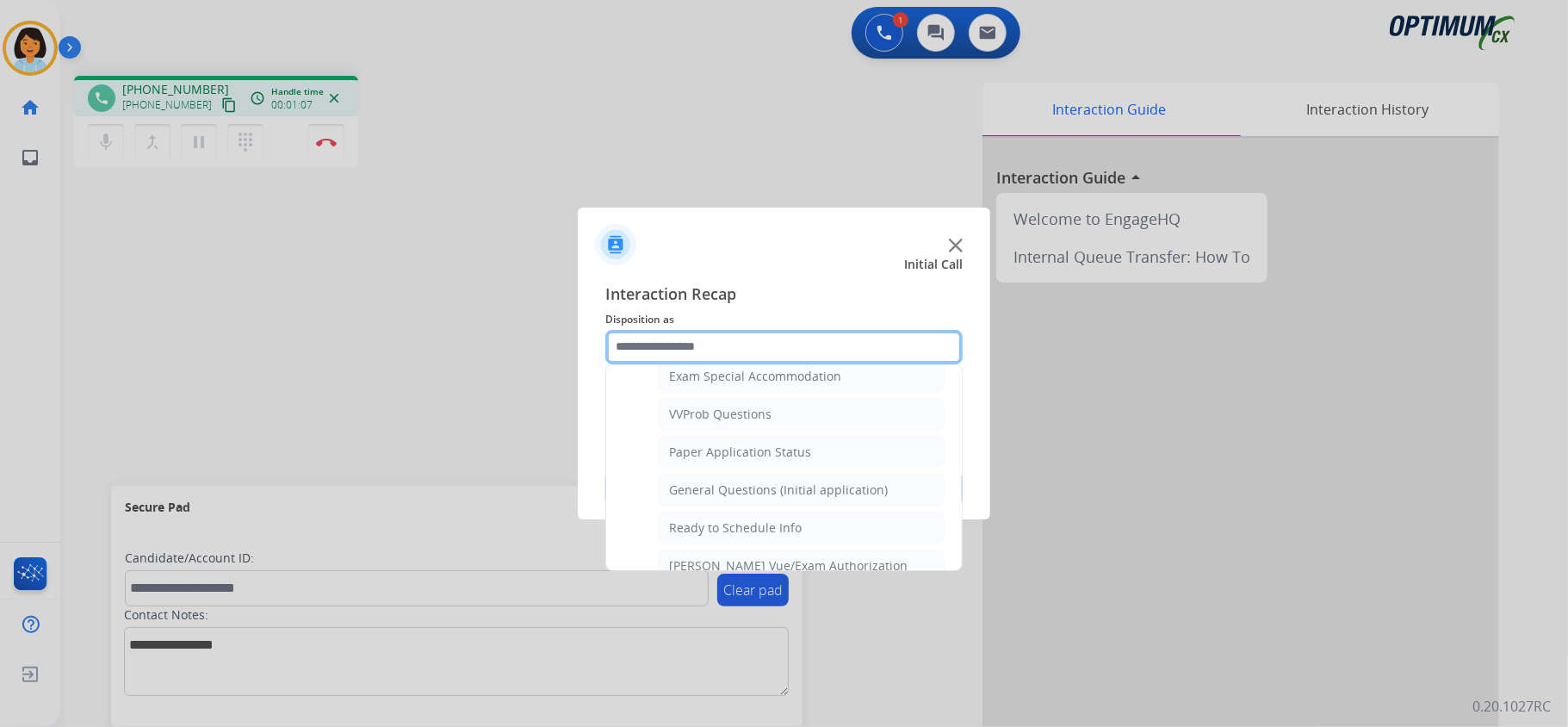
scroll to position [913, 0]
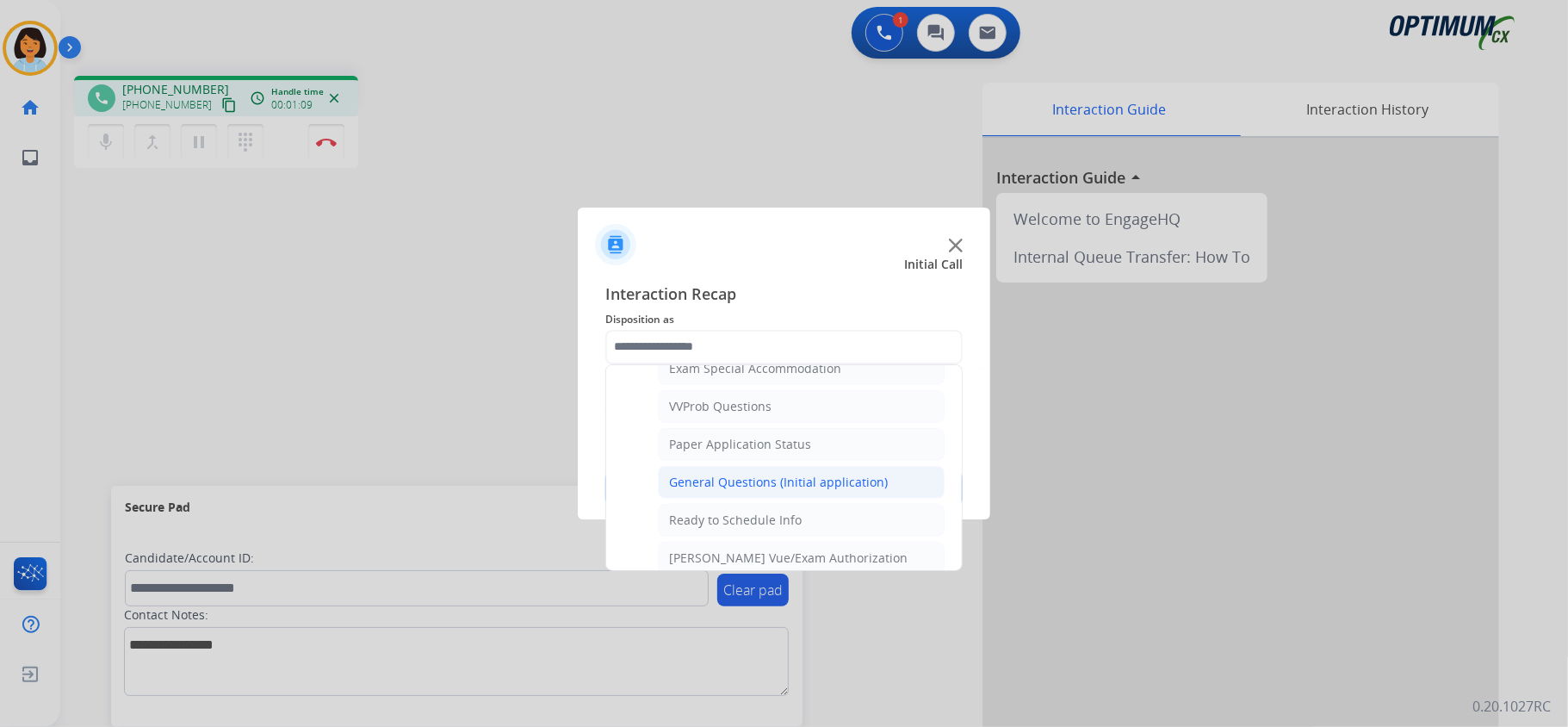
click at [790, 491] on div "General Questions (Initial application)" at bounding box center [778, 482] width 219 height 18
type input "**********"
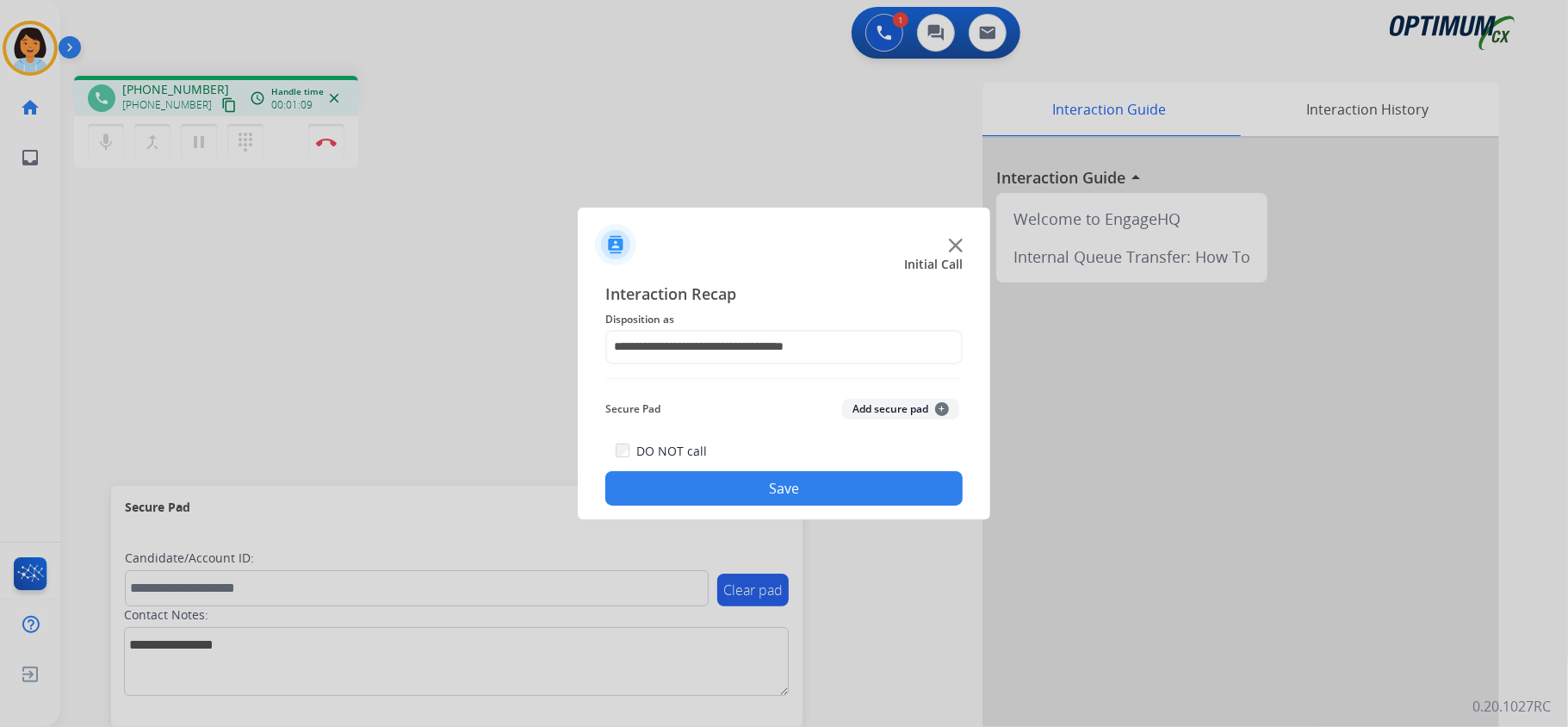
click at [771, 486] on button "Save" at bounding box center [784, 488] width 358 height 34
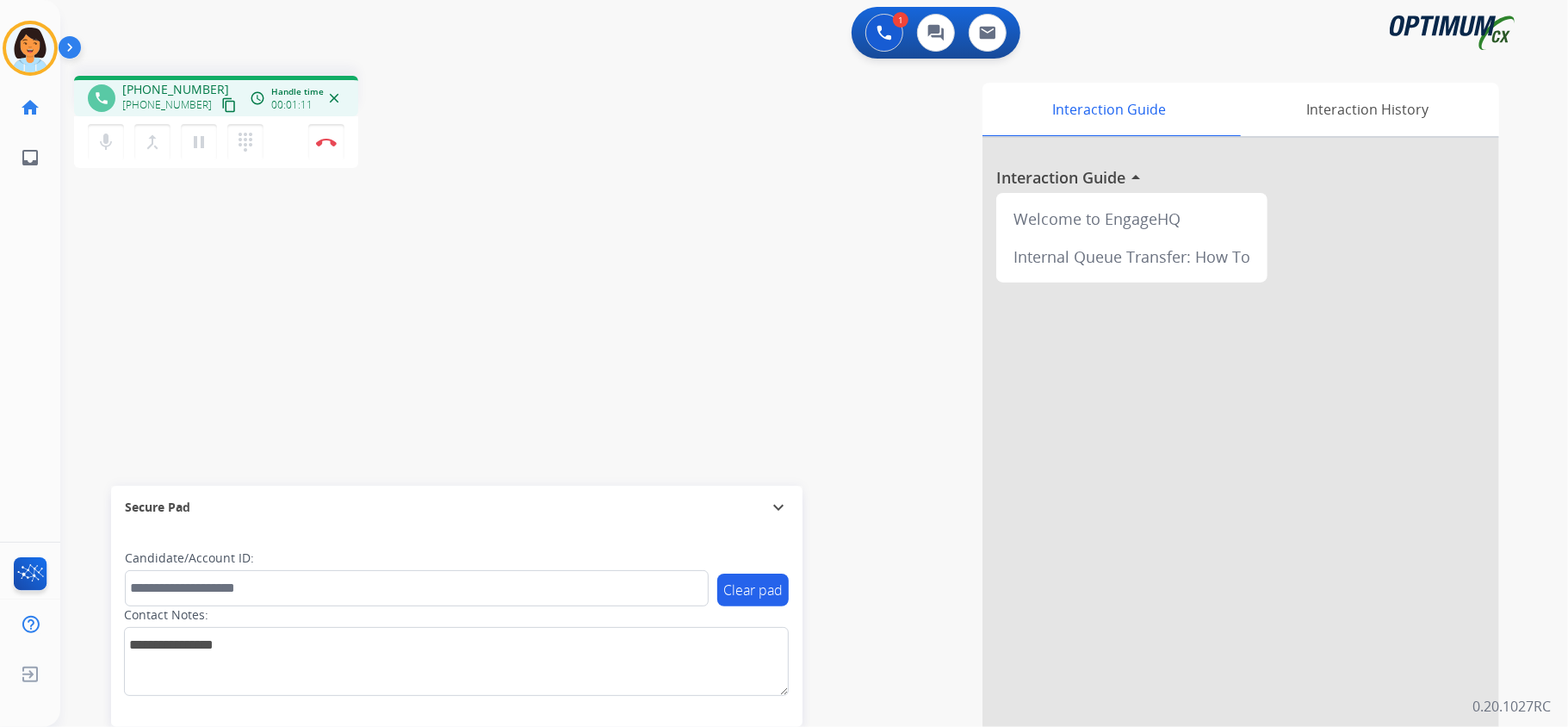
click at [221, 98] on mat-icon "content_copy" at bounding box center [229, 105] width 16 height 16
click at [221, 97] on mat-icon "content_copy" at bounding box center [229, 105] width 16 height 16
click at [221, 107] on mat-icon "content_copy" at bounding box center [229, 105] width 16 height 16
click at [221, 102] on mat-icon "content_copy" at bounding box center [229, 105] width 16 height 16
click at [321, 135] on button "Disconnect" at bounding box center [326, 142] width 36 height 36
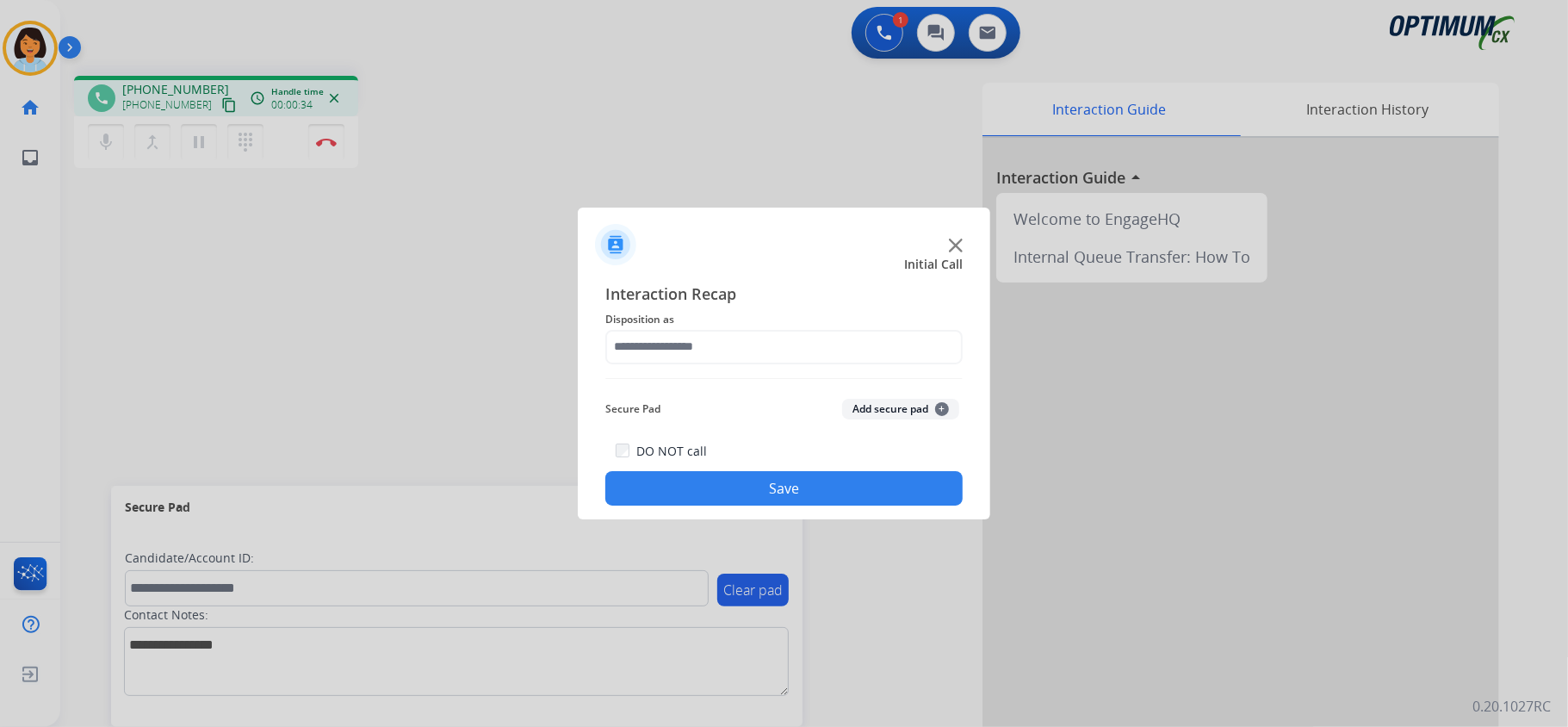
click at [270, 227] on div at bounding box center [784, 363] width 1568 height 727
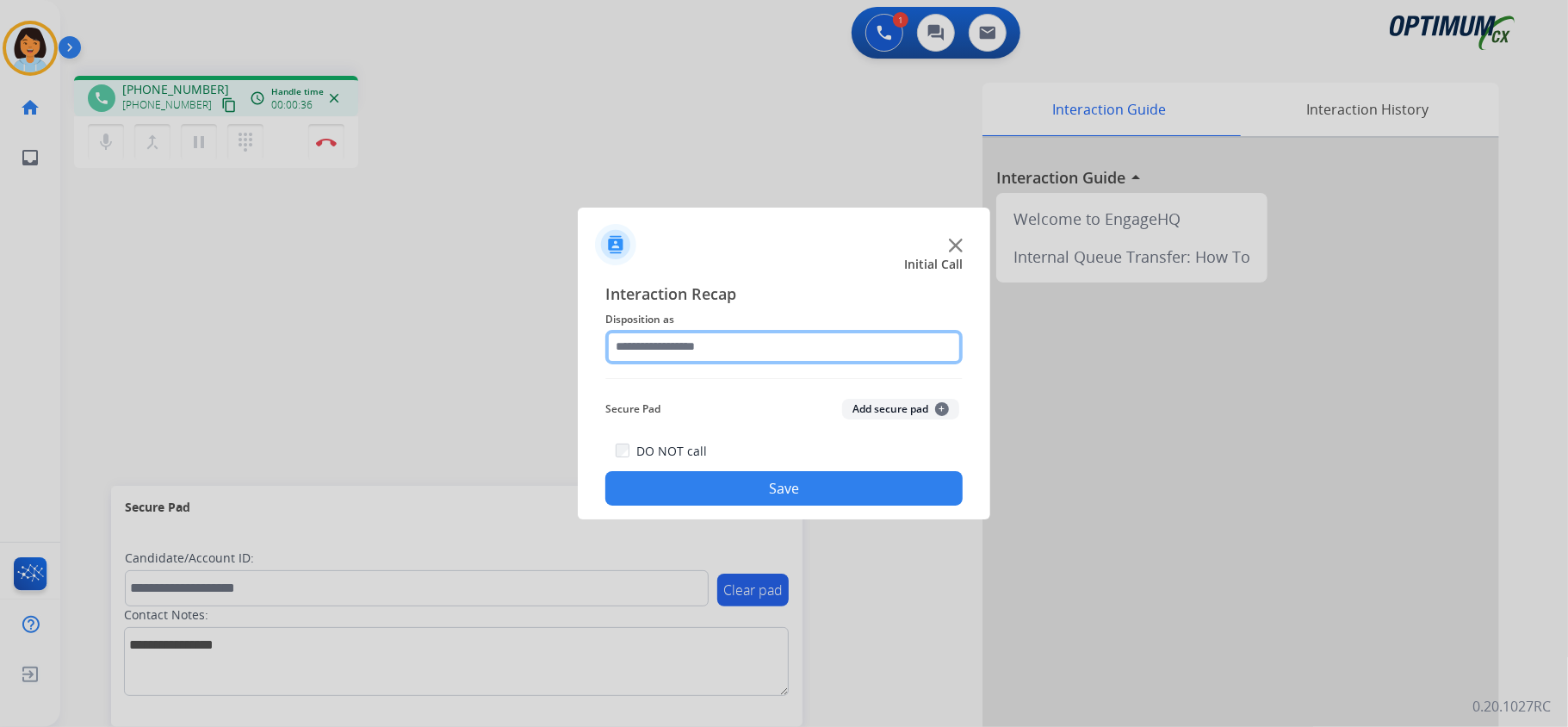
click at [818, 345] on input "text" at bounding box center [784, 346] width 358 height 34
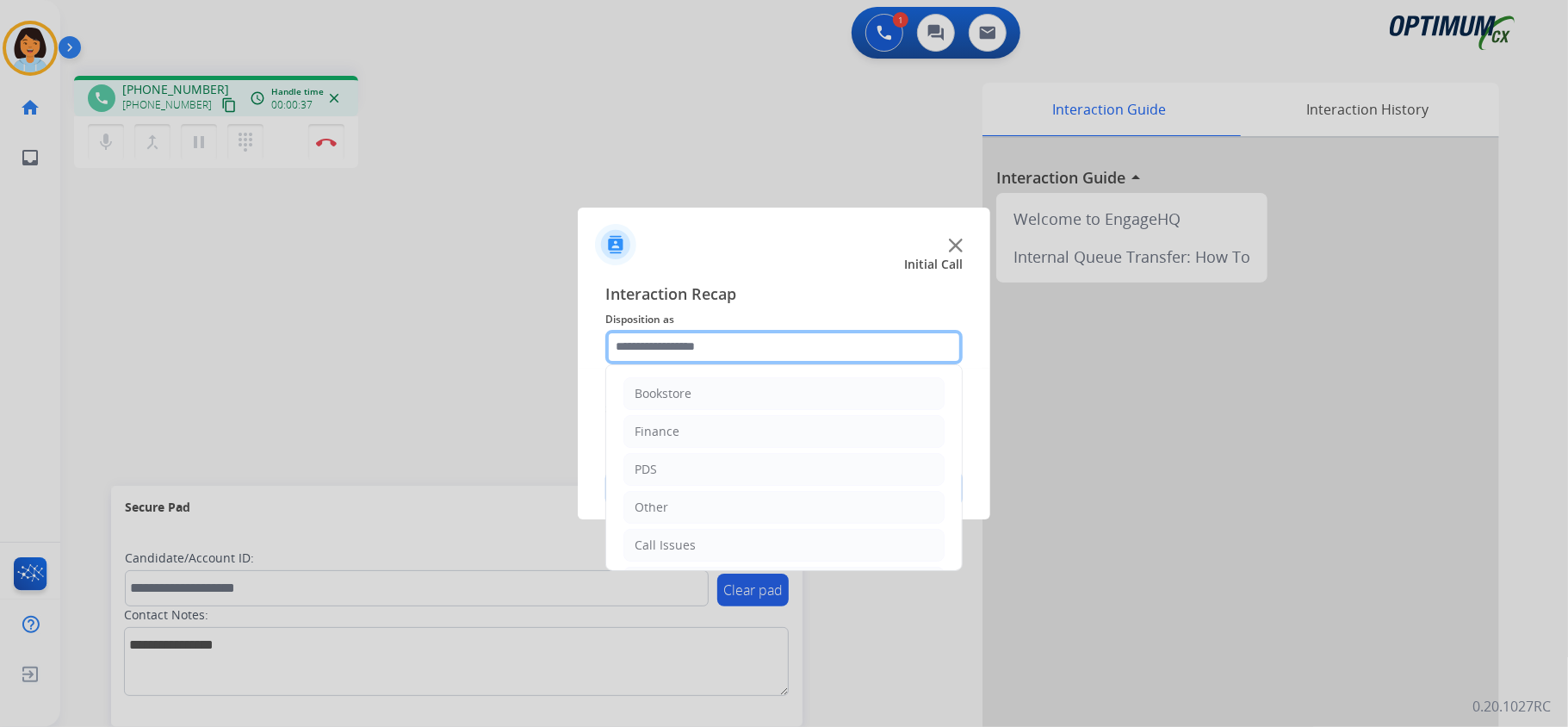
scroll to position [121, 0]
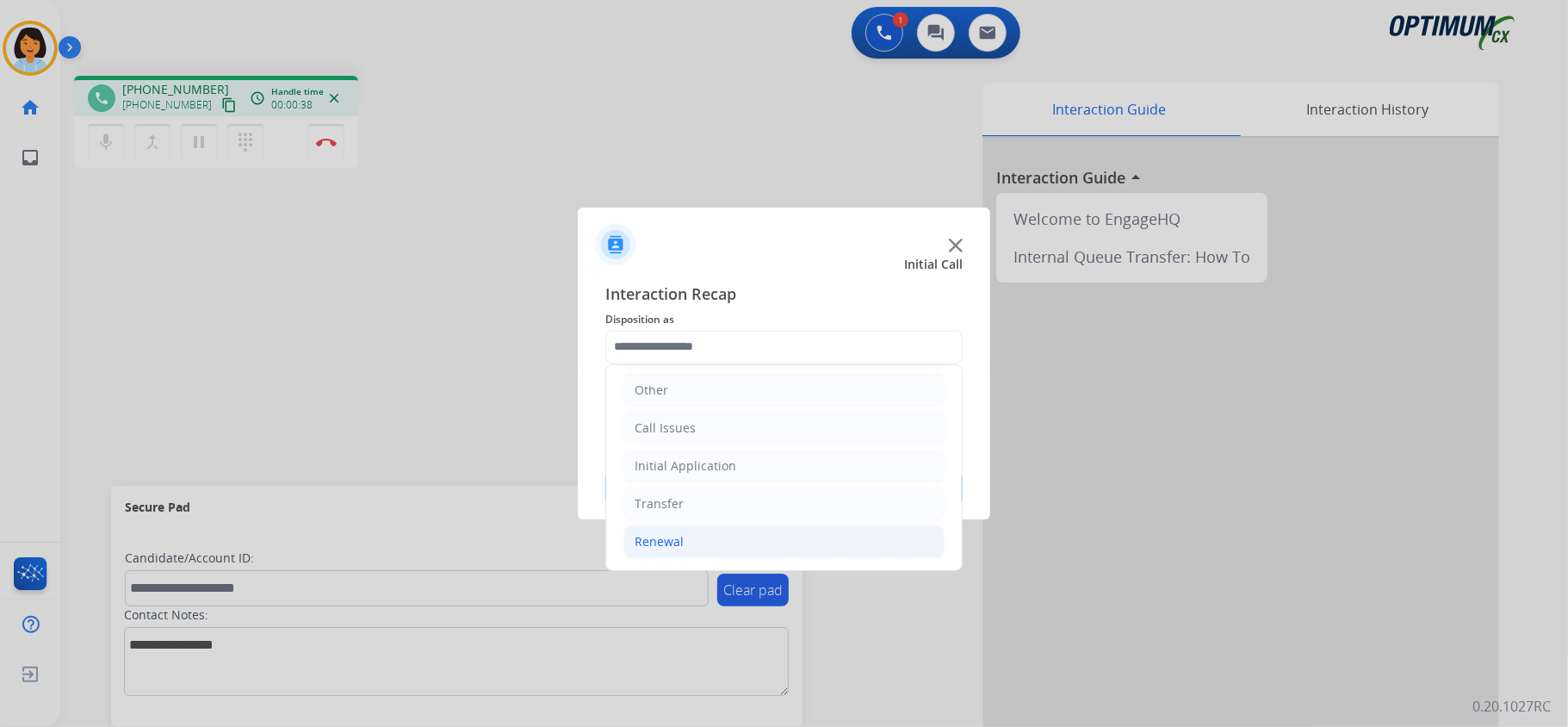
click at [696, 545] on li "Renewal" at bounding box center [784, 541] width 321 height 32
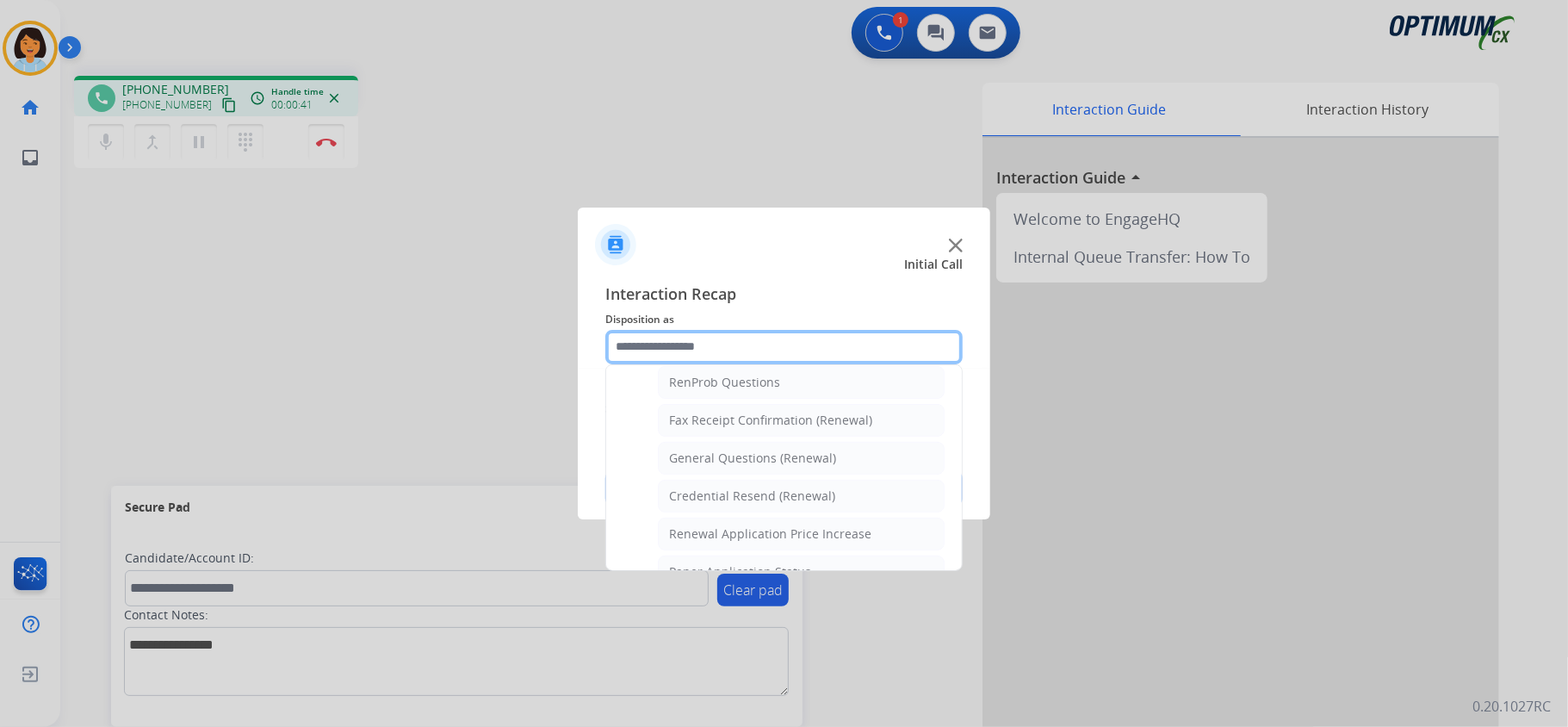
scroll to position [485, 0]
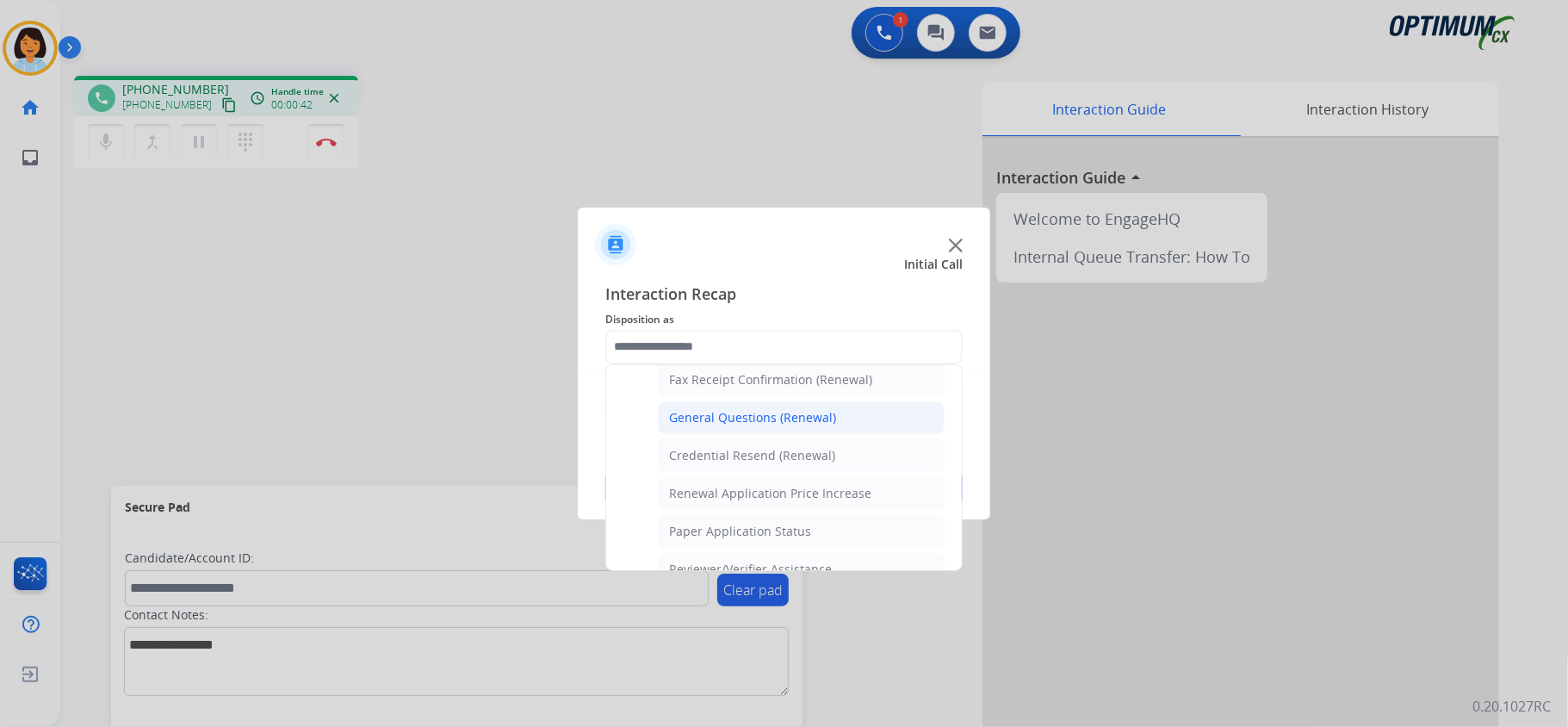
click at [735, 426] on div "General Questions (Renewal)" at bounding box center [752, 418] width 167 height 18
type input "**********"
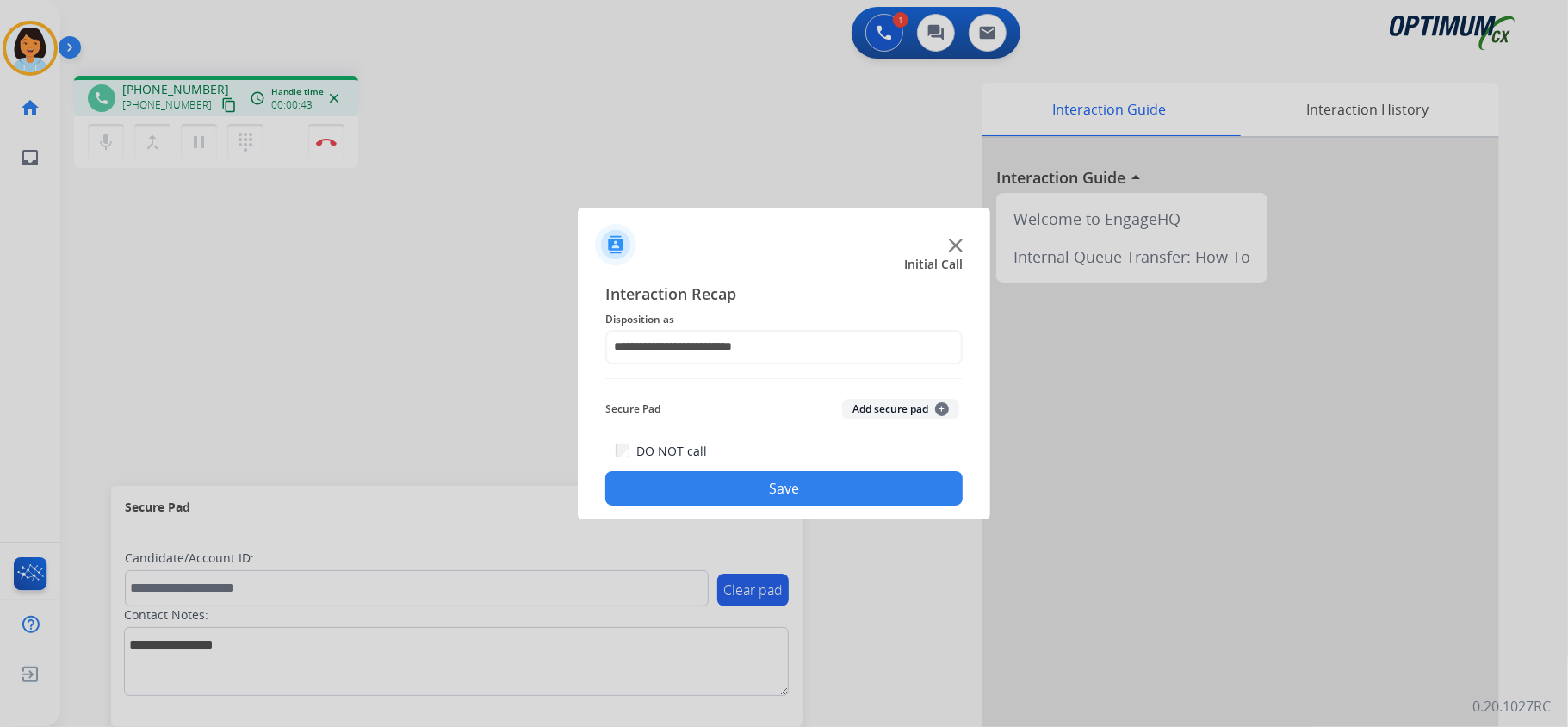
click at [727, 496] on button "Save" at bounding box center [784, 488] width 358 height 34
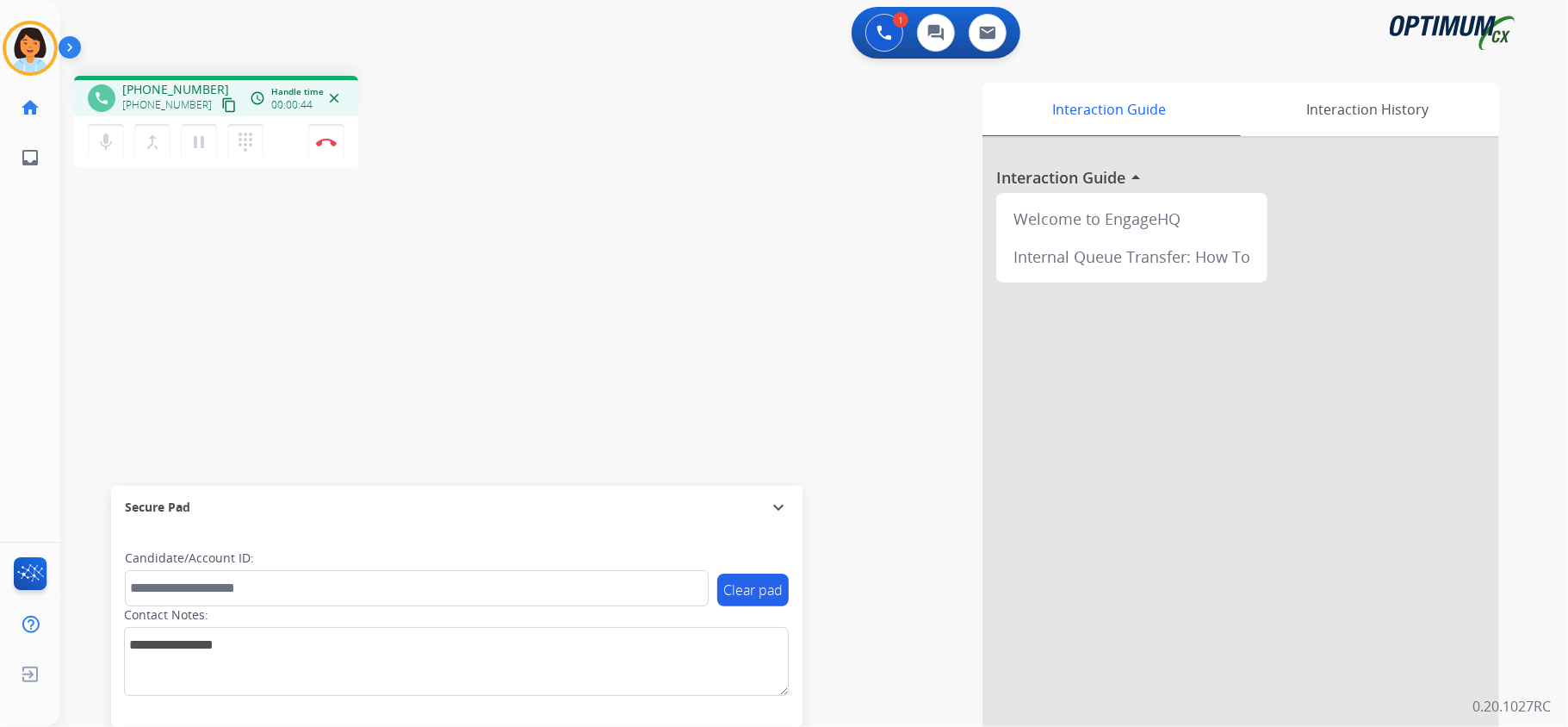
click at [221, 104] on mat-icon "content_copy" at bounding box center [229, 105] width 16 height 16
click at [332, 158] on div "mic Mute merge_type Bridge pause Hold dialpad Dialpad Disconnect" at bounding box center [216, 143] width 284 height 52
click at [328, 143] on img at bounding box center [326, 142] width 20 height 8
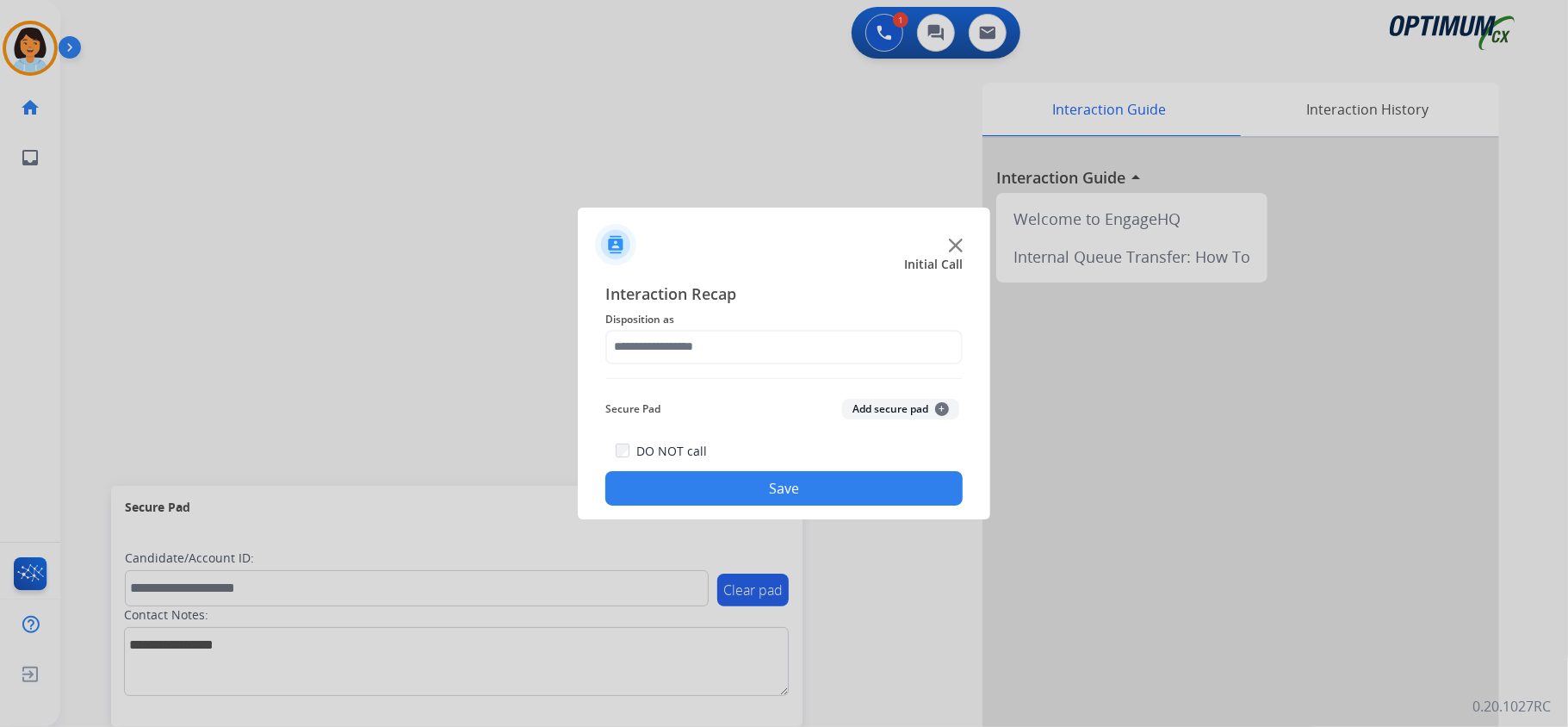
click at [709, 318] on span "Disposition as" at bounding box center [784, 320] width 358 height 20
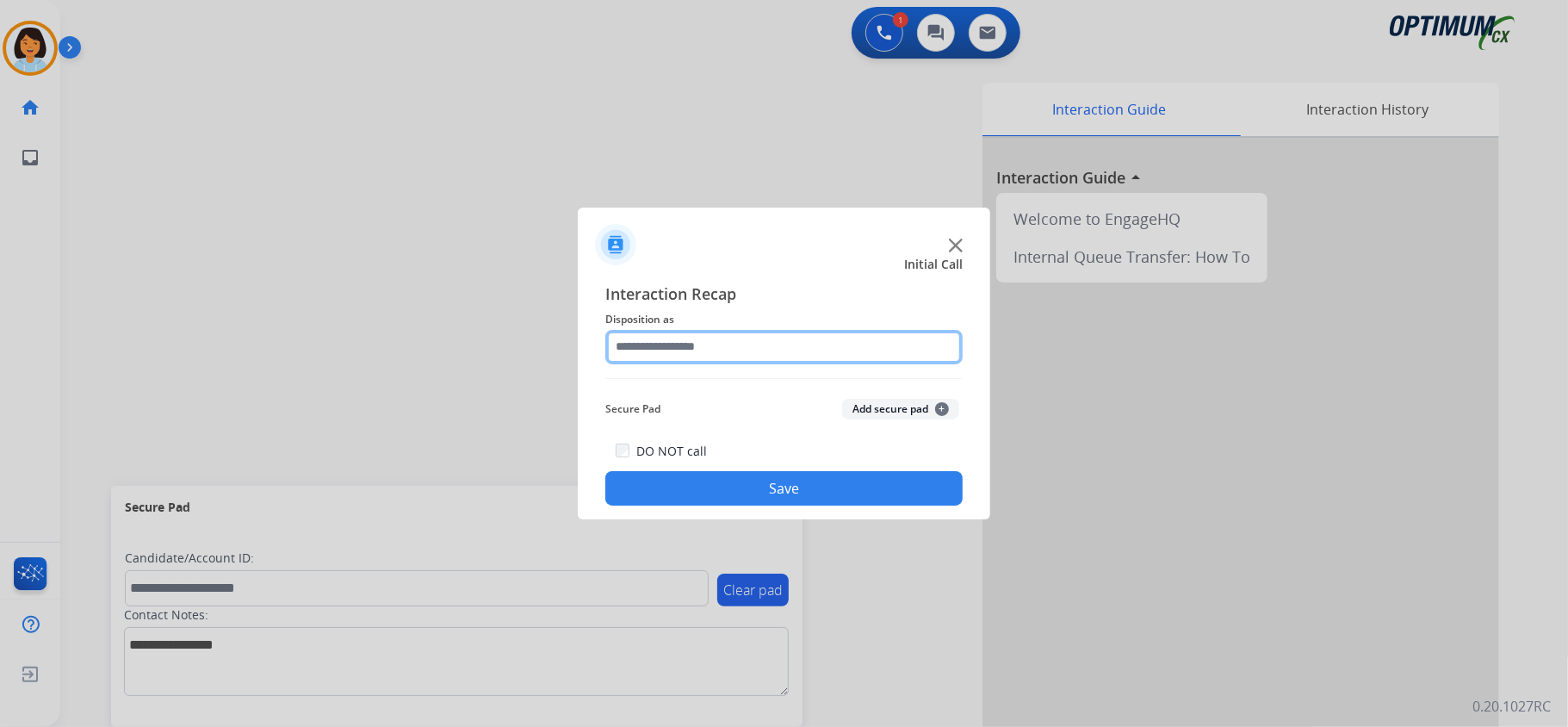
click at [725, 358] on input "text" at bounding box center [784, 346] width 358 height 34
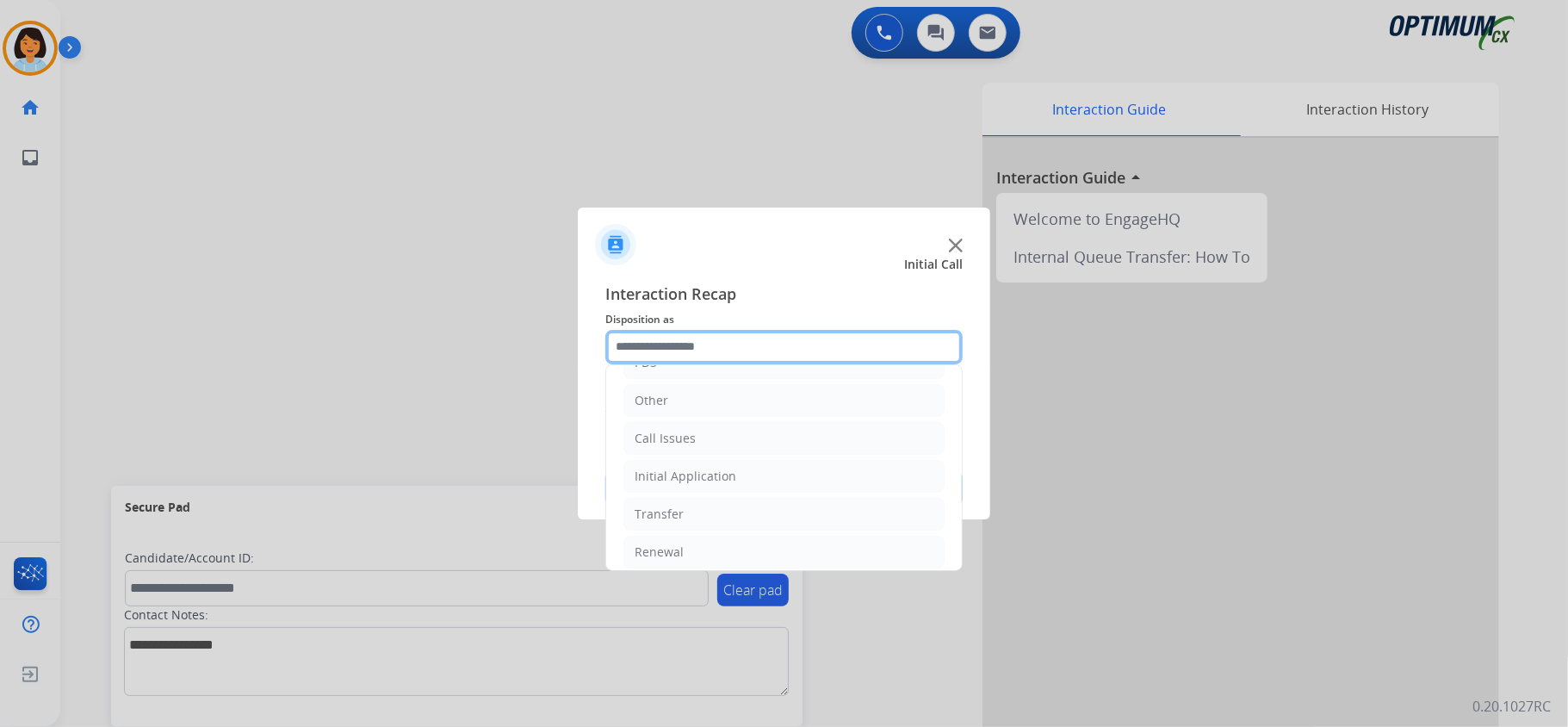
scroll to position [121, 0]
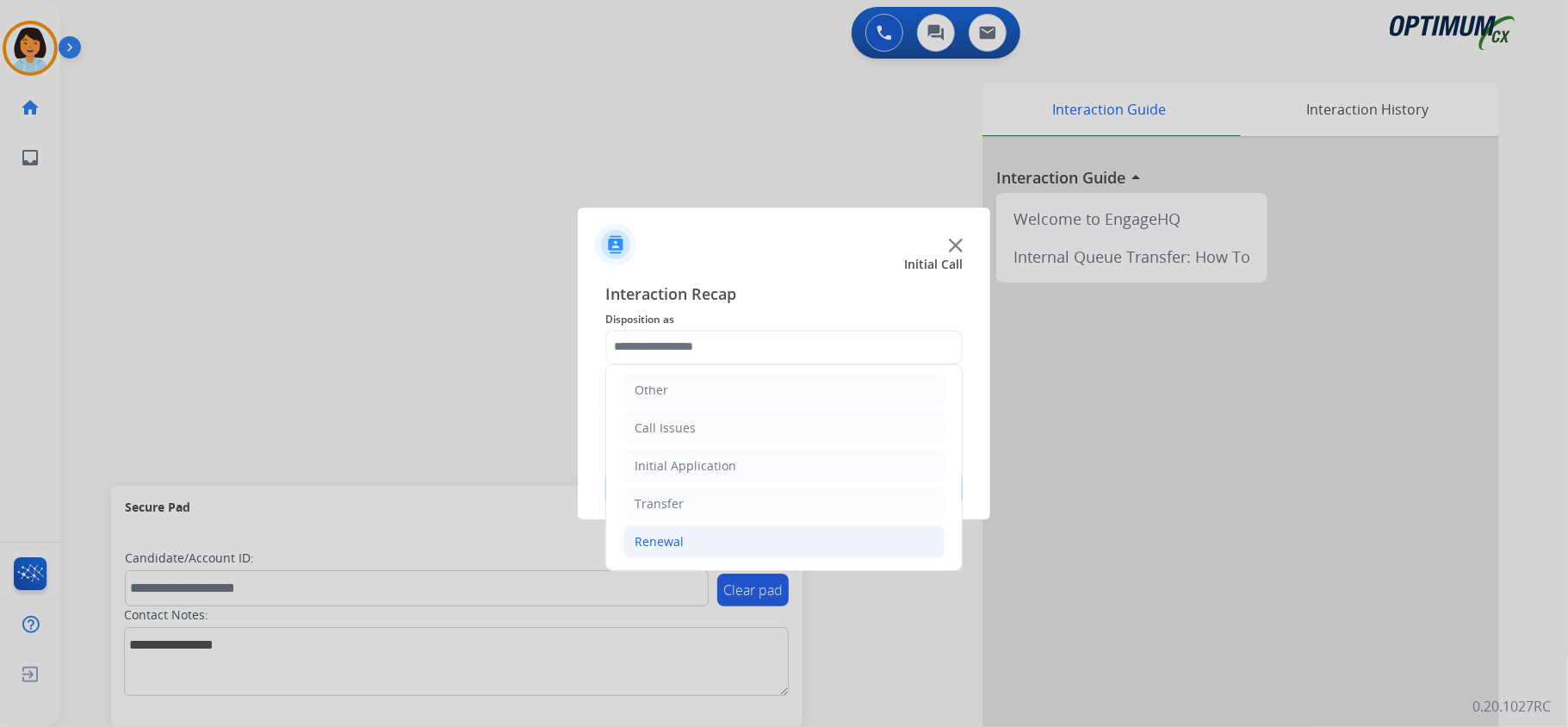
click at [738, 533] on li "Renewal" at bounding box center [784, 541] width 321 height 32
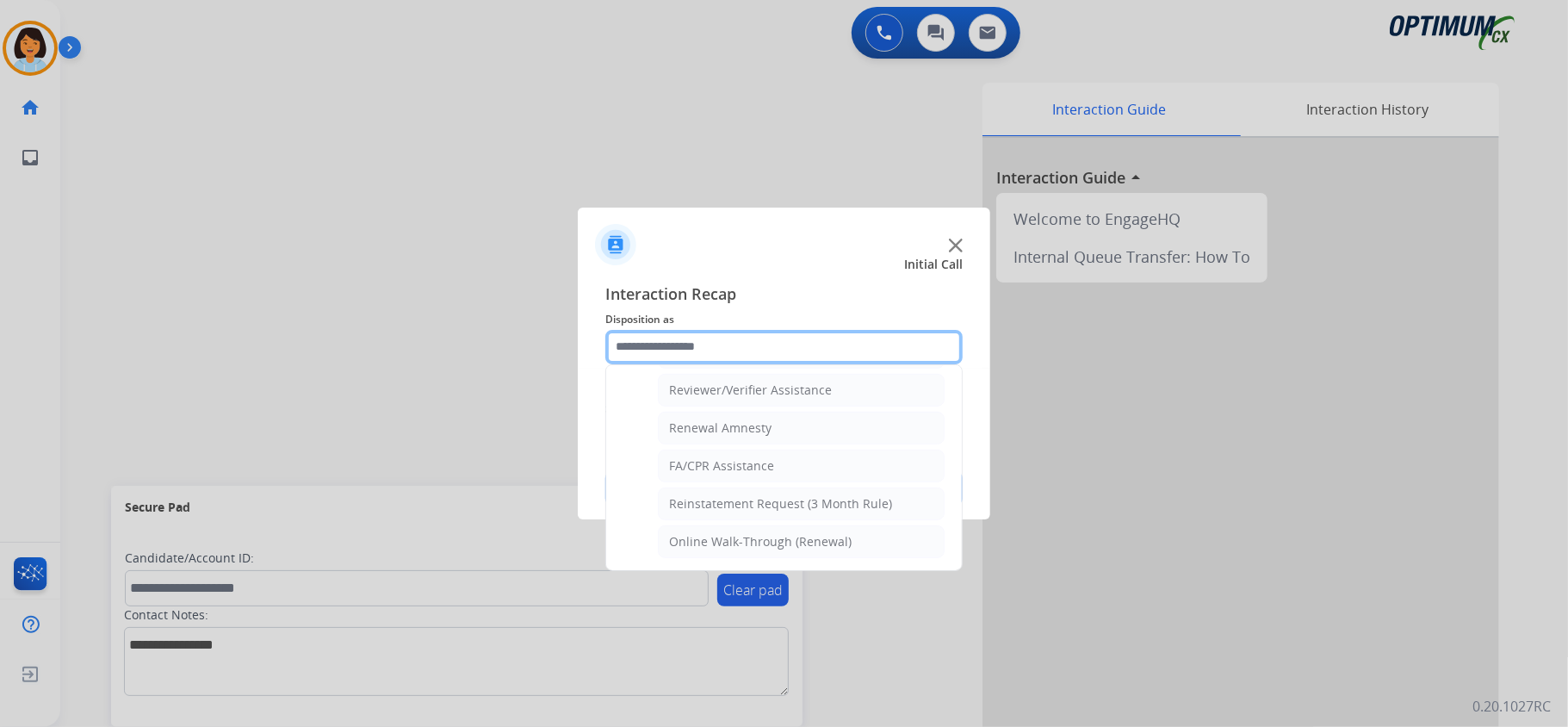
scroll to position [677, 0]
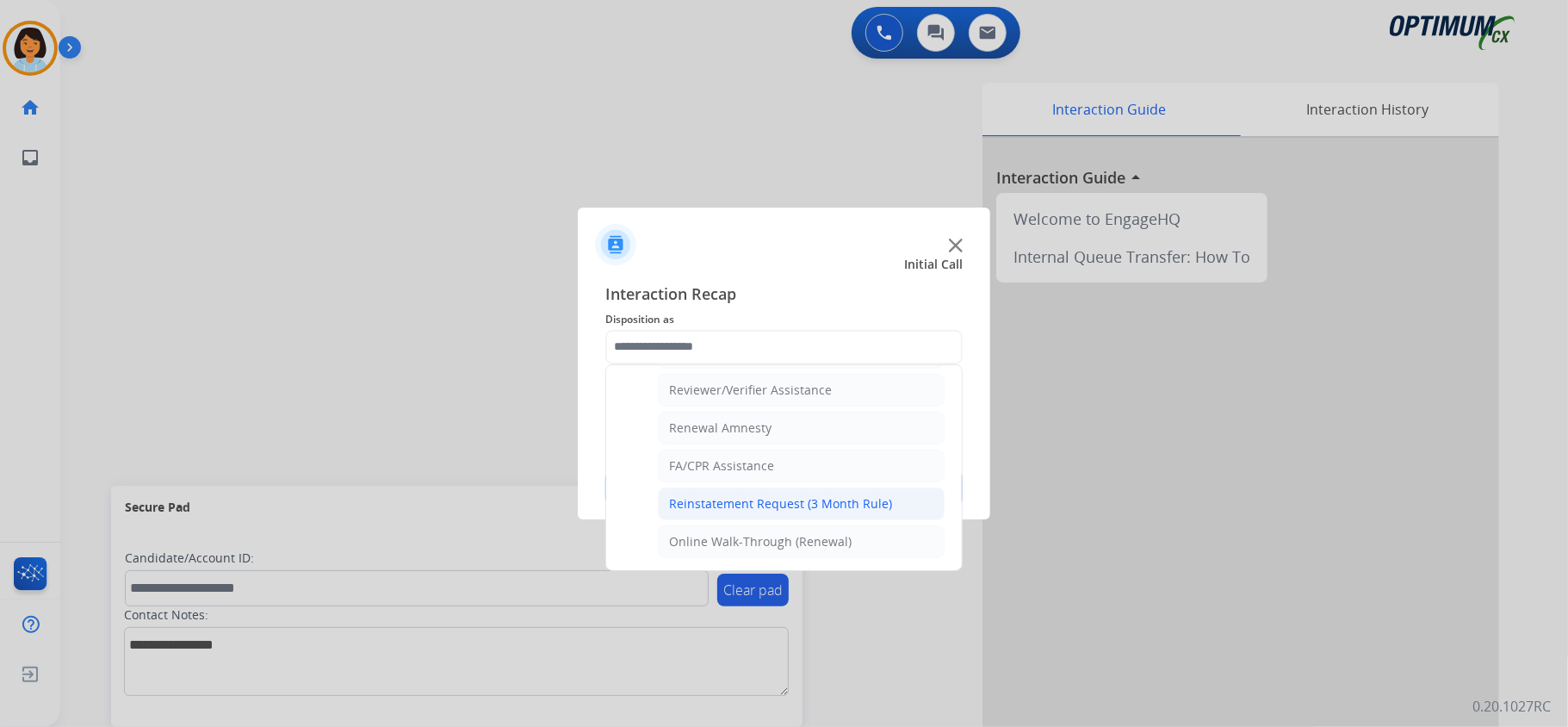
click at [831, 501] on div "Reinstatement Request (3 Month Rule)" at bounding box center [780, 504] width 223 height 18
type input "**********"
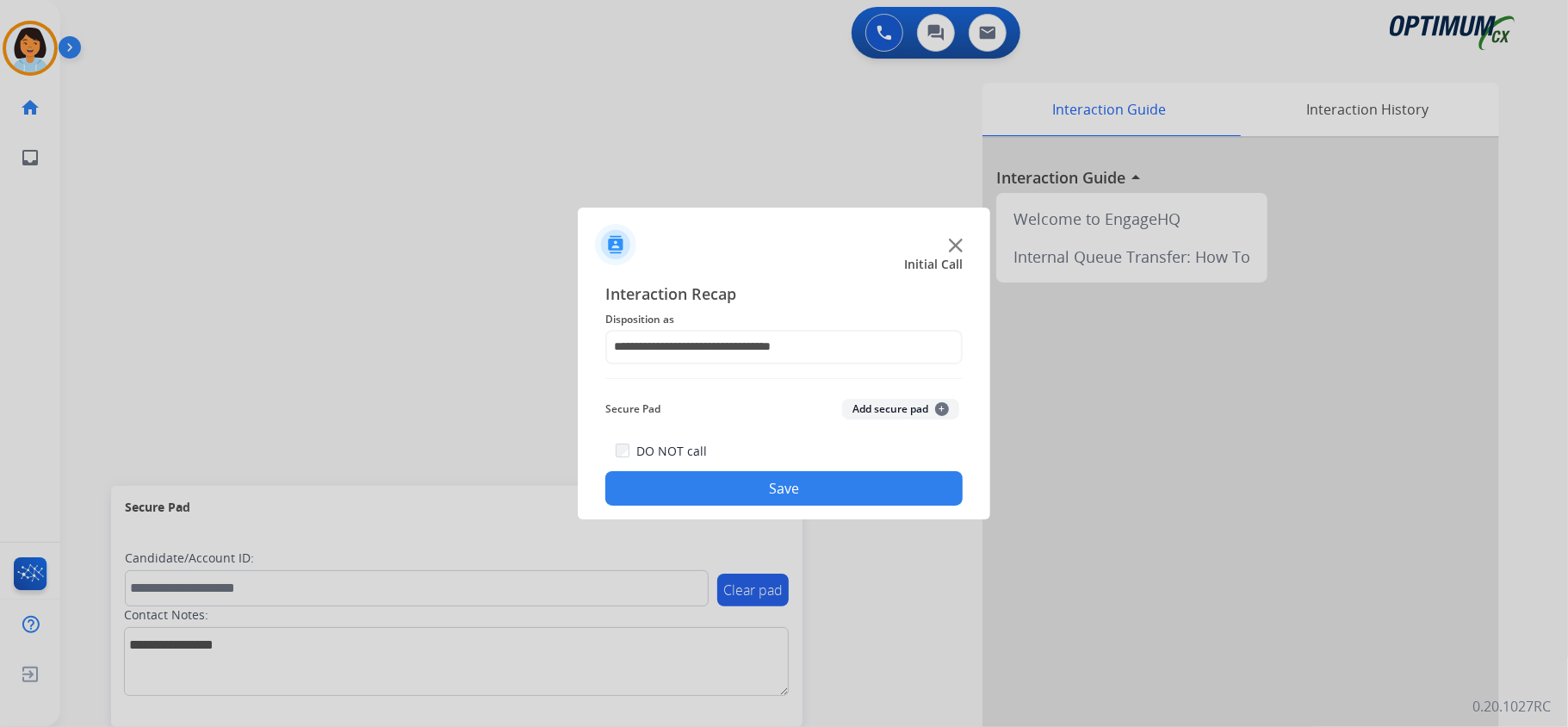
click at [756, 483] on button "Save" at bounding box center [784, 488] width 358 height 34
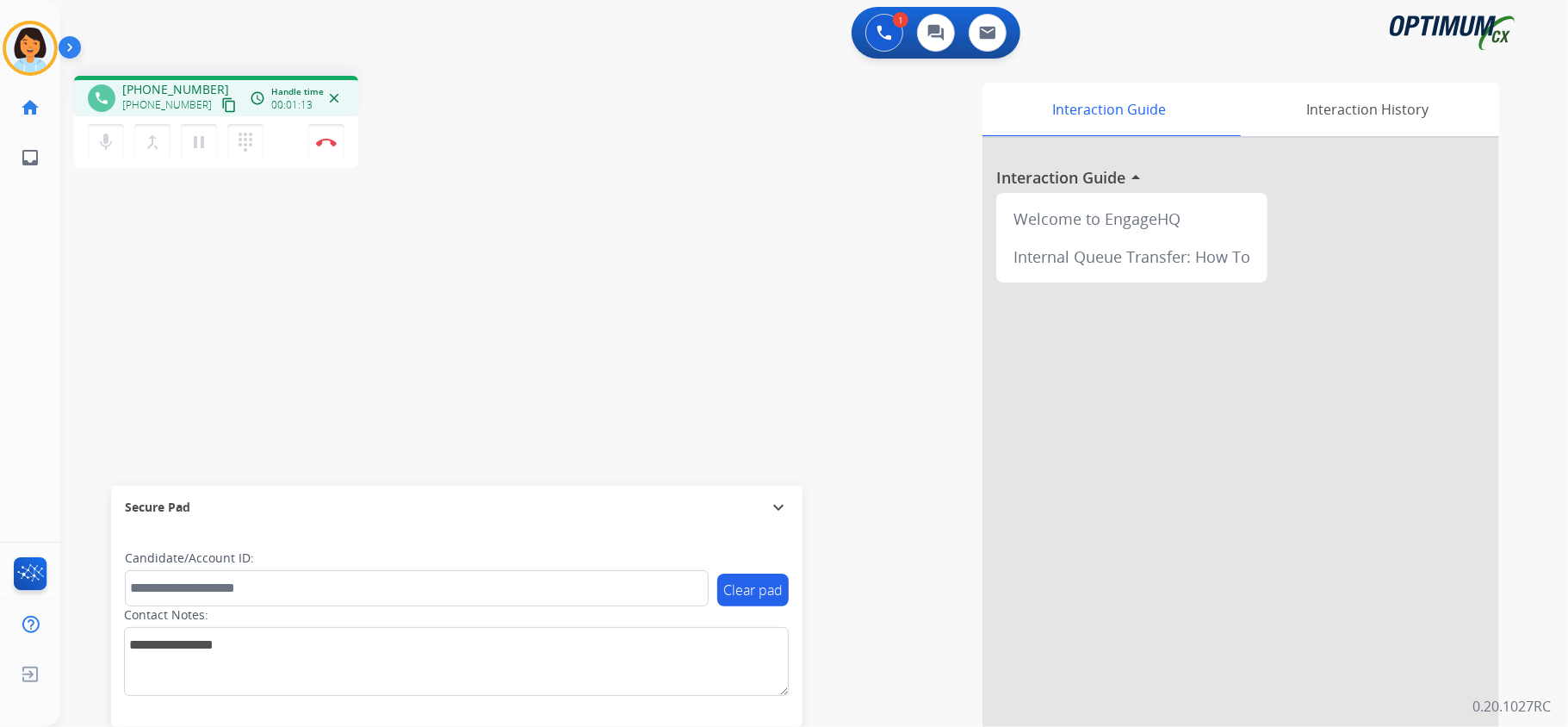
click at [221, 104] on mat-icon "content_copy" at bounding box center [229, 105] width 16 height 16
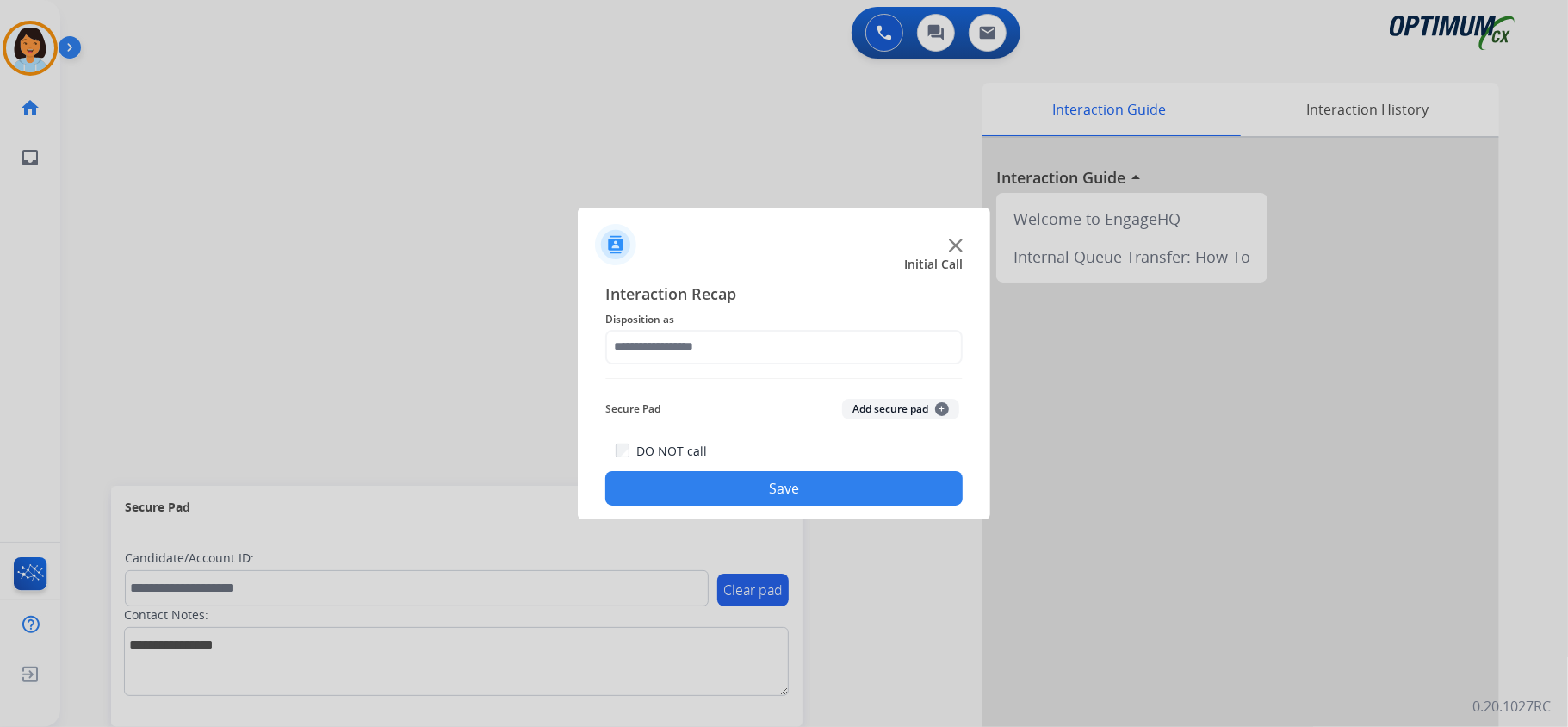
click at [797, 366] on div "Interaction Recap Disposition as Secure Pad Add secure pad + DO NOT call Save" at bounding box center [784, 394] width 358 height 225
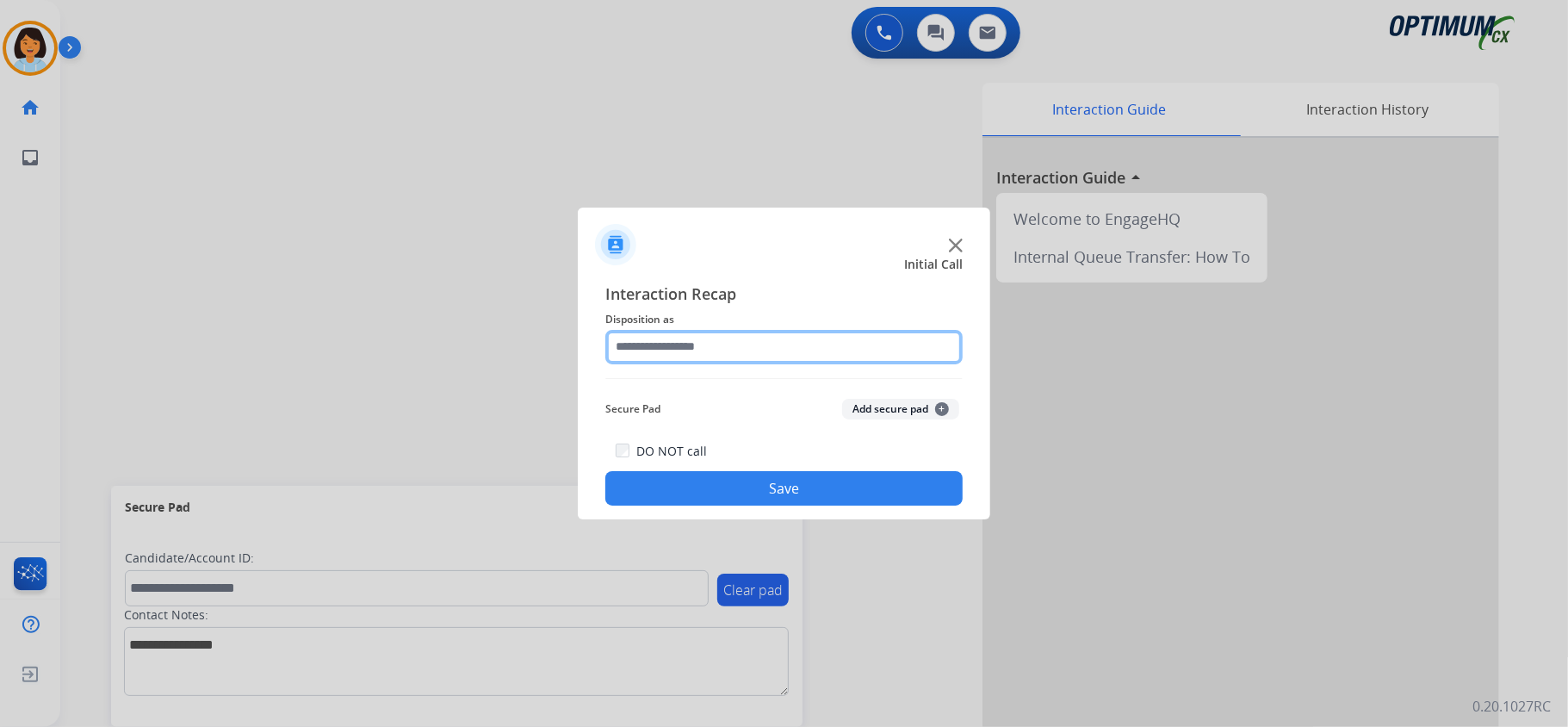
click at [786, 364] on div at bounding box center [784, 346] width 358 height 34
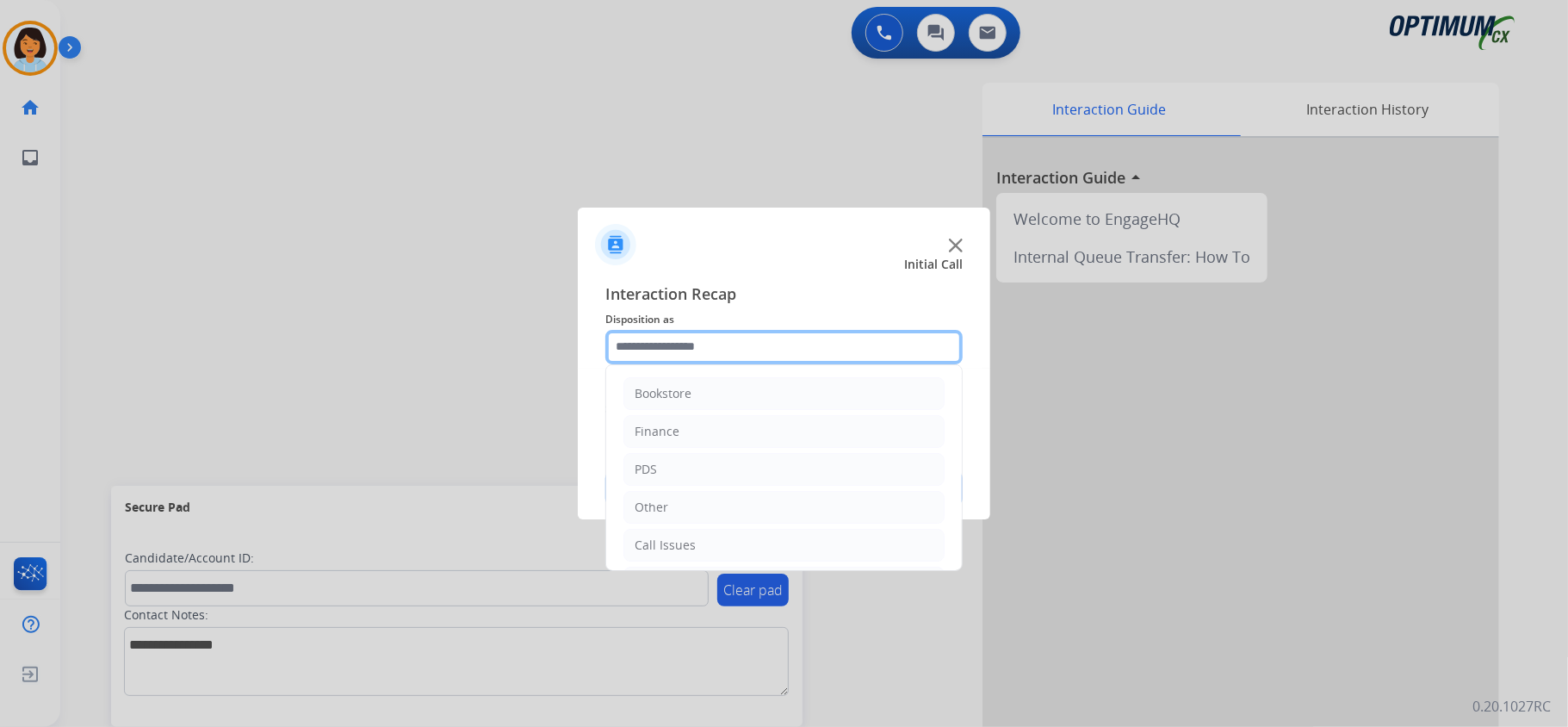
scroll to position [121, 0]
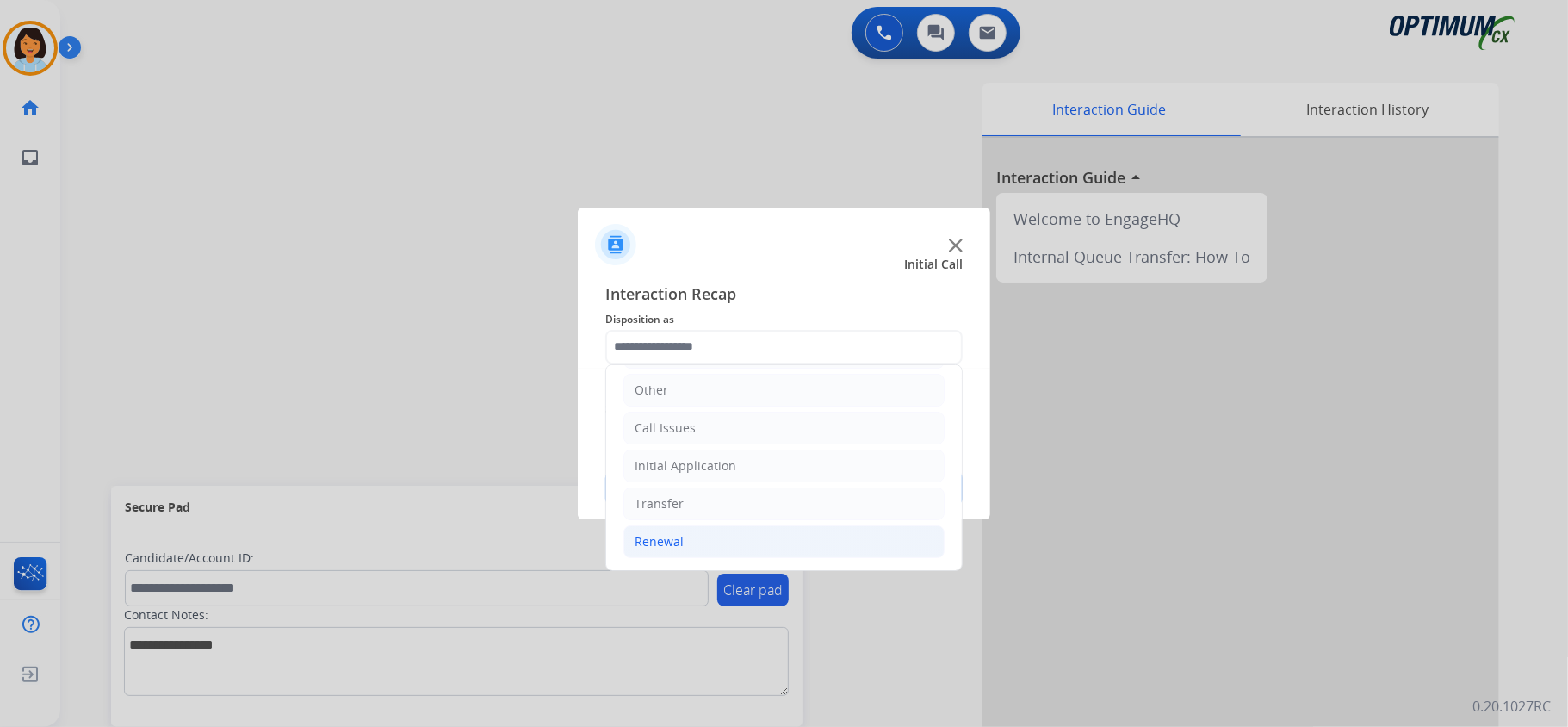
click at [692, 541] on li "Renewal" at bounding box center [784, 541] width 321 height 32
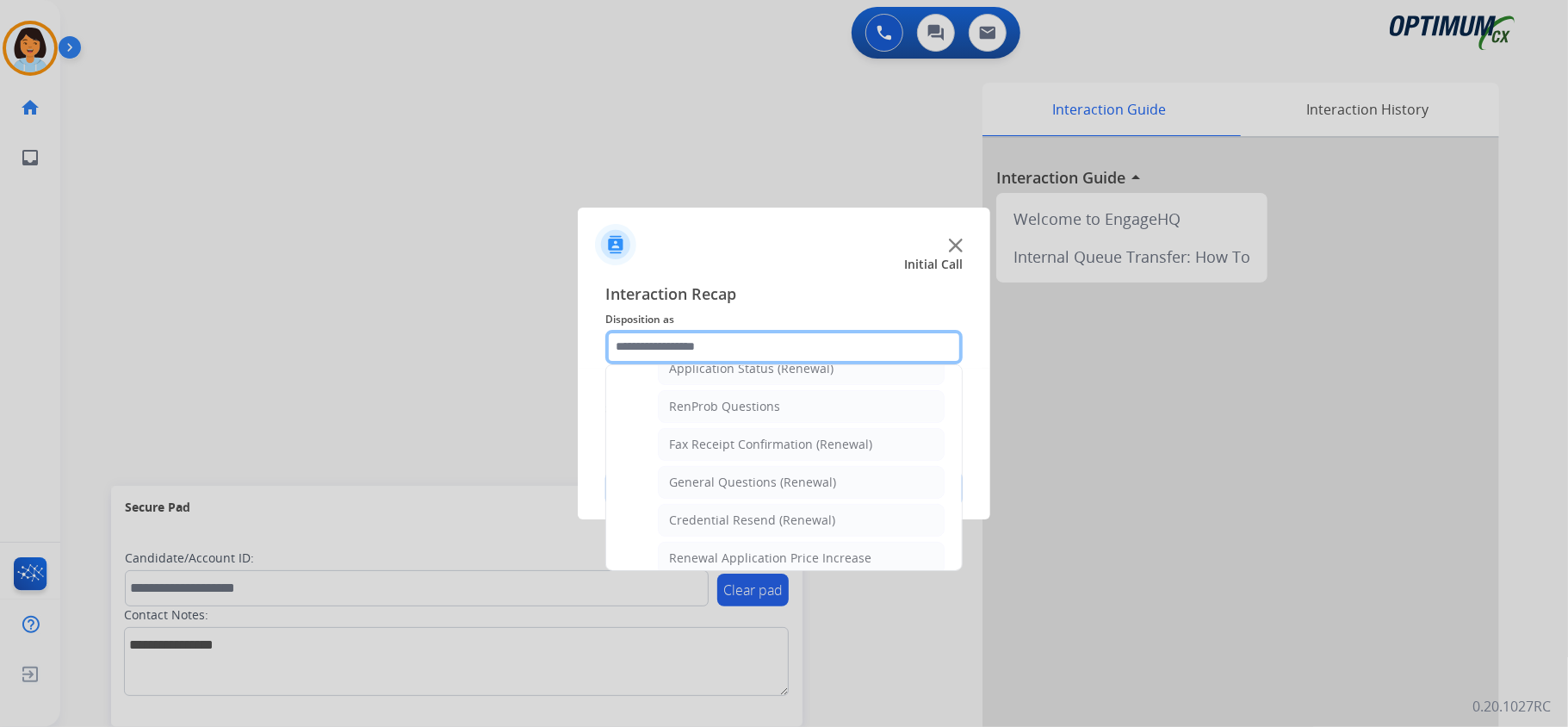
scroll to position [449, 0]
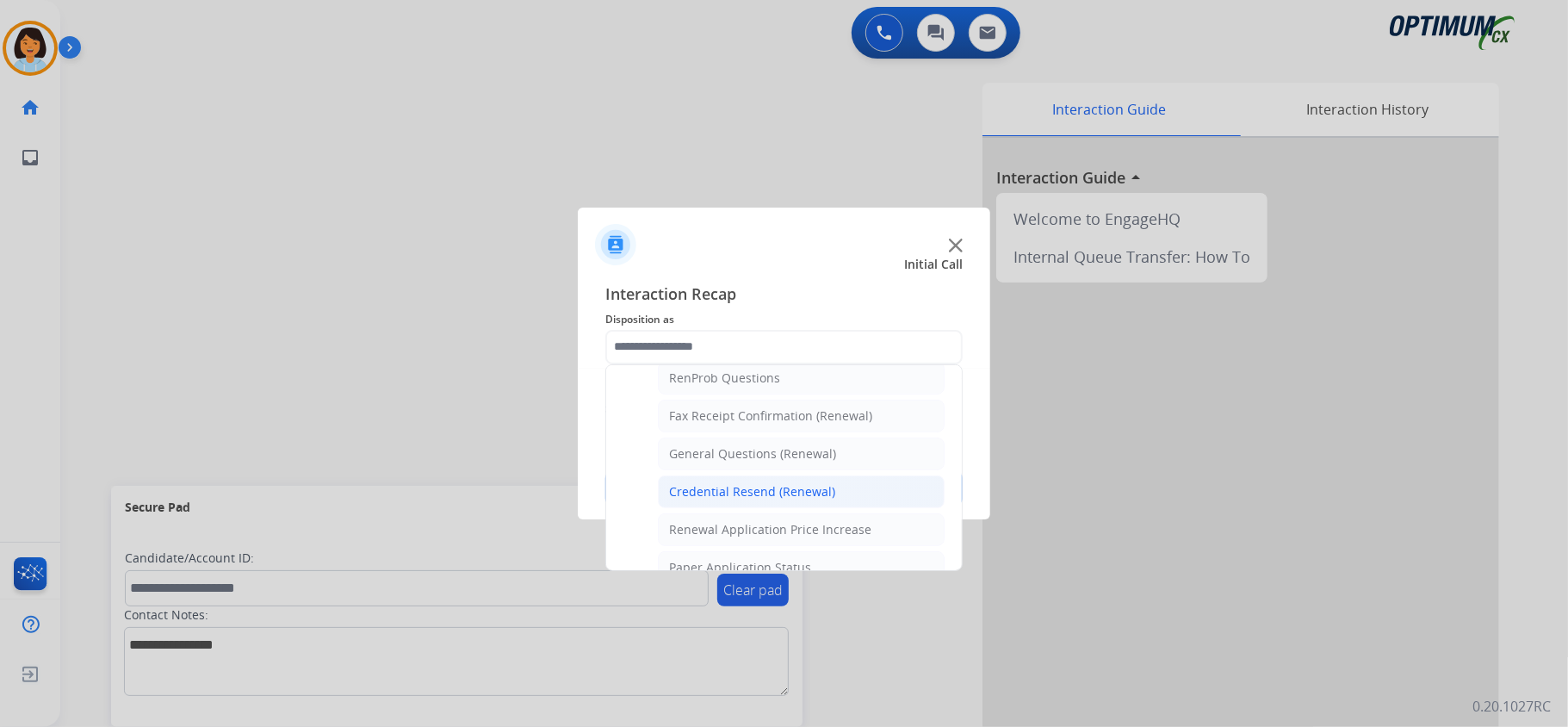
click at [751, 496] on div "Credential Resend (Renewal)" at bounding box center [751, 492] width 166 height 18
type input "**********"
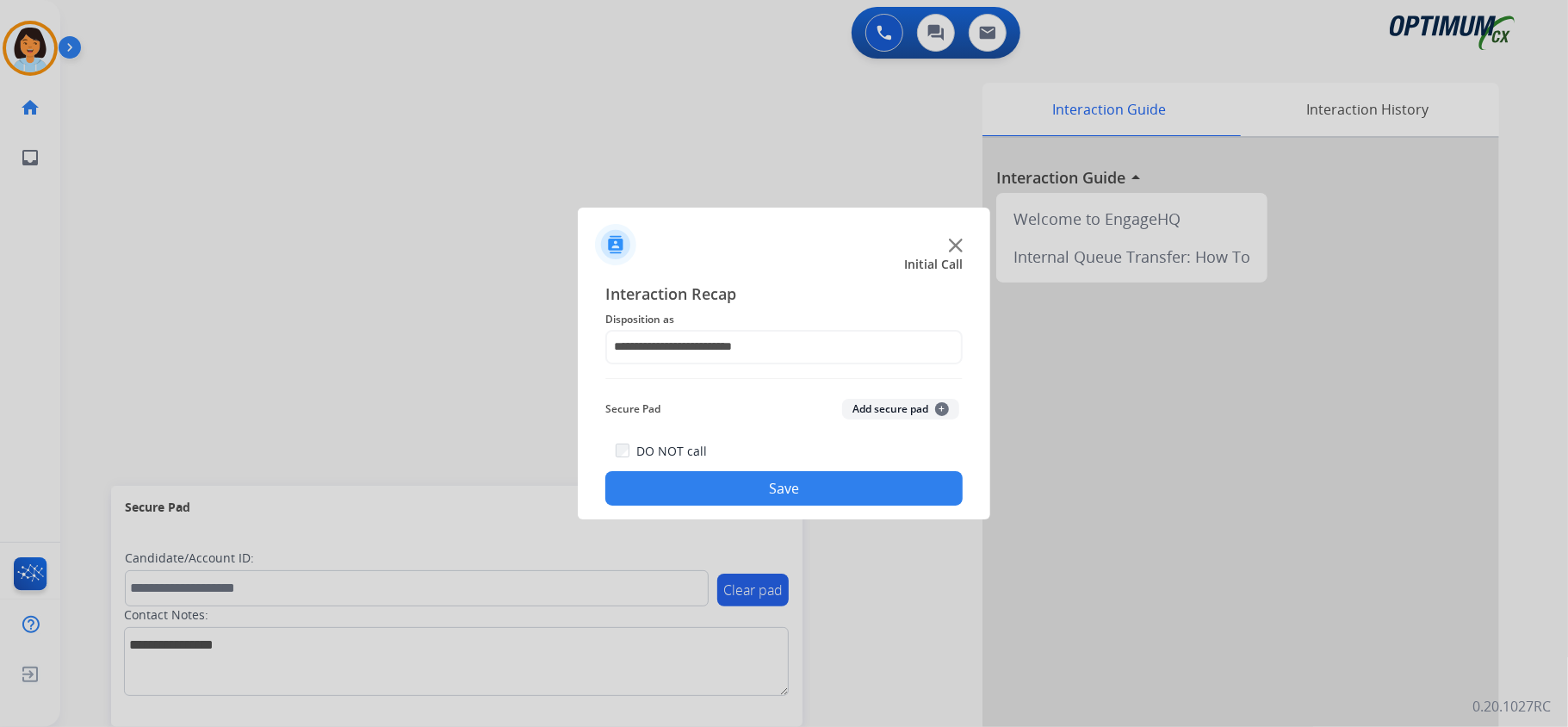
click at [742, 487] on button "Save" at bounding box center [784, 488] width 358 height 34
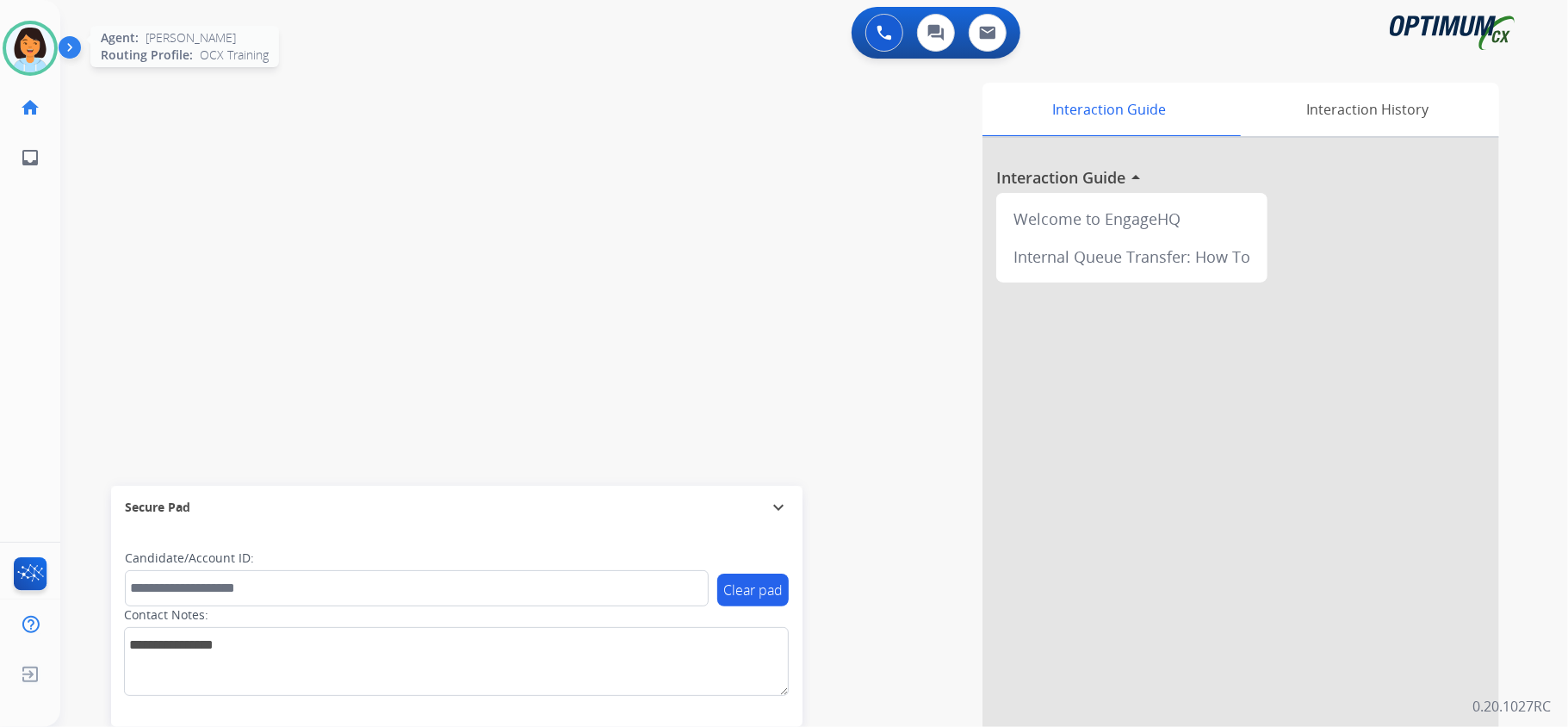
click at [22, 36] on img at bounding box center [31, 48] width 48 height 48
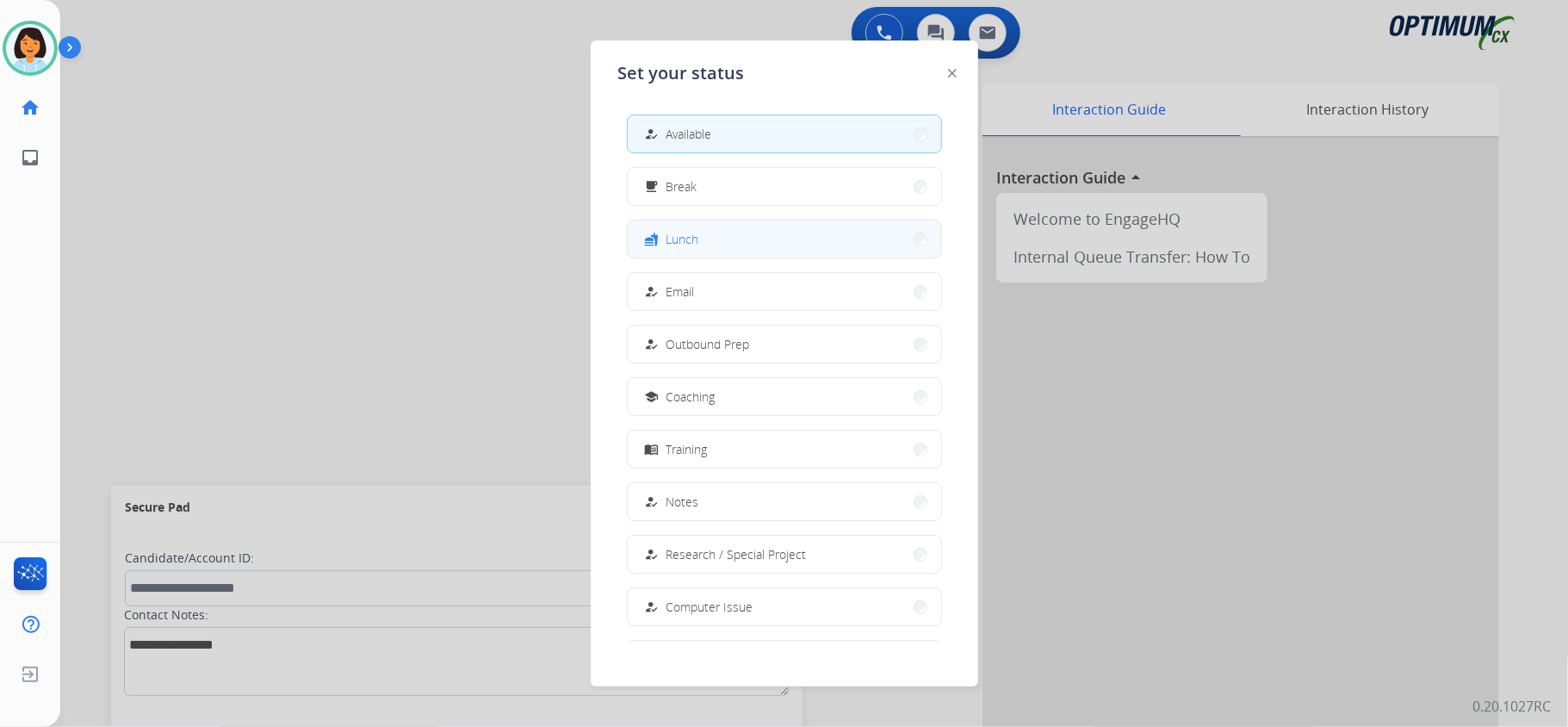
click at [745, 241] on button "fastfood Lunch" at bounding box center [784, 239] width 313 height 37
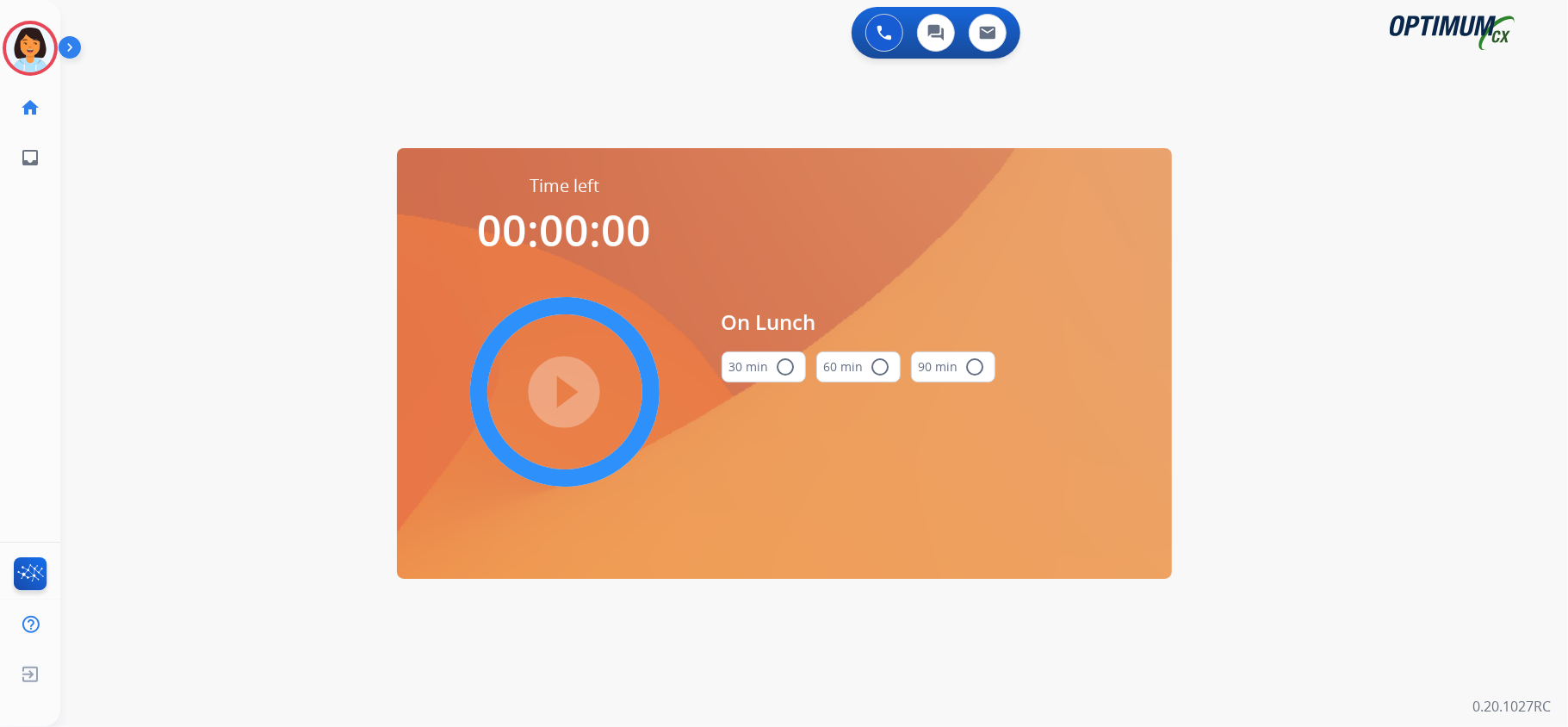
click at [765, 365] on button "30 min radio_button_unchecked" at bounding box center [763, 366] width 84 height 31
click at [558, 389] on mat-icon "play_circle_filled" at bounding box center [565, 392] width 20 height 20
